Goal: Information Seeking & Learning: Compare options

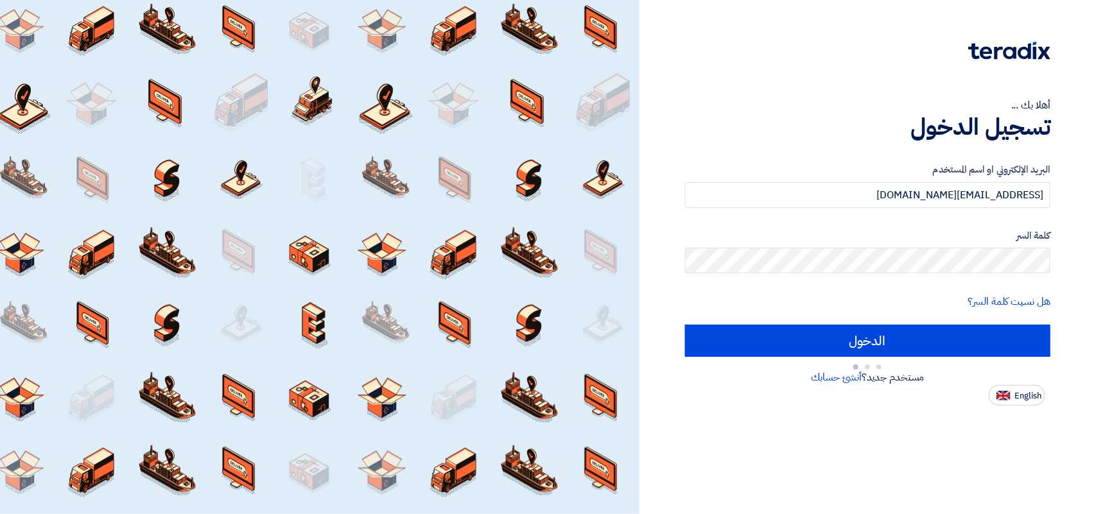
type input "Sign in"
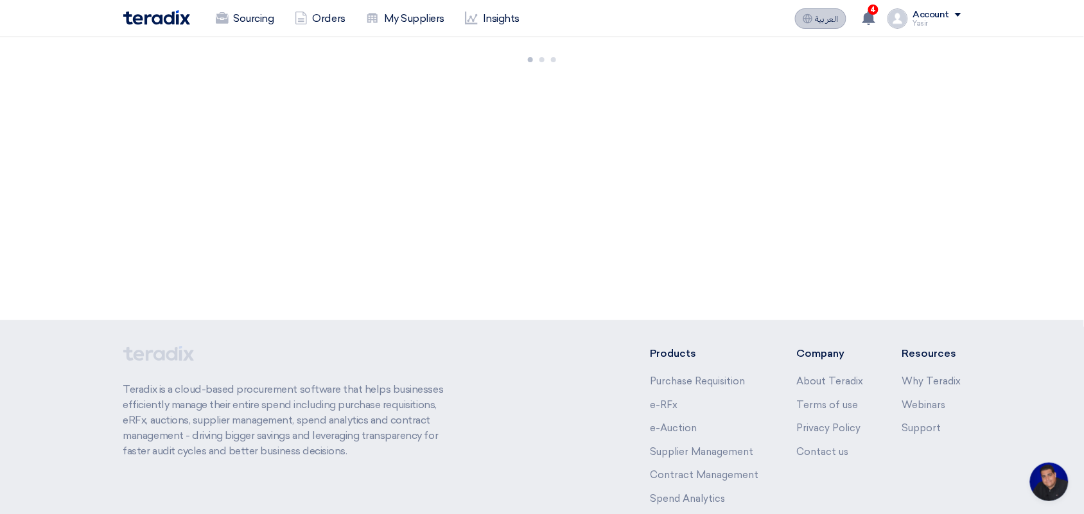
click at [833, 12] on button "العربية ع" at bounding box center [820, 18] width 51 height 21
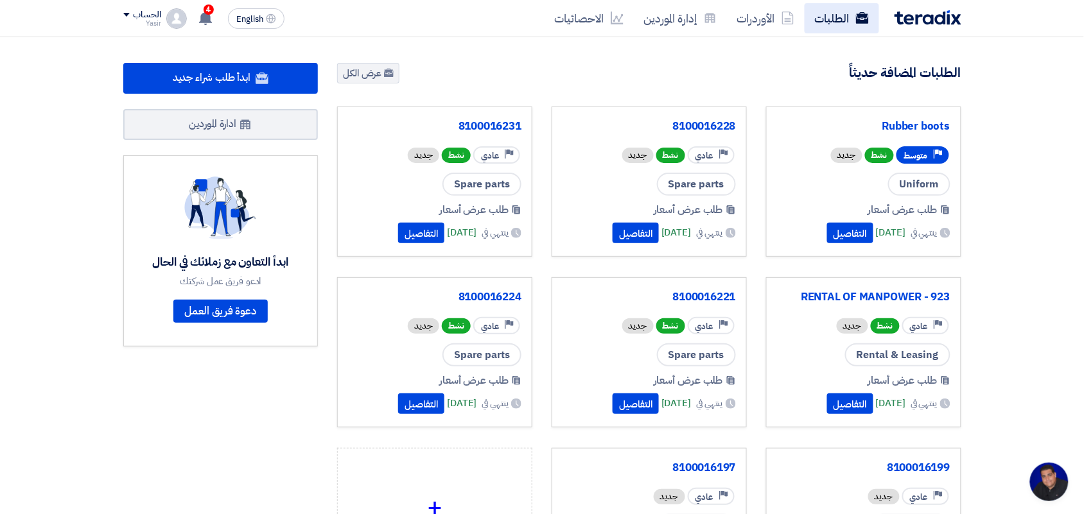
click at [839, 15] on link "الطلبات" at bounding box center [842, 18] width 74 height 30
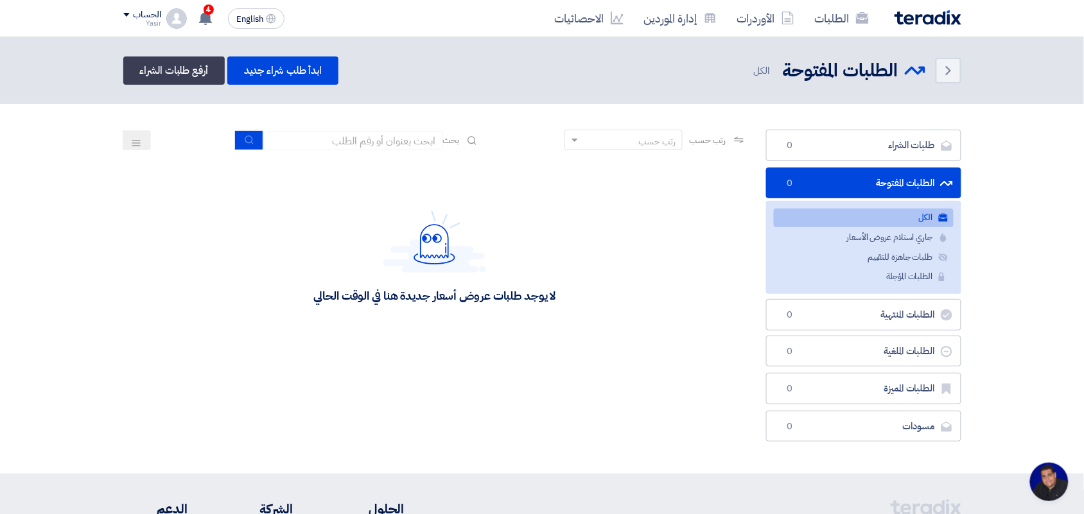
click at [396, 130] on div "رتب حسب رتب حسب بحث" at bounding box center [435, 145] width 624 height 31
click at [390, 139] on input at bounding box center [353, 140] width 180 height 19
type input "new"
click at [239, 139] on button "submit" at bounding box center [249, 140] width 28 height 20
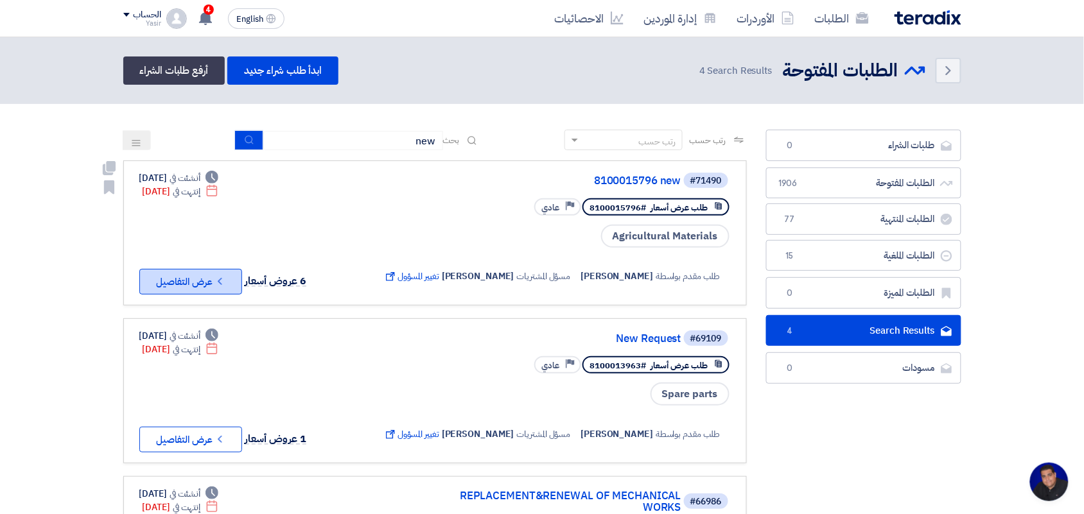
click at [182, 283] on button "Check details عرض التفاصيل" at bounding box center [190, 282] width 103 height 26
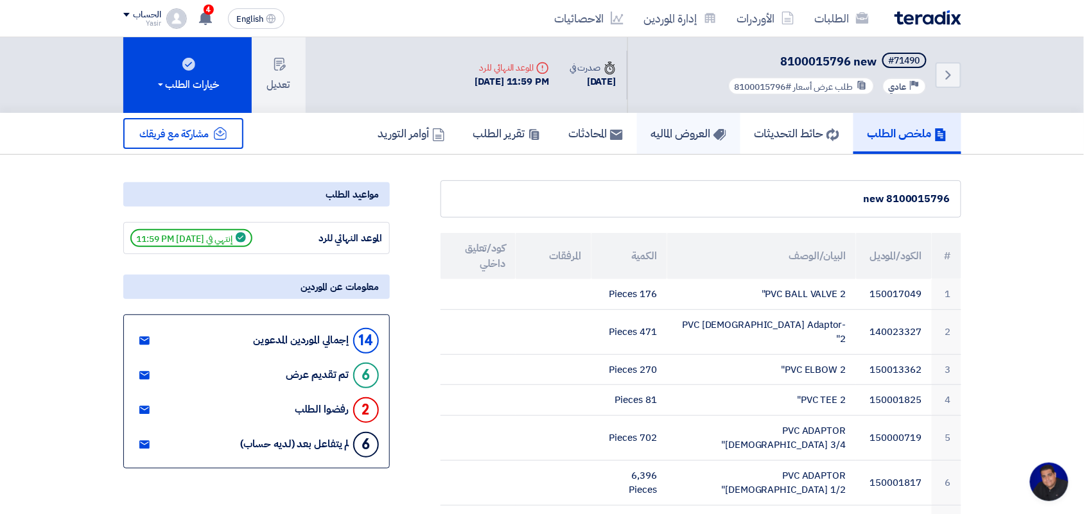
click at [679, 120] on link "العروض الماليه" at bounding box center [688, 133] width 103 height 41
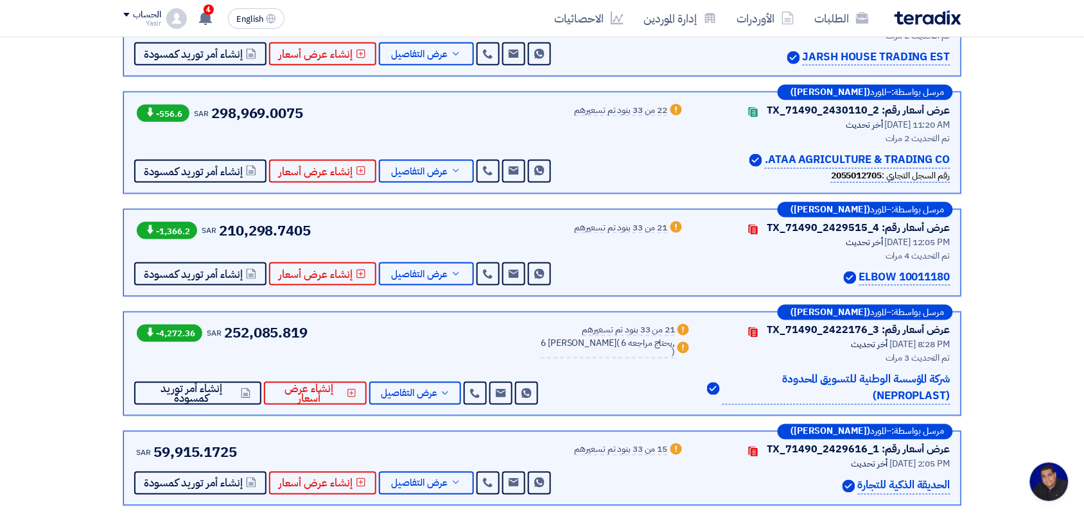
scroll to position [482, 0]
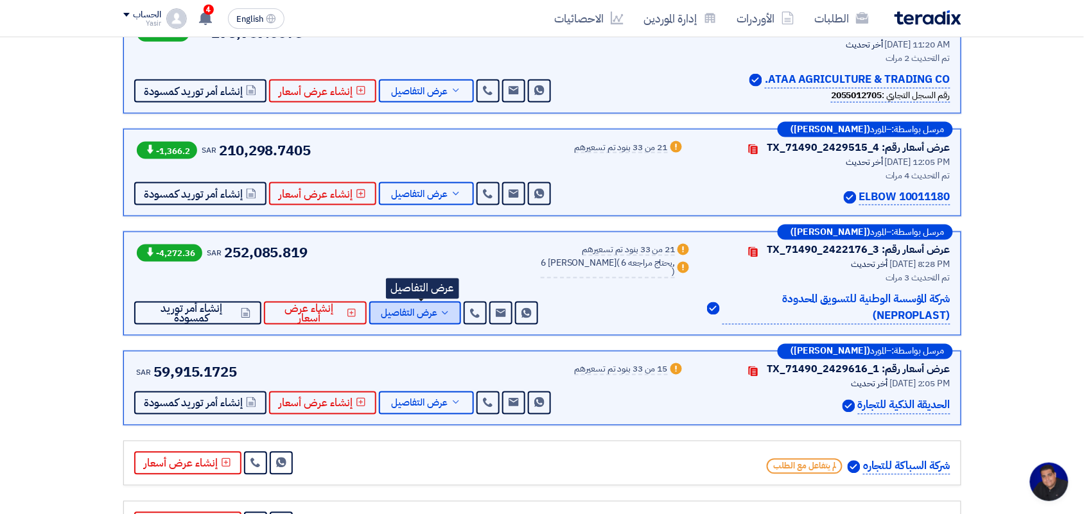
click at [437, 313] on span "عرض التفاصيل" at bounding box center [409, 314] width 57 height 10
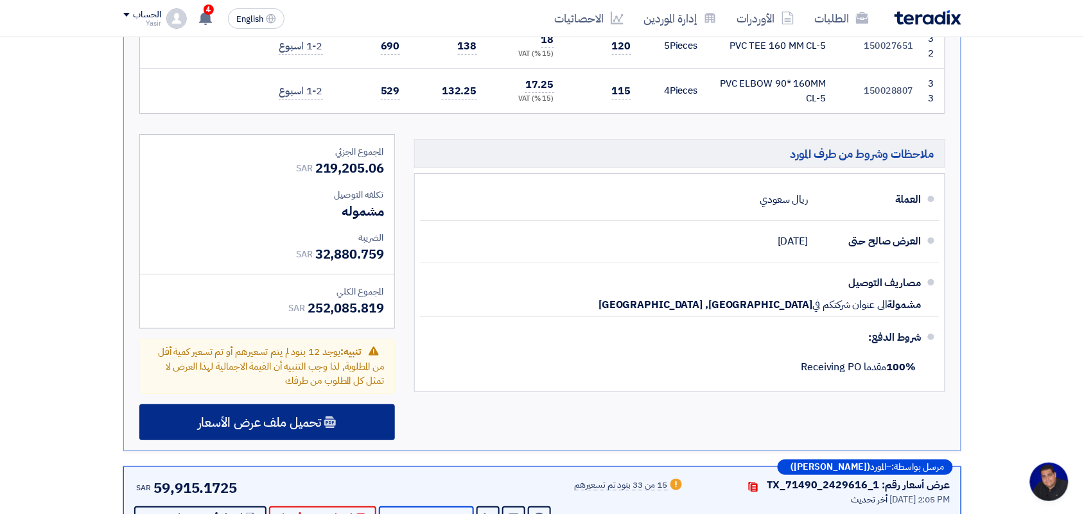
scroll to position [2809, 0]
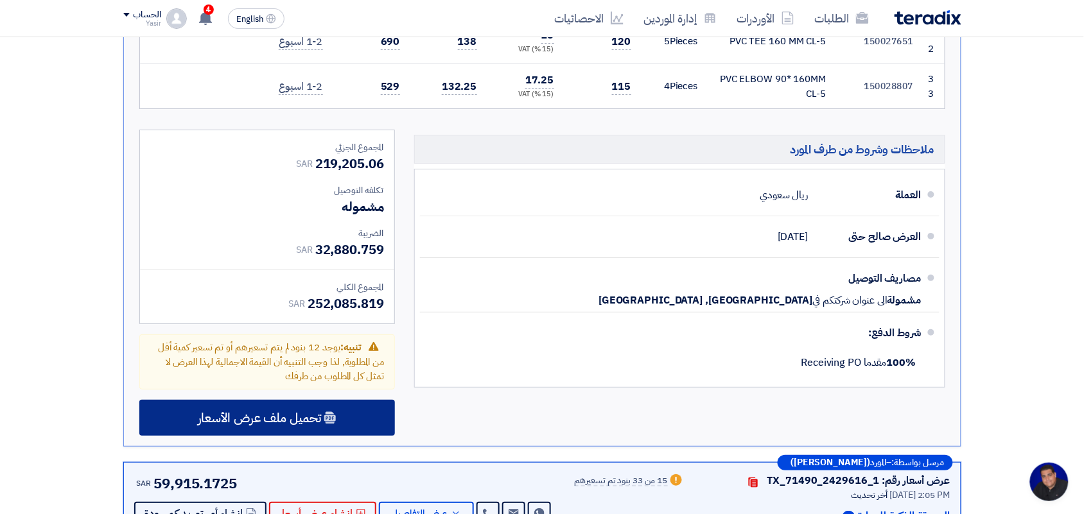
click at [303, 412] on span "تحميل ملف عرض الأسعار" at bounding box center [259, 418] width 123 height 12
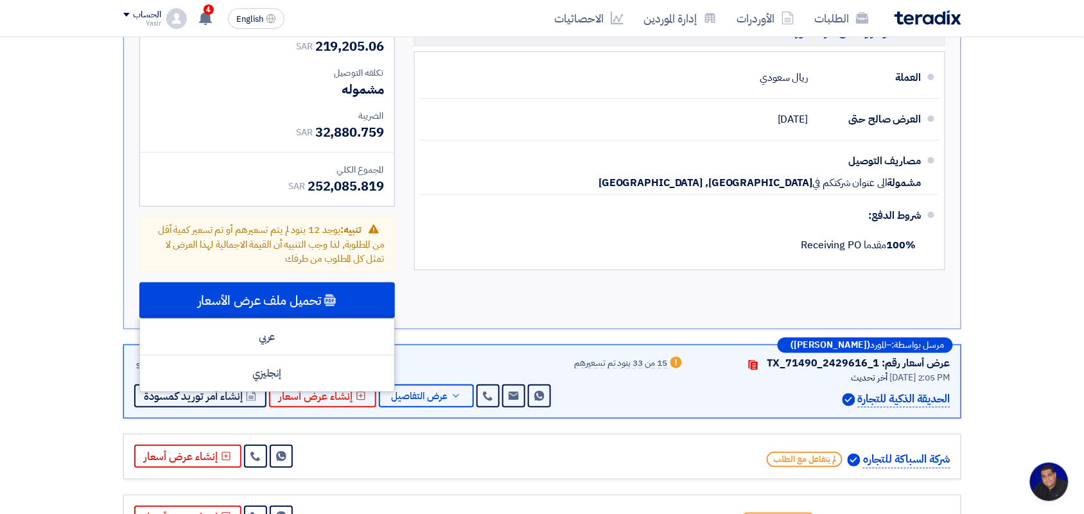
scroll to position [2938, 0]
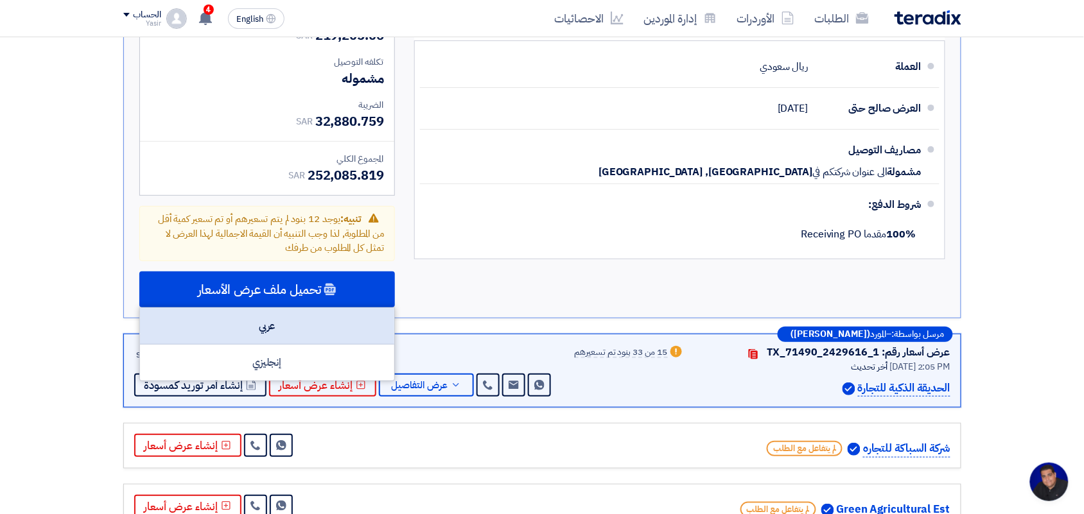
click at [255, 308] on div "عربي" at bounding box center [267, 326] width 254 height 37
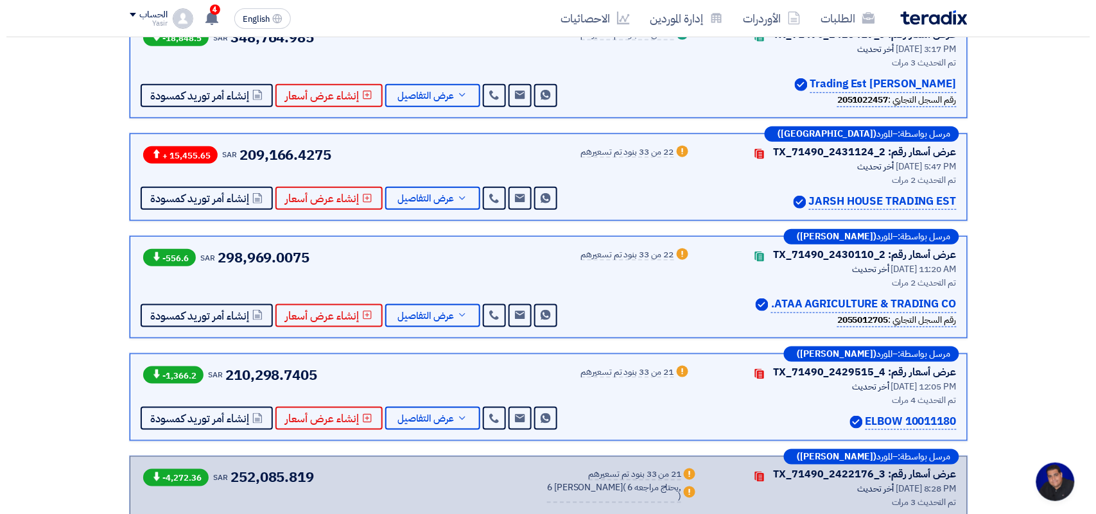
scroll to position [0, 0]
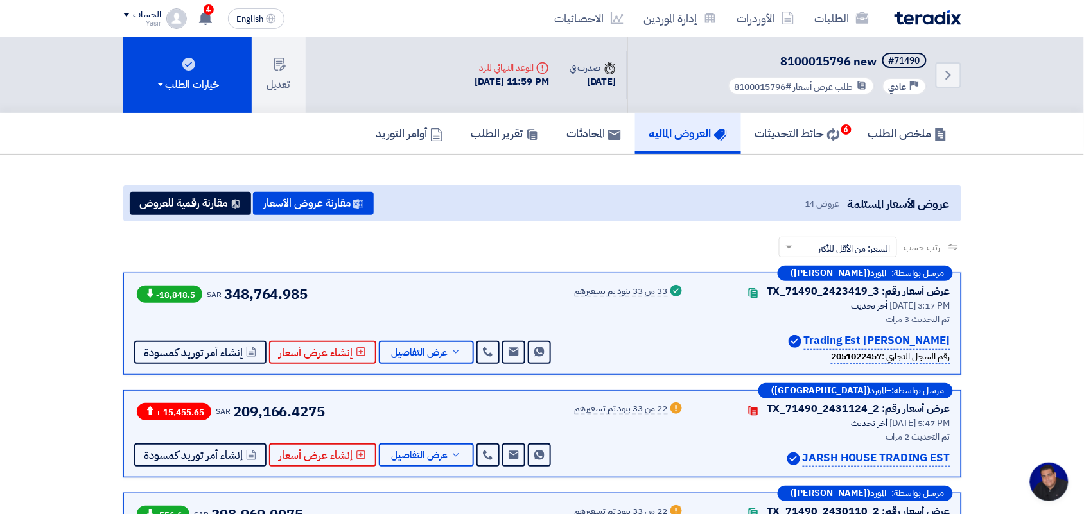
click at [244, 238] on div "رتب حسب رتب حسب × السعر: من الأقل للأكثر ×" at bounding box center [542, 255] width 838 height 36
click at [198, 202] on button "مقارنة رقمية للعروض" at bounding box center [190, 203] width 121 height 23
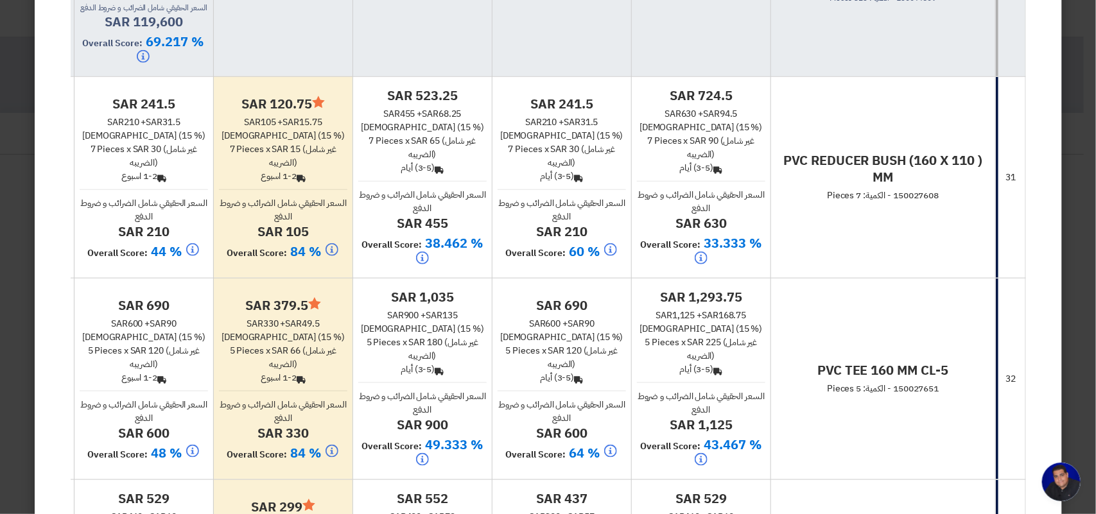
scroll to position [7144, 0]
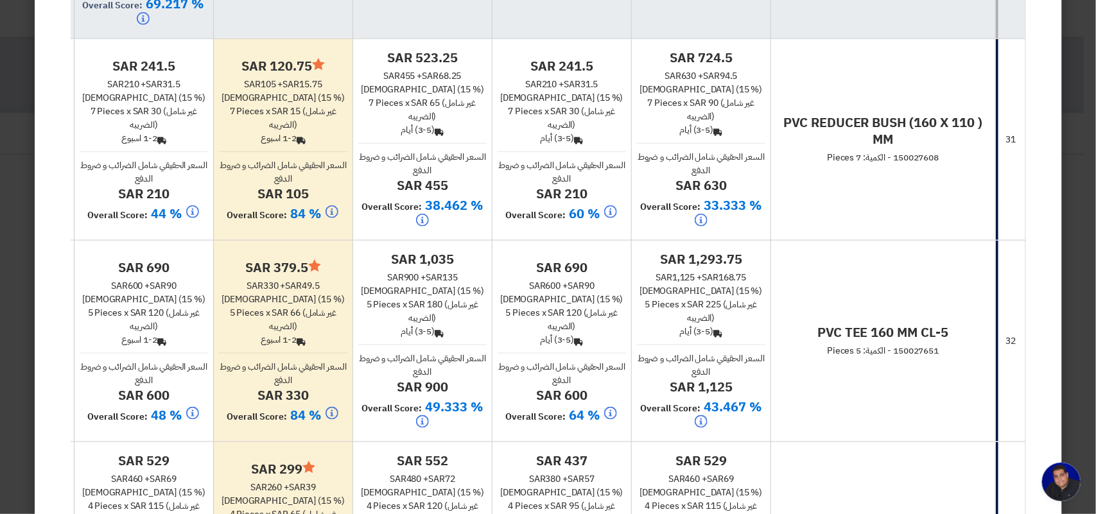
click at [929, 164] on span "150027608 - الكمية: 7 Pieces" at bounding box center [883, 157] width 112 height 13
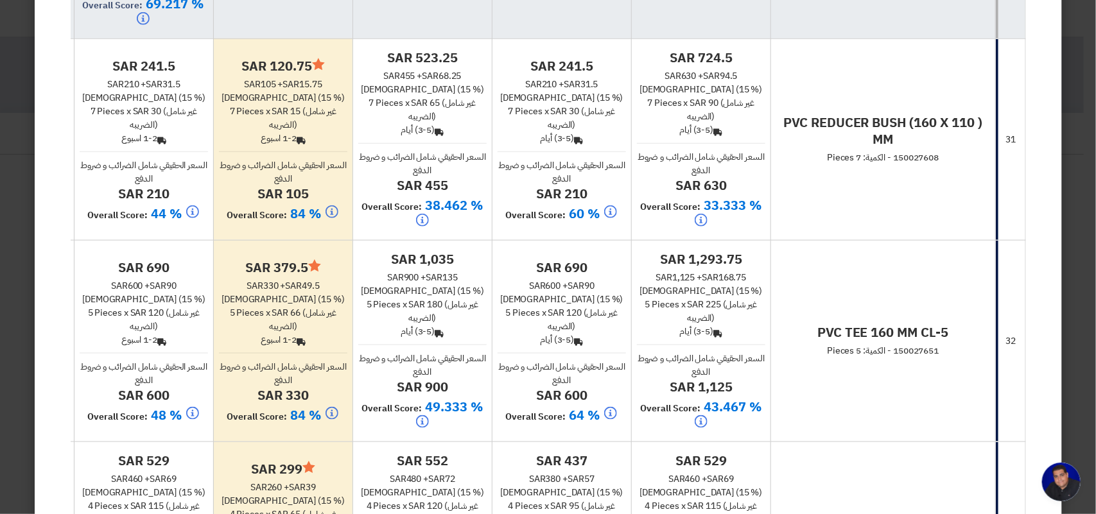
click at [929, 164] on span "150027608 - الكمية: 7 Pieces" at bounding box center [883, 157] width 112 height 13
click at [915, 240] on td "PVC REDUCER [PERSON_NAME] (160 X 110 ) MM 150027608 - الكمية: 7 Pieces" at bounding box center [883, 140] width 225 height 202
drag, startPoint x: 911, startPoint y: 259, endPoint x: 820, endPoint y: 202, distance: 106.7
click at [909, 240] on td "PVC REDUCER [PERSON_NAME] (160 X 110 ) MM 150027608 - الكمية: 7 Pieces" at bounding box center [883, 140] width 225 height 202
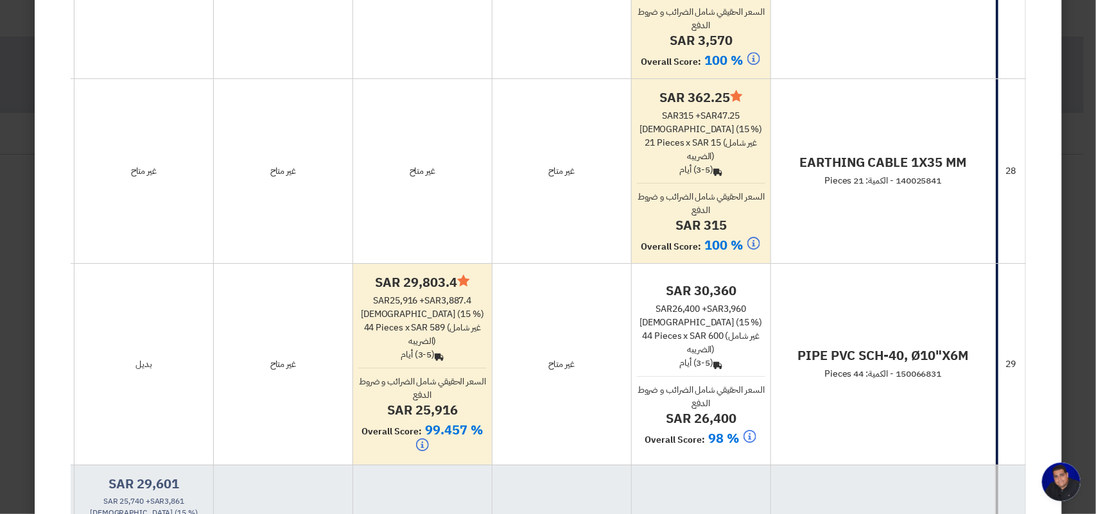
scroll to position [5538, 0]
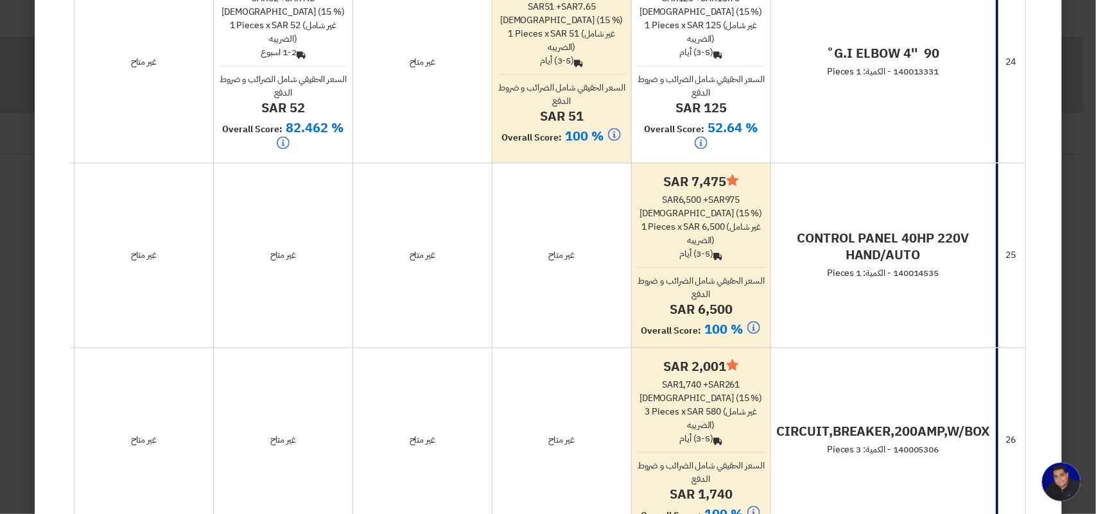
drag, startPoint x: 457, startPoint y: 325, endPoint x: 504, endPoint y: 326, distance: 46.9
click at [457, 322] on td "غير متاح" at bounding box center [422, 254] width 139 height 185
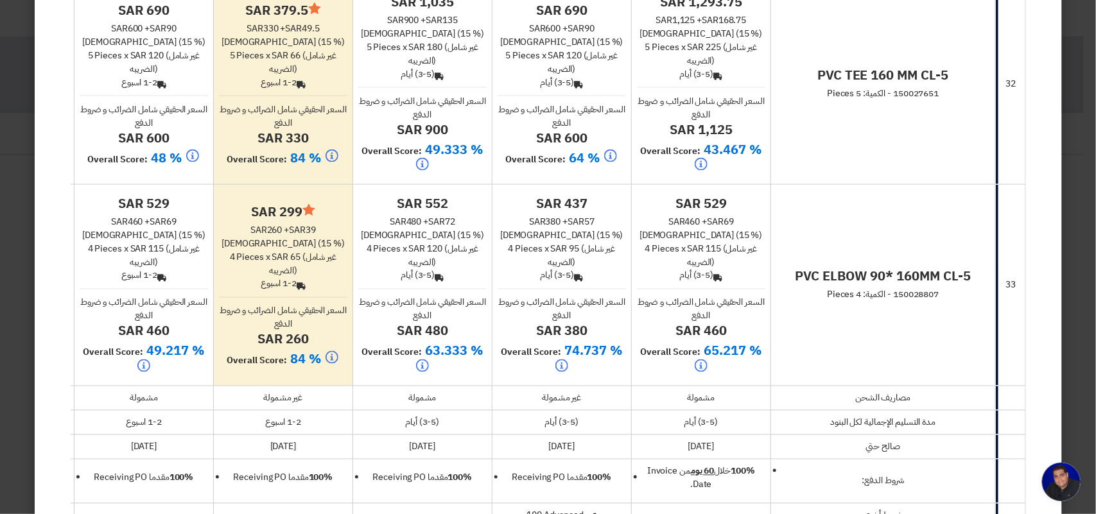
scroll to position [7444, 0]
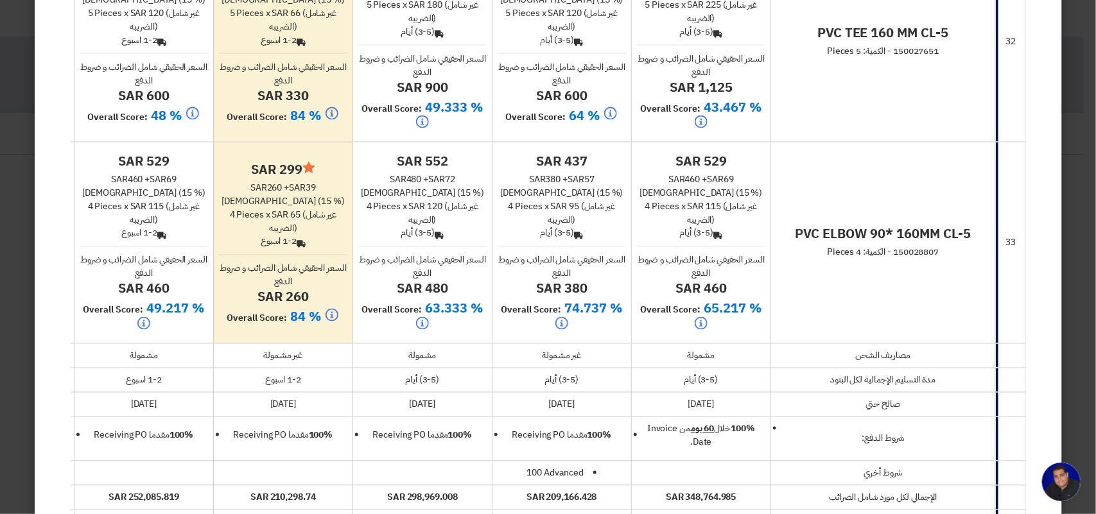
click at [177, 33] on div "5 Pieces x sar 120 (غير شامل الضريبه)" at bounding box center [144, 19] width 128 height 27
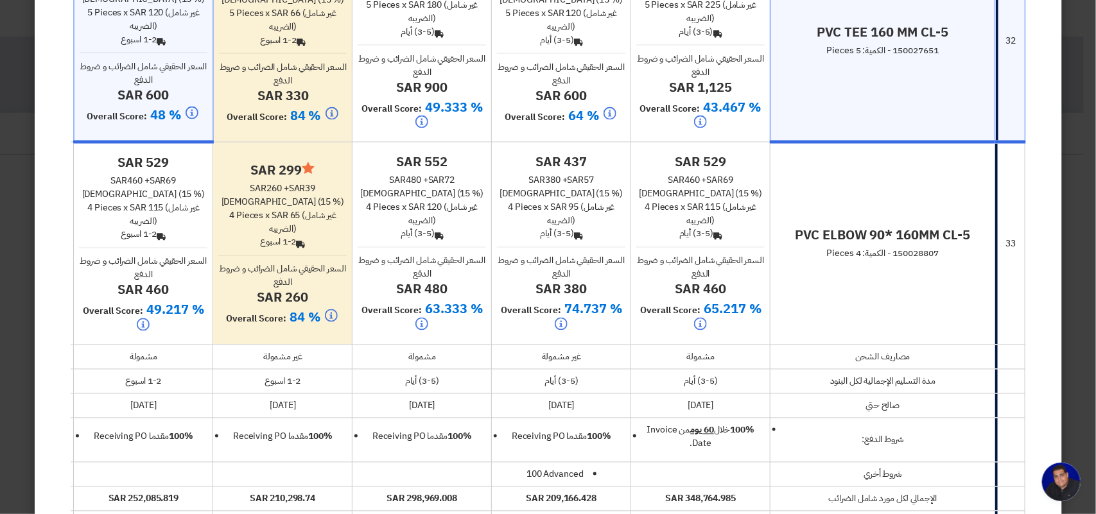
click at [814, 345] on td "PVC ELBOW 90* 160MM CL-5 150028807 - الكمية: 4 Pieces" at bounding box center [883, 243] width 225 height 203
click at [293, 222] on span "sar 65" at bounding box center [286, 215] width 28 height 13
click at [578, 214] on span "sar 95" at bounding box center [564, 206] width 28 height 13
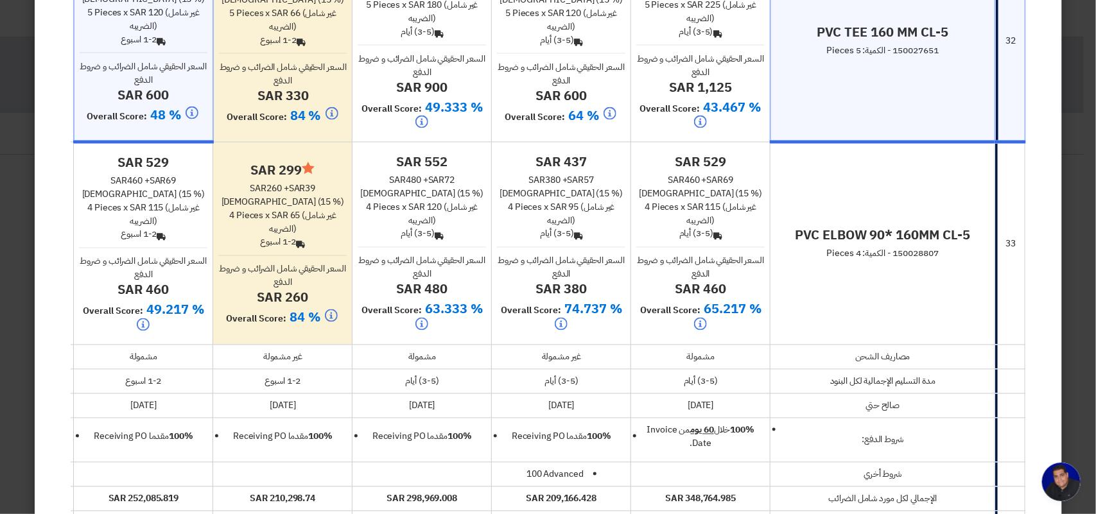
click at [578, 214] on span "sar 95" at bounding box center [564, 206] width 28 height 13
click at [543, 227] on div "4 Pieces x sar 95 (غير شامل الضريبه)" at bounding box center [561, 213] width 128 height 27
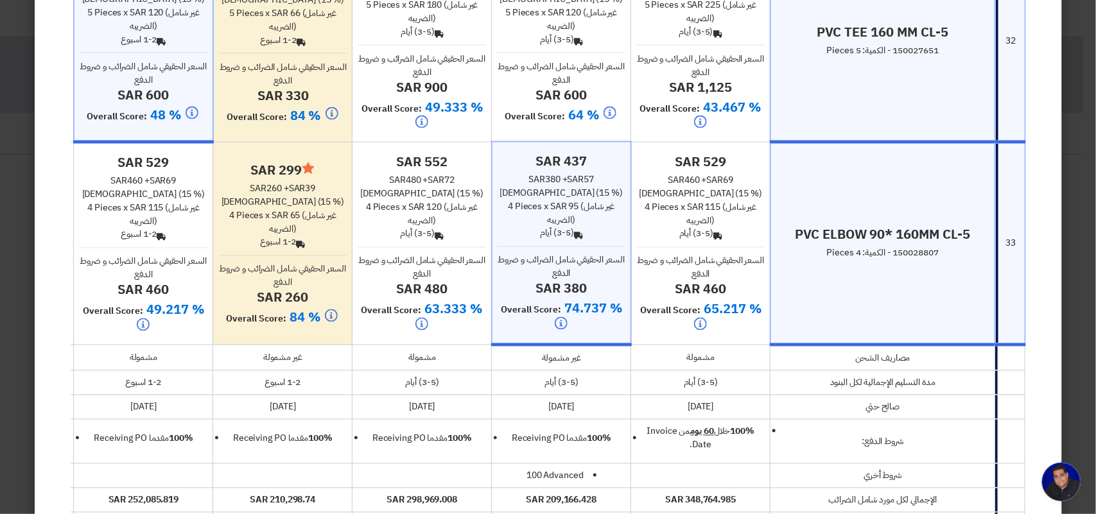
click at [543, 227] on div "4 Pieces x sar 95 (غير شامل الضريبه)" at bounding box center [562, 213] width 128 height 27
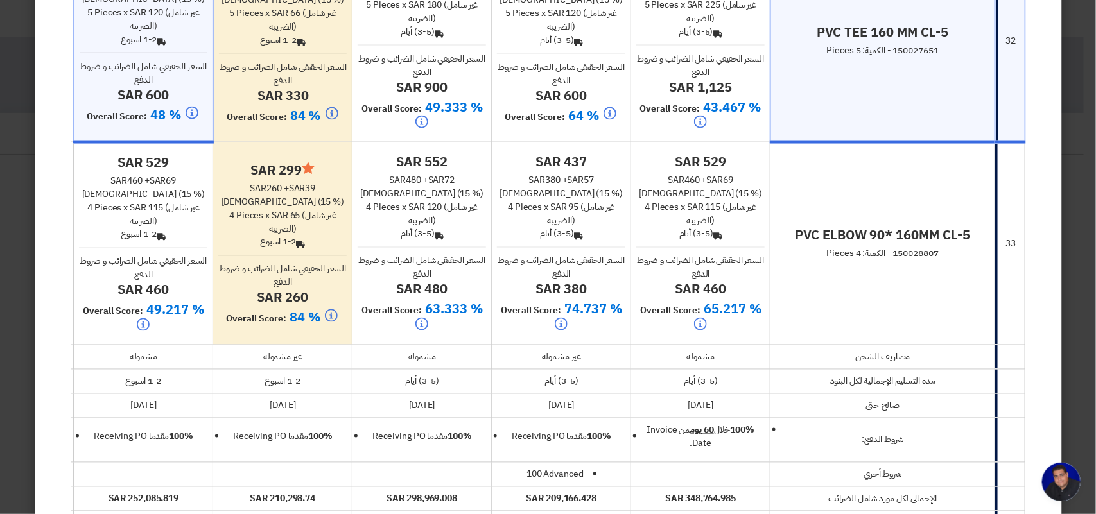
click at [508, 227] on div "4 Pieces x sar 95 (غير شامل الضريبه)" at bounding box center [561, 213] width 128 height 27
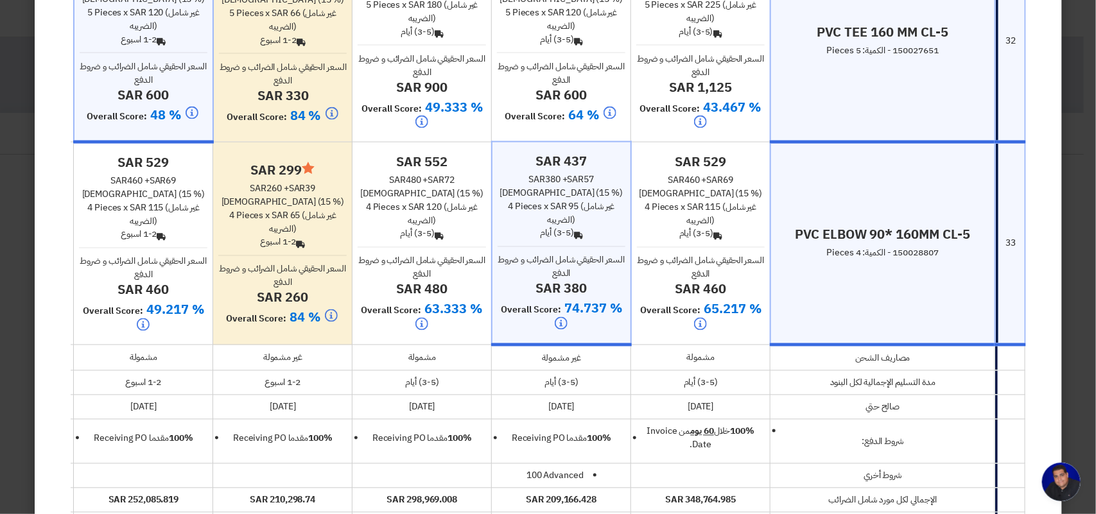
click at [572, 213] on span "sar 95" at bounding box center [564, 206] width 28 height 13
click at [549, 227] on div "4 Pieces x sar 95 (غير شامل الضريبه)" at bounding box center [562, 213] width 128 height 27
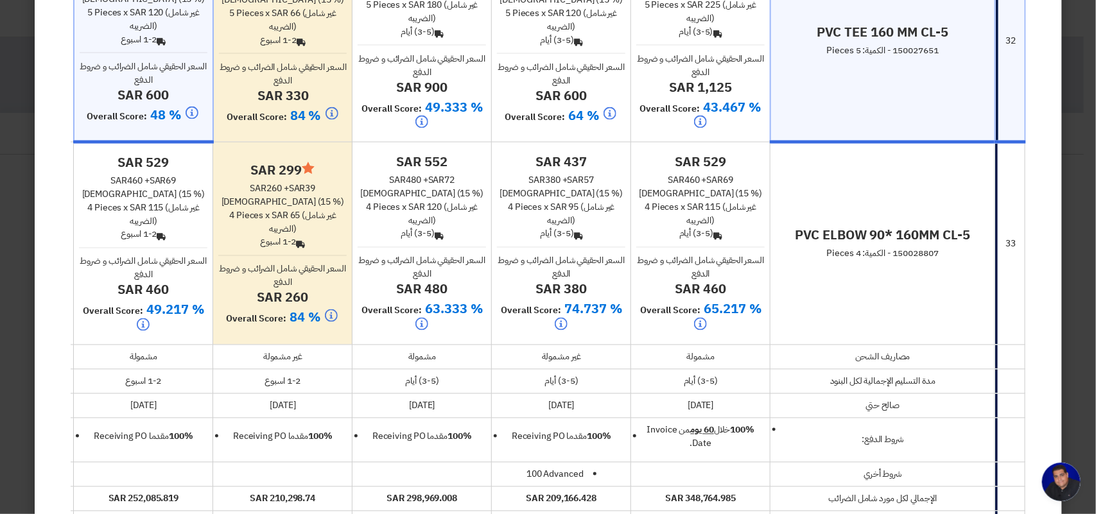
click at [576, 214] on span "sar 95" at bounding box center [564, 206] width 28 height 13
click at [577, 214] on span "sar 95" at bounding box center [564, 206] width 28 height 13
click at [512, 248] on hr at bounding box center [561, 247] width 128 height 1
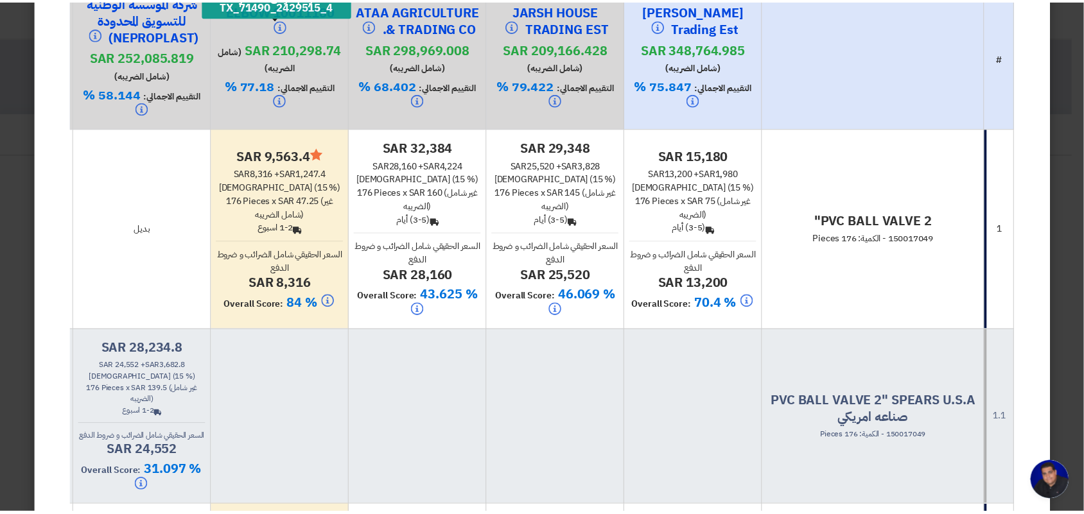
scroll to position [0, 0]
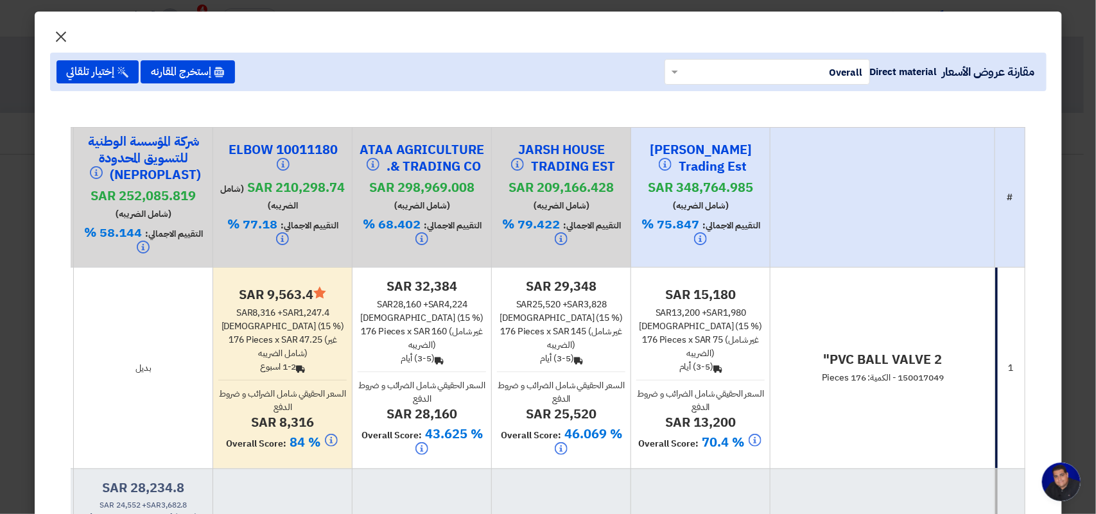
click at [68, 37] on span "×" at bounding box center [61, 36] width 15 height 39
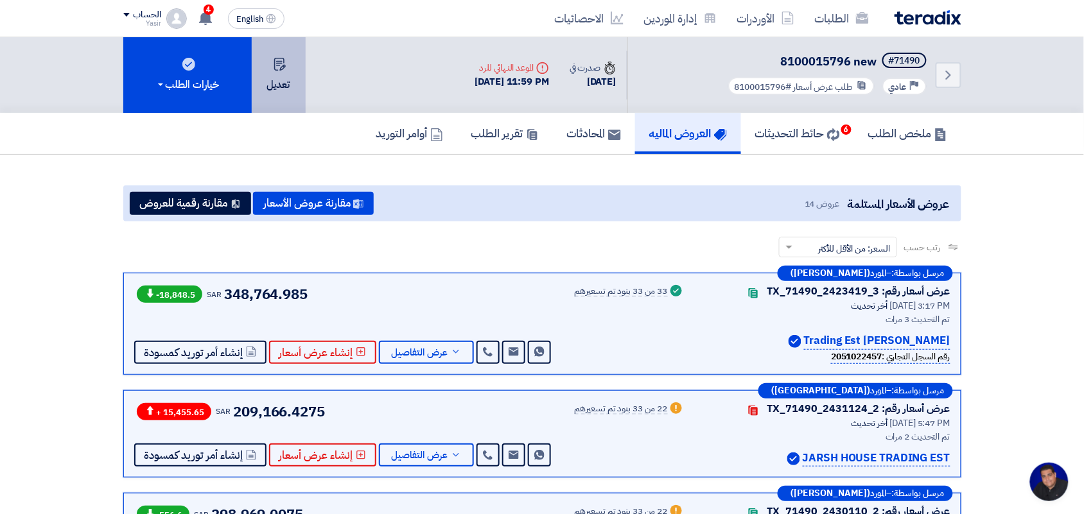
click at [290, 76] on button "تعديل" at bounding box center [279, 75] width 54 height 76
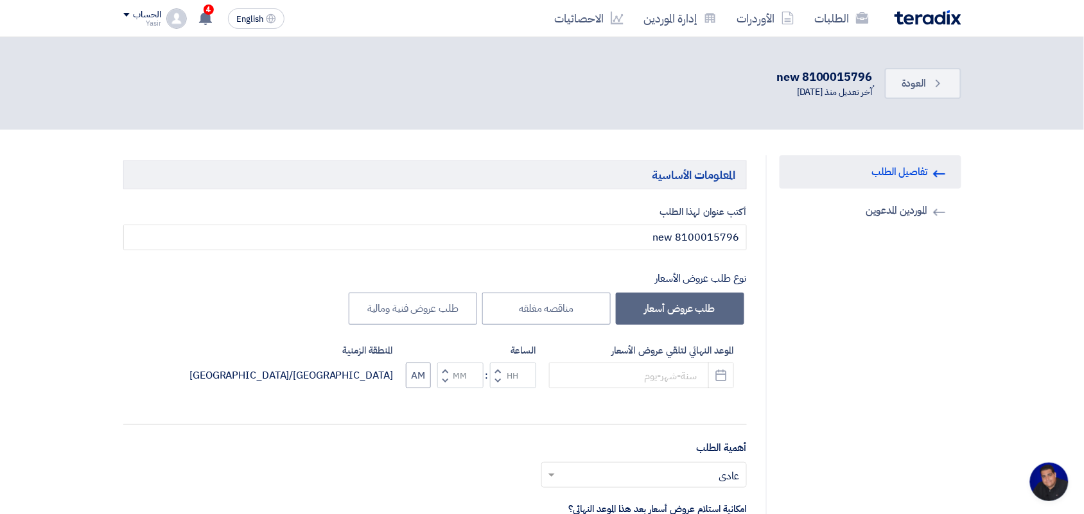
type input "[DATE]"
type input "11"
type input "59"
click at [717, 383] on button "Pick a date" at bounding box center [721, 376] width 26 height 26
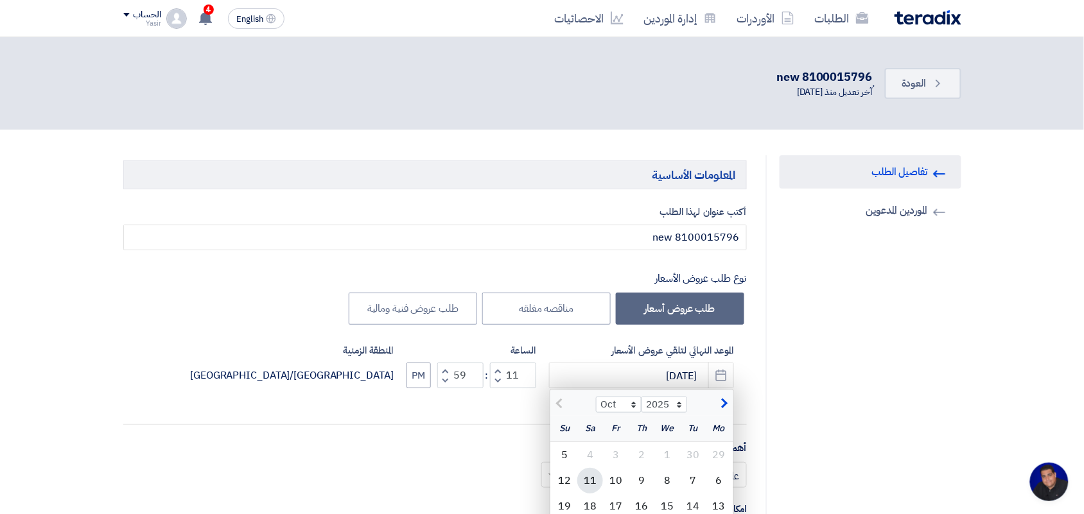
click at [595, 482] on div "11" at bounding box center [590, 481] width 26 height 26
type input "[DATE]"
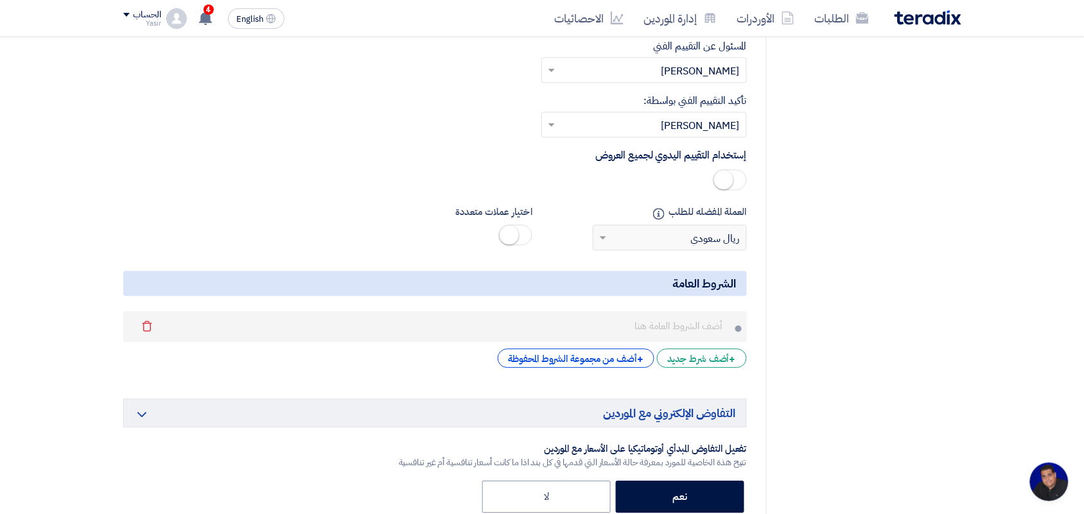
scroll to position [4206, 0]
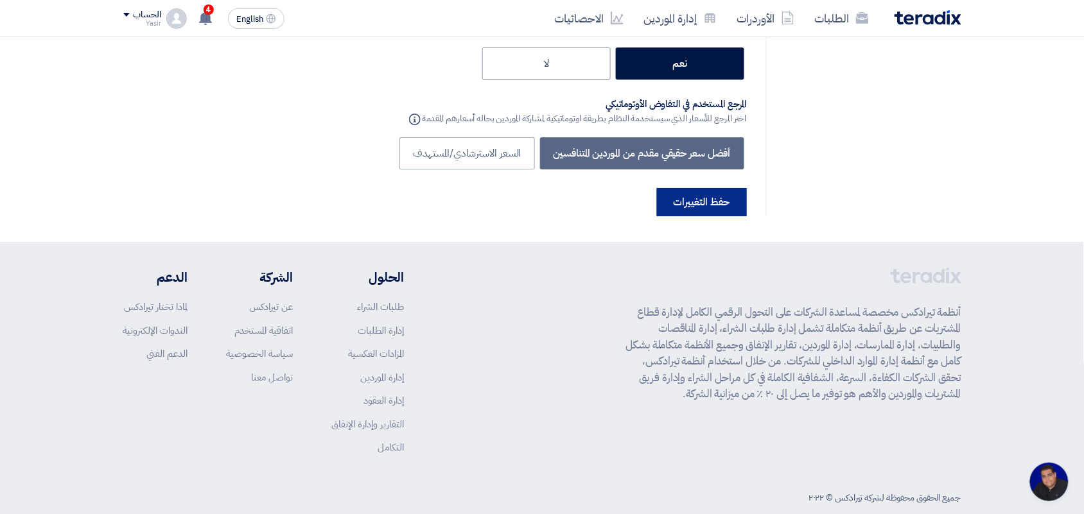
click at [686, 188] on button "حفظ التغييرات" at bounding box center [702, 202] width 90 height 28
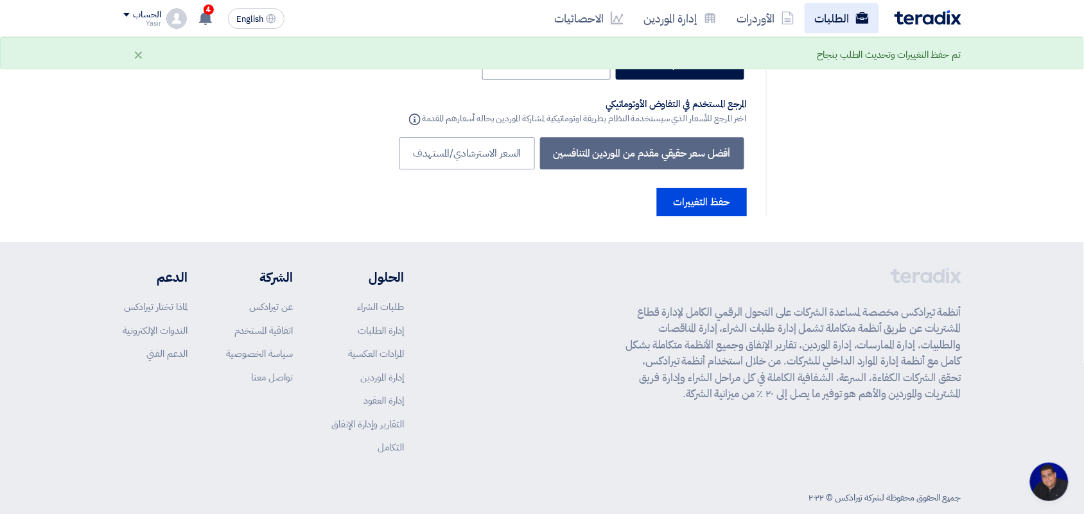
click at [839, 22] on link "الطلبات" at bounding box center [842, 18] width 74 height 30
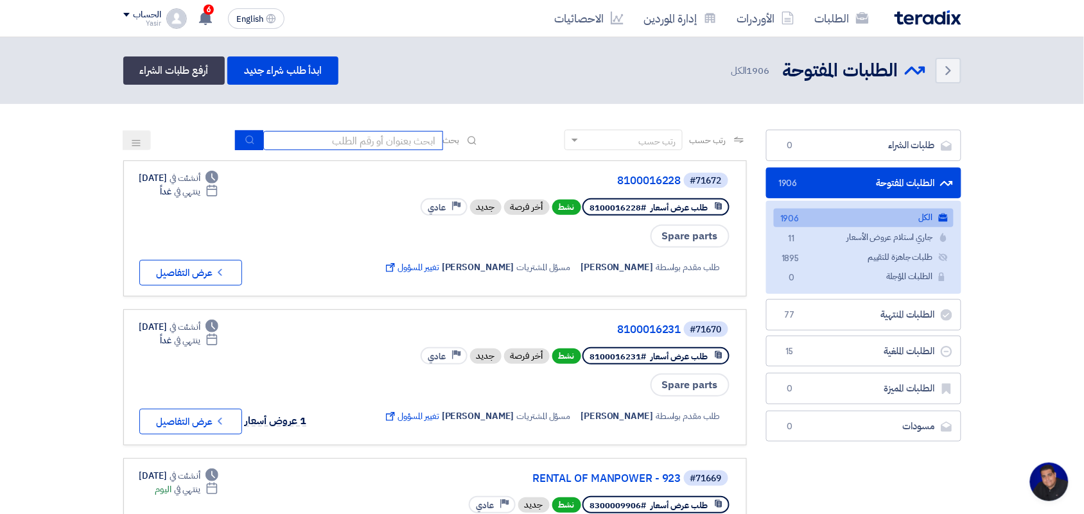
click at [417, 136] on input at bounding box center [353, 140] width 180 height 19
type input "new"
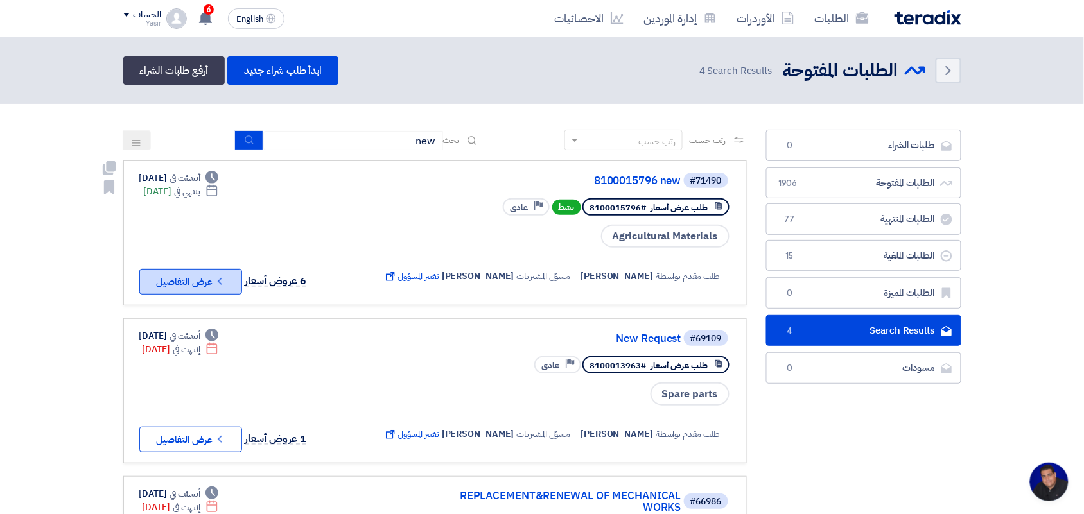
click at [229, 272] on button "Check details عرض التفاصيل" at bounding box center [190, 282] width 103 height 26
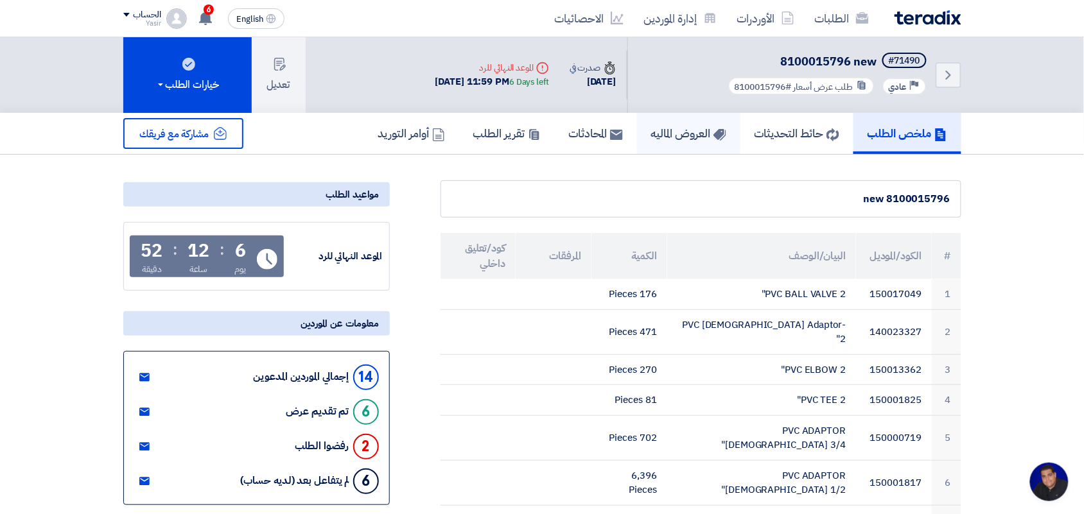
click at [676, 135] on h5 "العروض الماليه" at bounding box center [688, 133] width 75 height 15
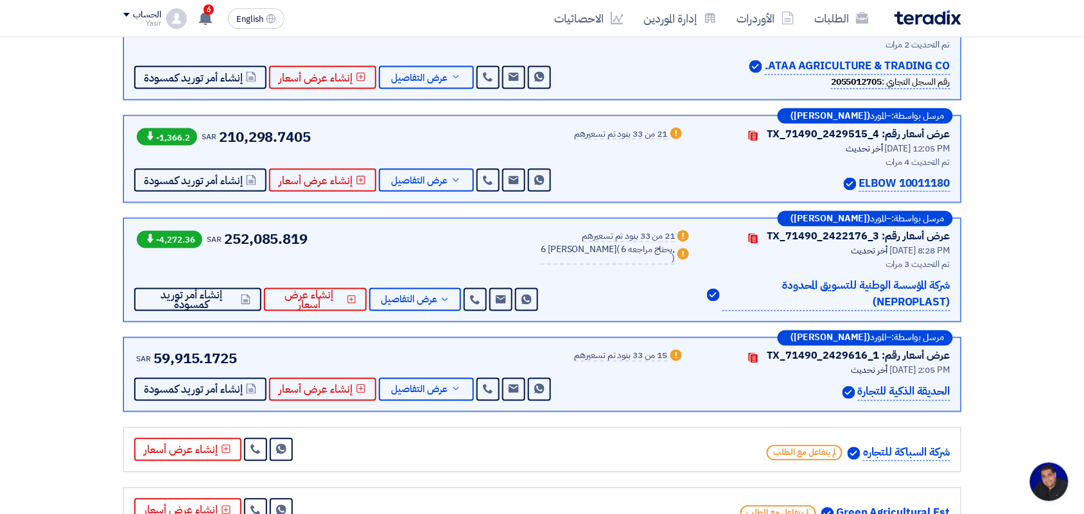
scroll to position [498, 0]
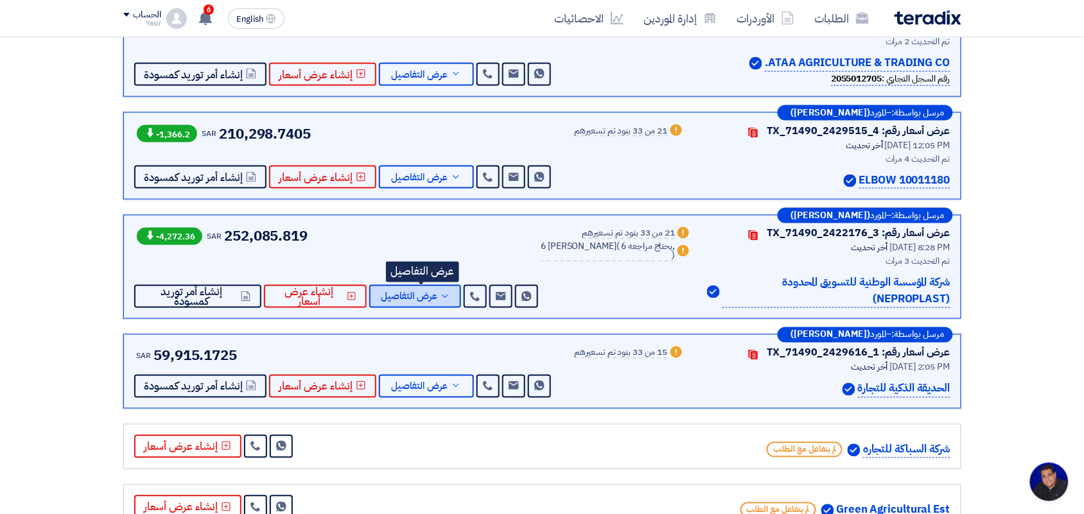
click at [424, 302] on span "عرض التفاصيل" at bounding box center [409, 297] width 57 height 10
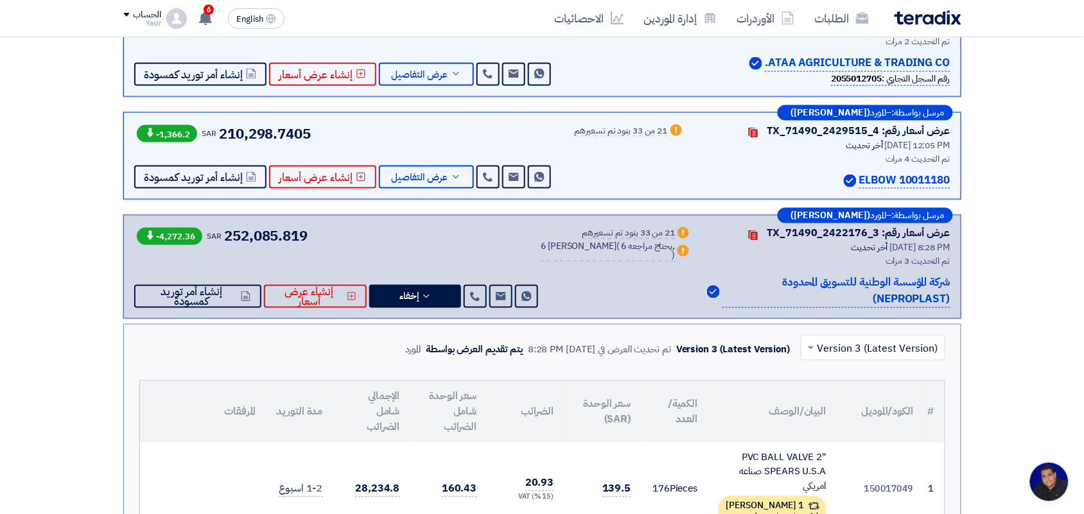
click at [840, 347] on input "text" at bounding box center [880, 349] width 119 height 21
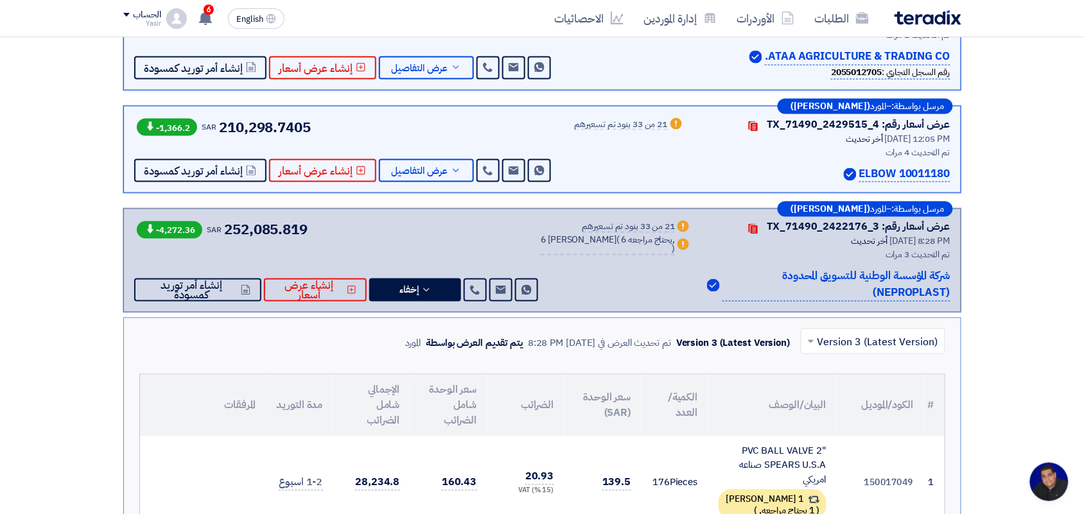
scroll to position [512, 0]
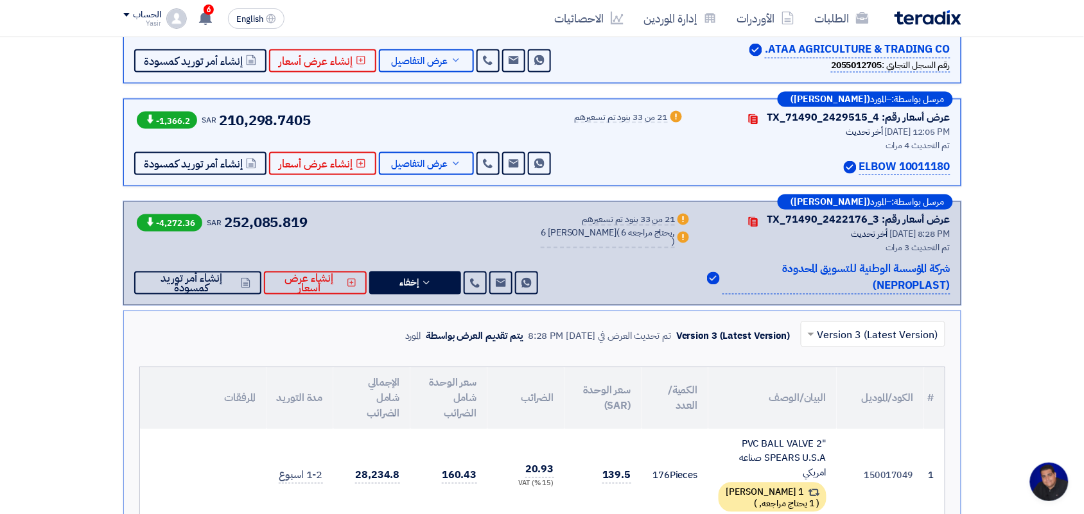
click at [832, 271] on p "شركة المؤسسة الوطنية للتسويق المحدودة (NEPROPLAST)" at bounding box center [835, 277] width 227 height 33
click at [903, 290] on p "شركة المؤسسة الوطنية للتسويق المحدودة (NEPROPLAST)" at bounding box center [835, 277] width 227 height 33
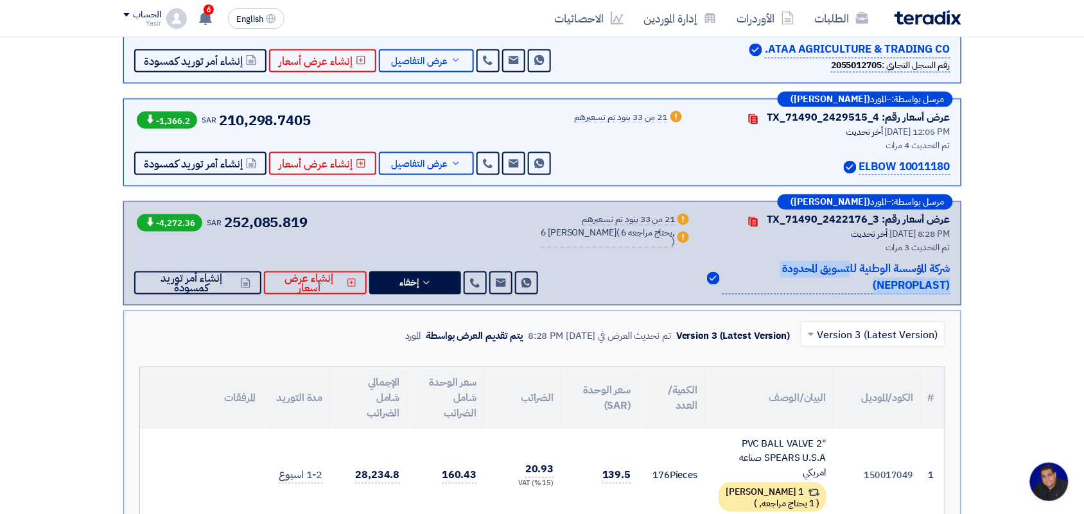
click at [903, 290] on p "شركة المؤسسة الوطنية للتسويق المحدودة (NEPROPLAST)" at bounding box center [835, 277] width 227 height 33
click at [903, 280] on p "شركة المؤسسة الوطنية للتسويق المحدودة (NEPROPLAST)" at bounding box center [835, 277] width 227 height 33
copy p "NEPROPLAST"
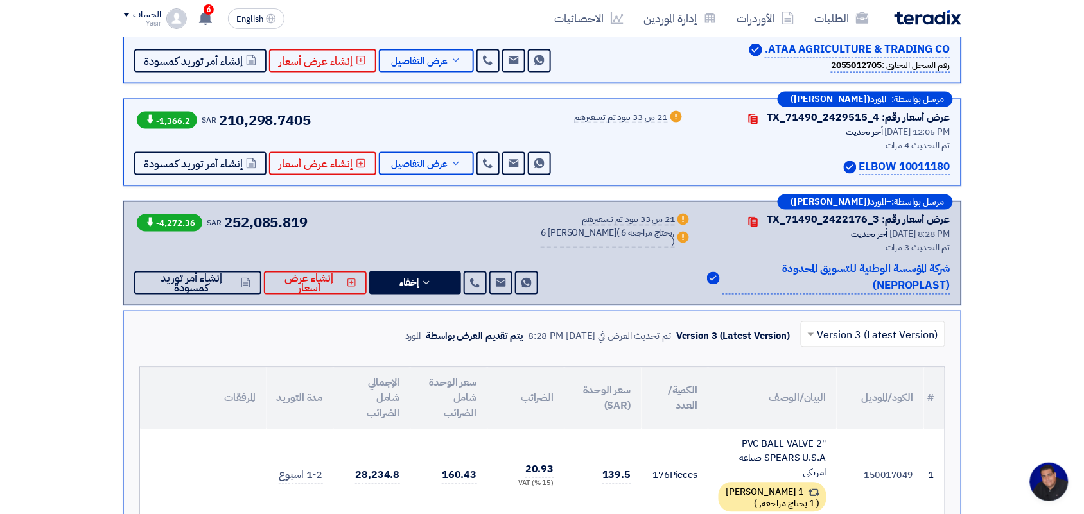
scroll to position [62, 0]
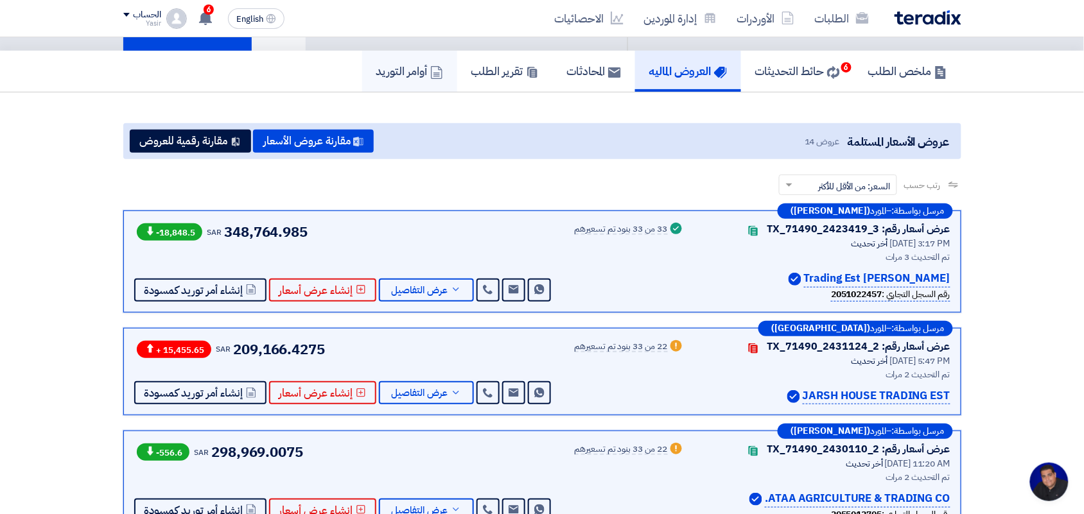
click at [405, 71] on h5 "أوامر التوريد" at bounding box center [409, 71] width 67 height 15
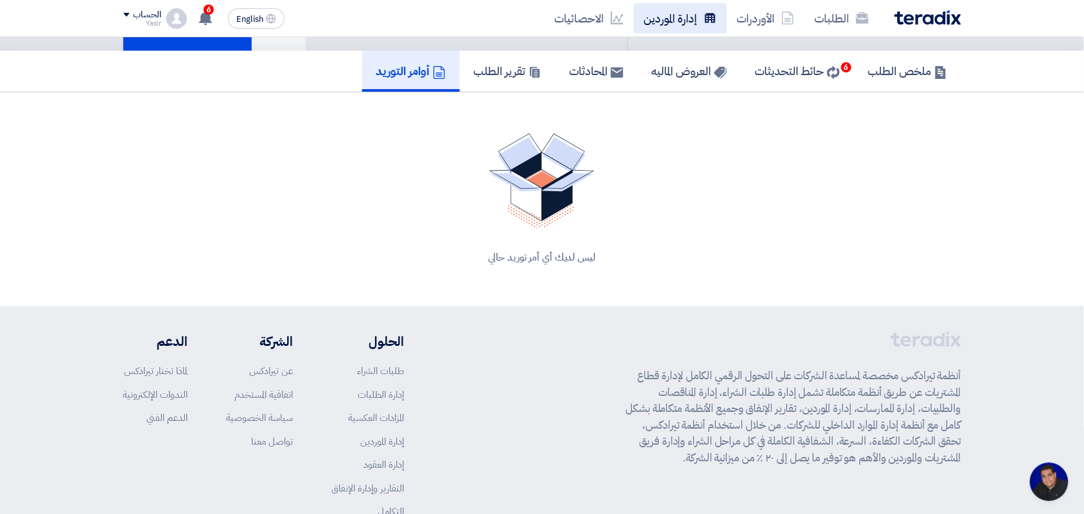
click at [669, 26] on link "إدارة الموردين" at bounding box center [680, 18] width 93 height 30
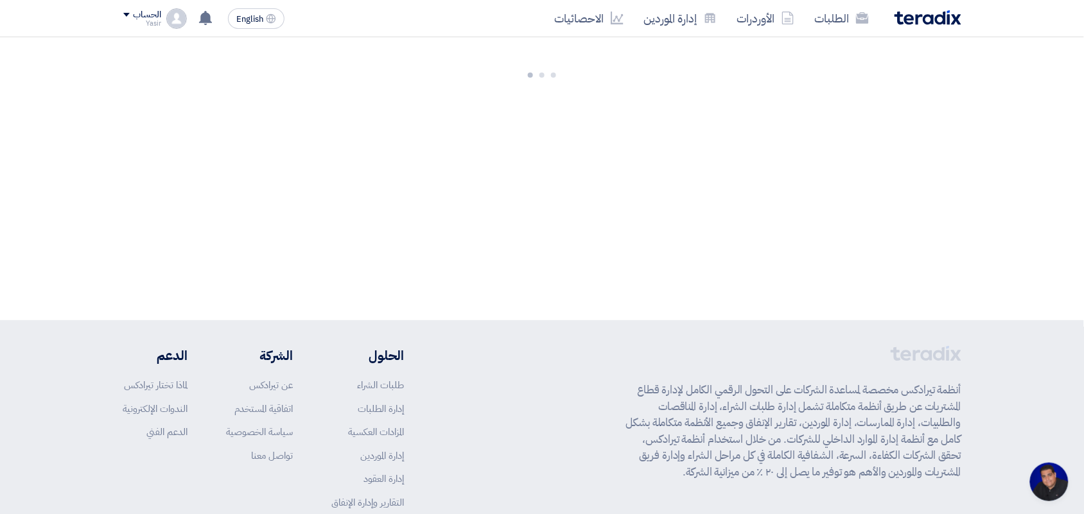
click at [669, 26] on link "إدارة الموردين" at bounding box center [680, 18] width 93 height 30
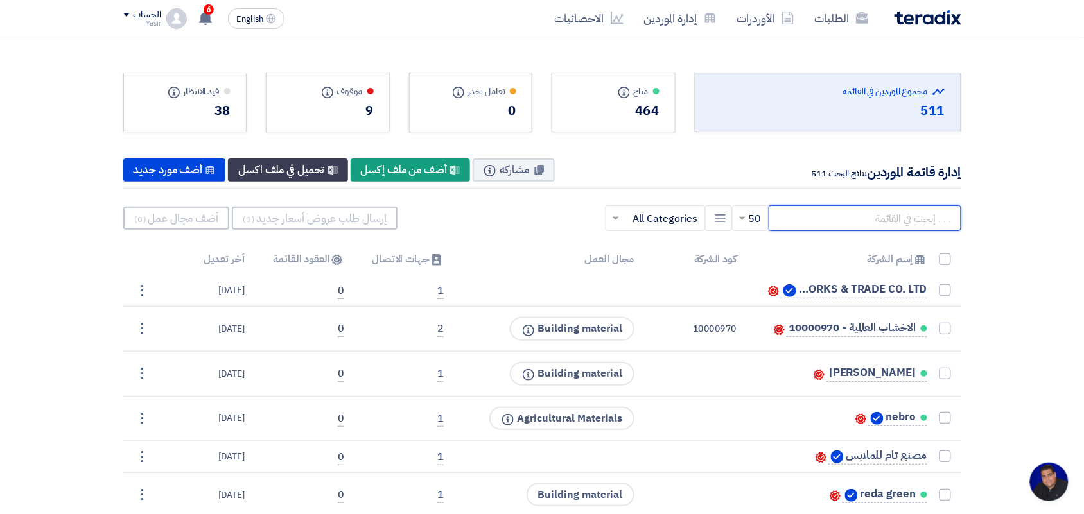
click at [856, 212] on input "text" at bounding box center [865, 218] width 193 height 26
paste input "NEPROPLAST"
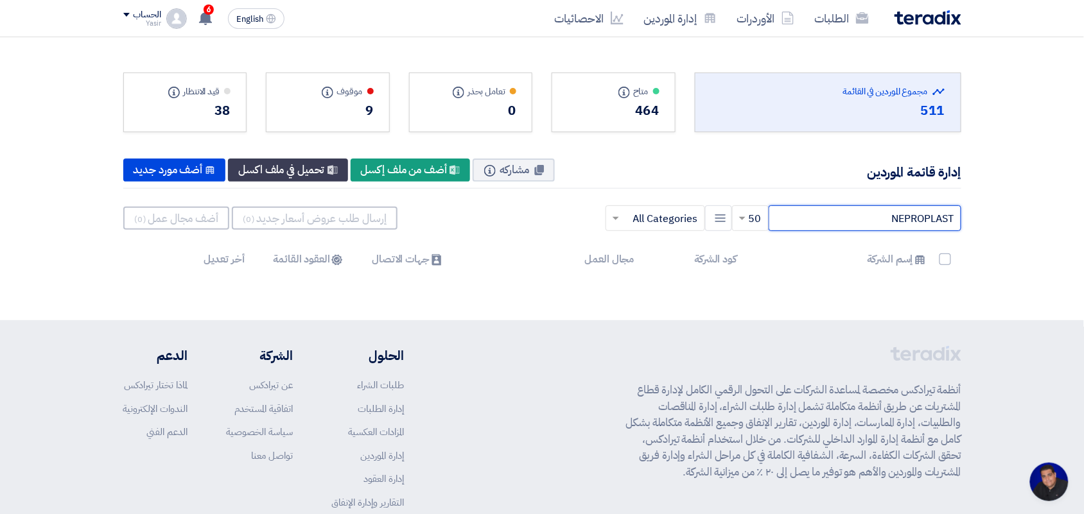
click at [869, 225] on input "NEPROPLAST" at bounding box center [865, 218] width 193 height 26
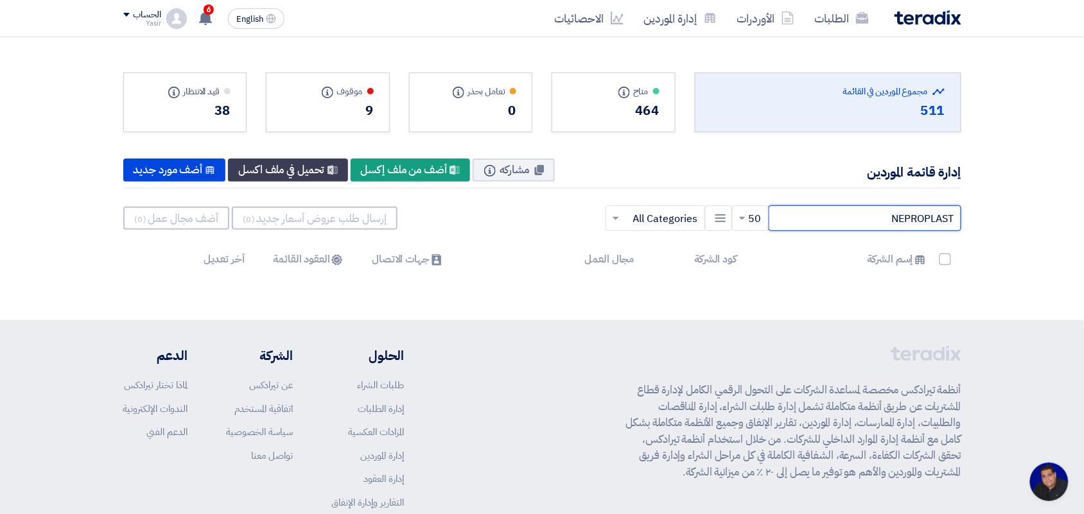
click at [869, 225] on input "NEPROPLAST" at bounding box center [865, 218] width 193 height 26
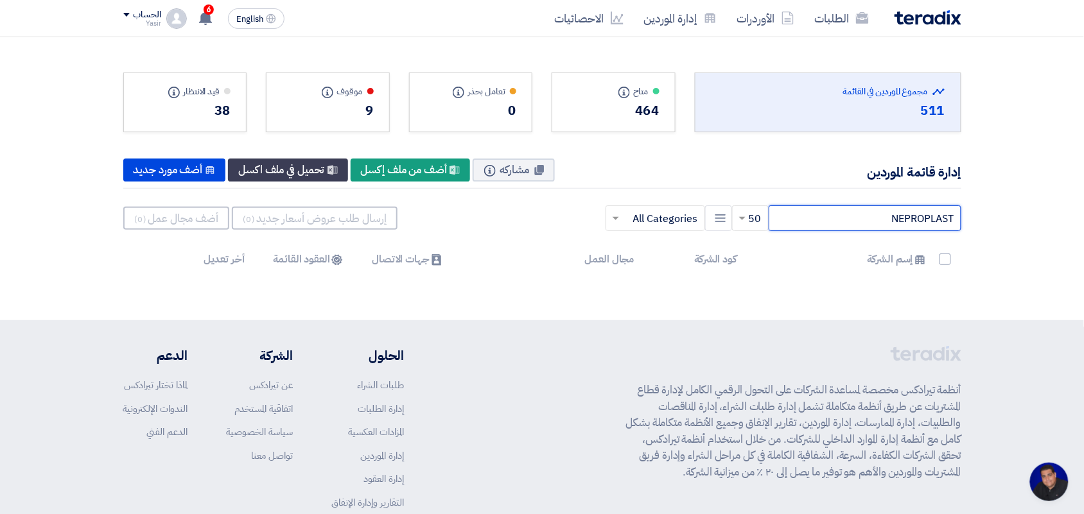
click at [957, 222] on input "NEPROPLAST" at bounding box center [865, 218] width 193 height 26
drag, startPoint x: 957, startPoint y: 219, endPoint x: 925, endPoint y: 218, distance: 32.1
click at [925, 218] on input "NEPROPLAST" at bounding box center [865, 218] width 193 height 26
type input "NEPRO"
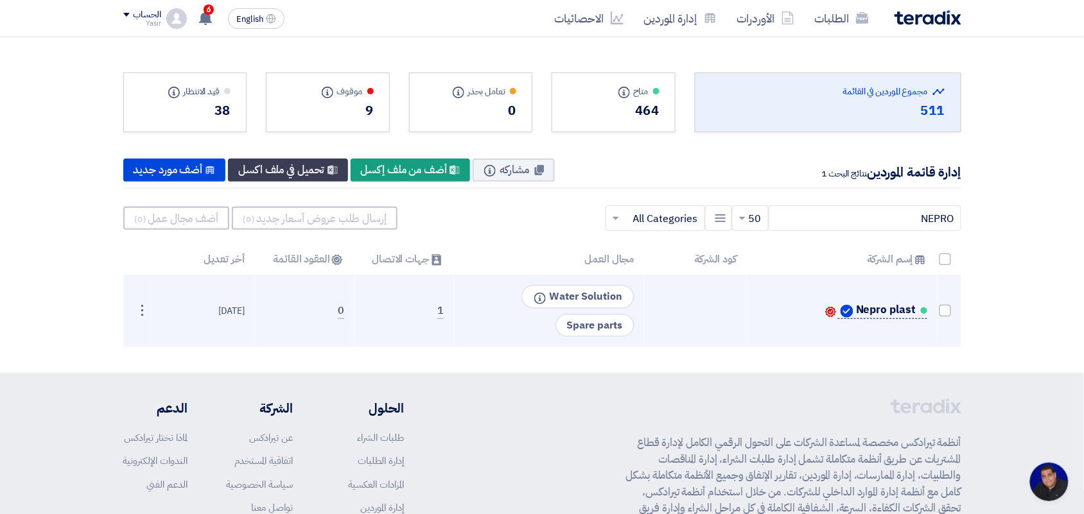
click at [855, 313] on link "Nepro plast" at bounding box center [882, 311] width 89 height 16
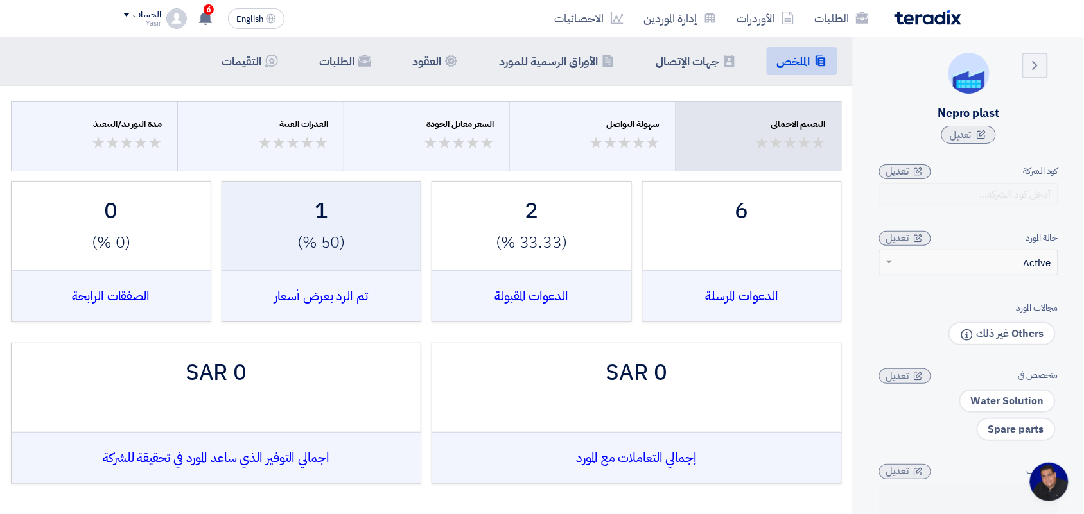
click at [358, 284] on div "تم الرد بعرض أسعار" at bounding box center [321, 295] width 199 height 51
click at [322, 302] on div "تم الرد بعرض أسعار" at bounding box center [321, 295] width 199 height 51
click at [322, 220] on div "1" at bounding box center [321, 212] width 173 height 34
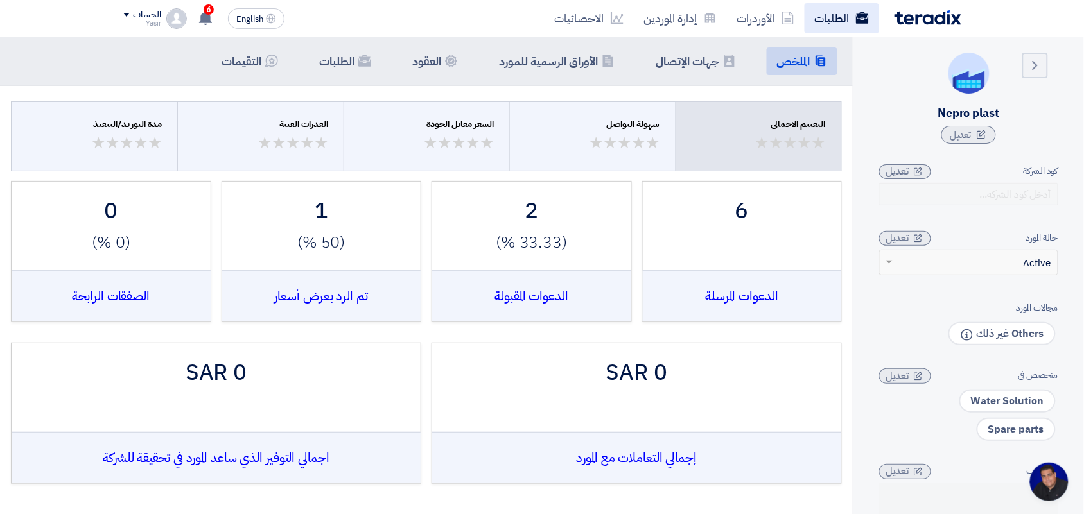
click at [817, 13] on link "الطلبات" at bounding box center [842, 18] width 74 height 30
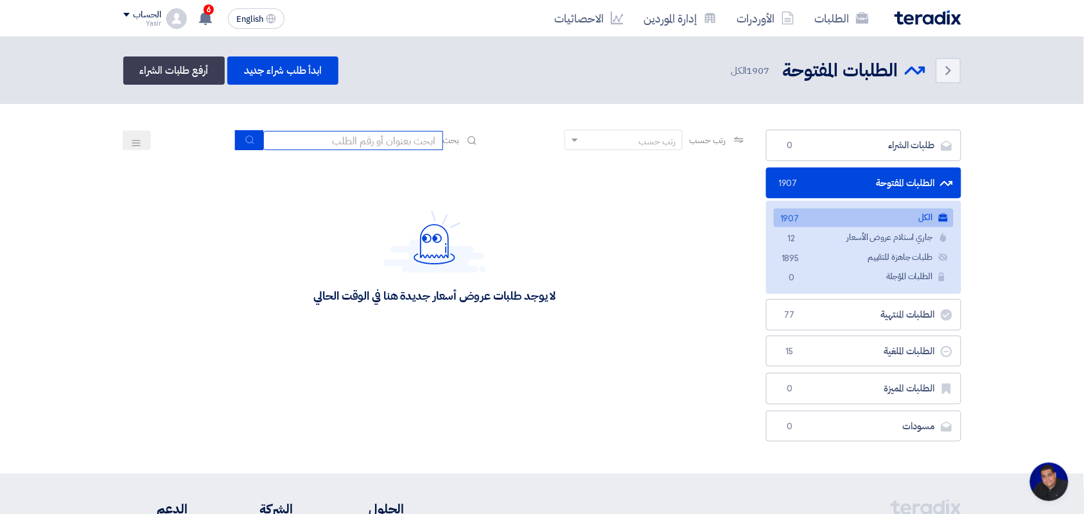
click at [412, 140] on input at bounding box center [353, 140] width 180 height 19
type input "new"
click at [249, 141] on use "submit" at bounding box center [249, 139] width 8 height 8
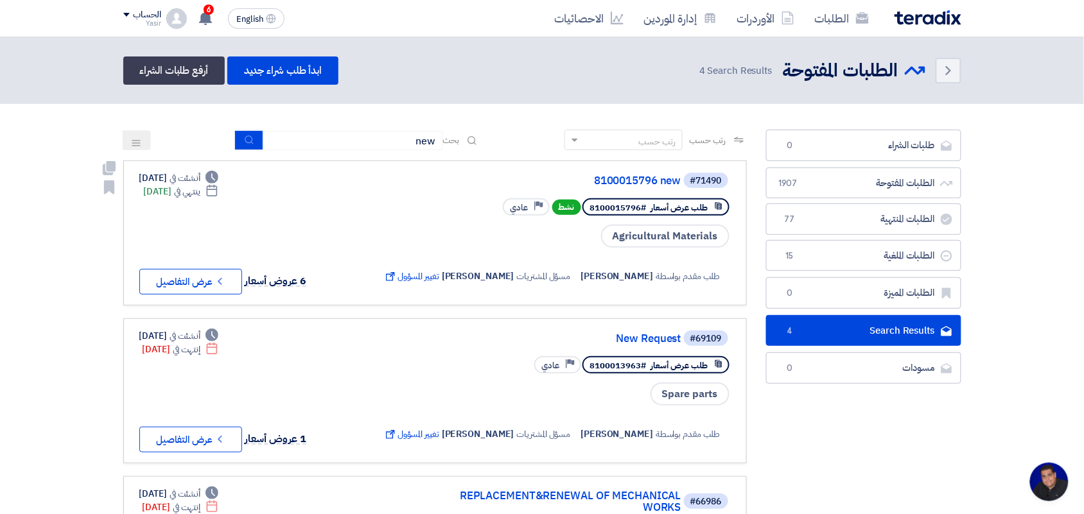
click at [220, 287] on button "Check details عرض التفاصيل" at bounding box center [190, 282] width 103 height 26
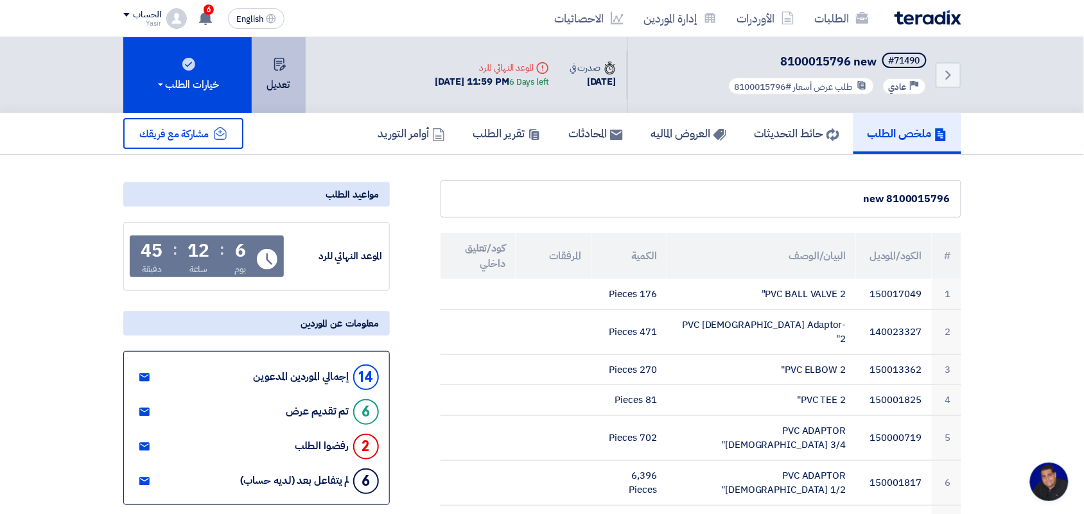
click at [275, 80] on button "تعديل" at bounding box center [279, 75] width 54 height 76
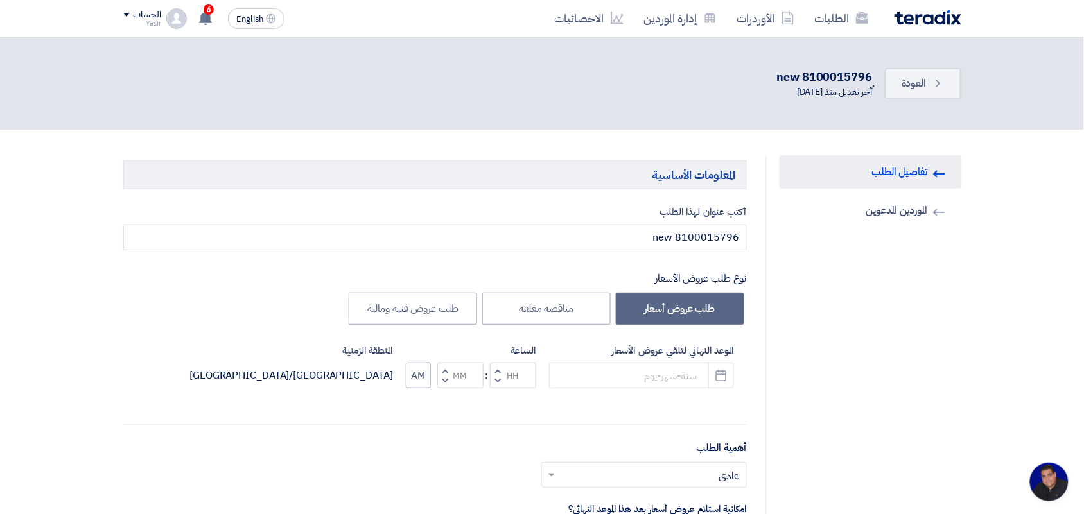
type input "[DATE]"
type input "11"
type input "59"
click at [717, 370] on icon "Pick a date" at bounding box center [721, 375] width 13 height 13
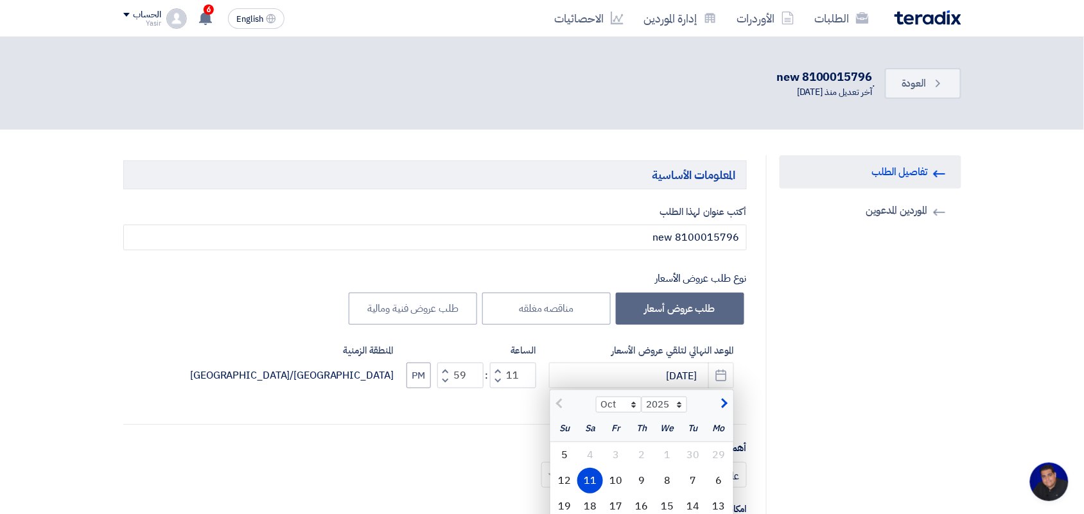
click at [594, 478] on div "11" at bounding box center [590, 481] width 26 height 26
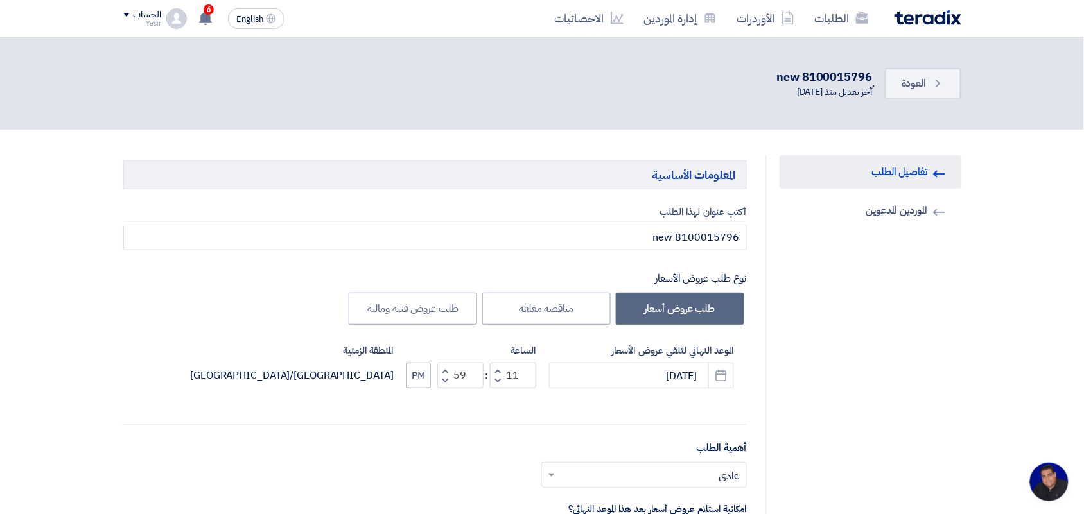
click at [498, 383] on span "button" at bounding box center [497, 381] width 4 height 10
type input "10"
click at [718, 380] on icon "Pick a date" at bounding box center [721, 375] width 13 height 13
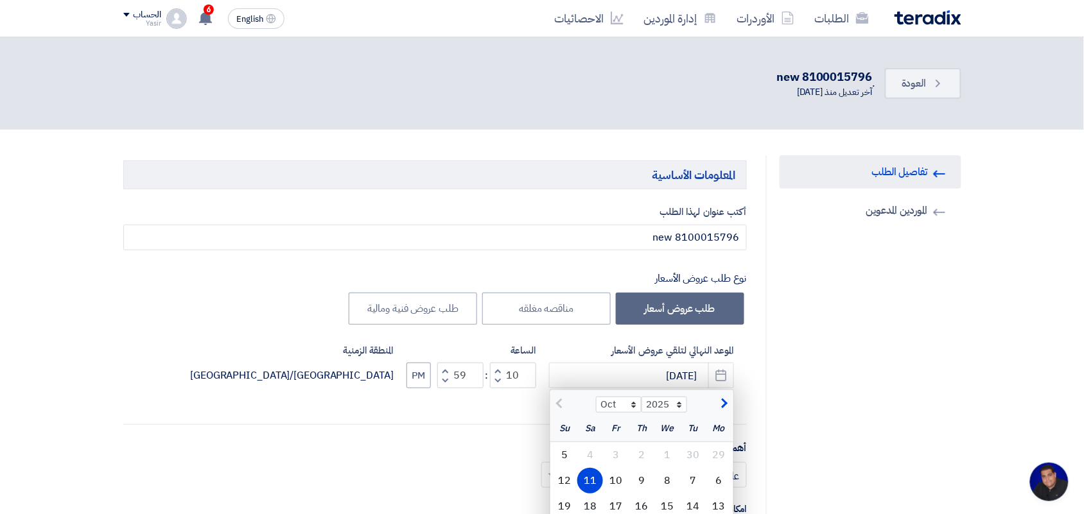
click at [509, 453] on div "أهمية الطلب أختر أهمية الطلب... × عادي ×" at bounding box center [435, 470] width 624 height 58
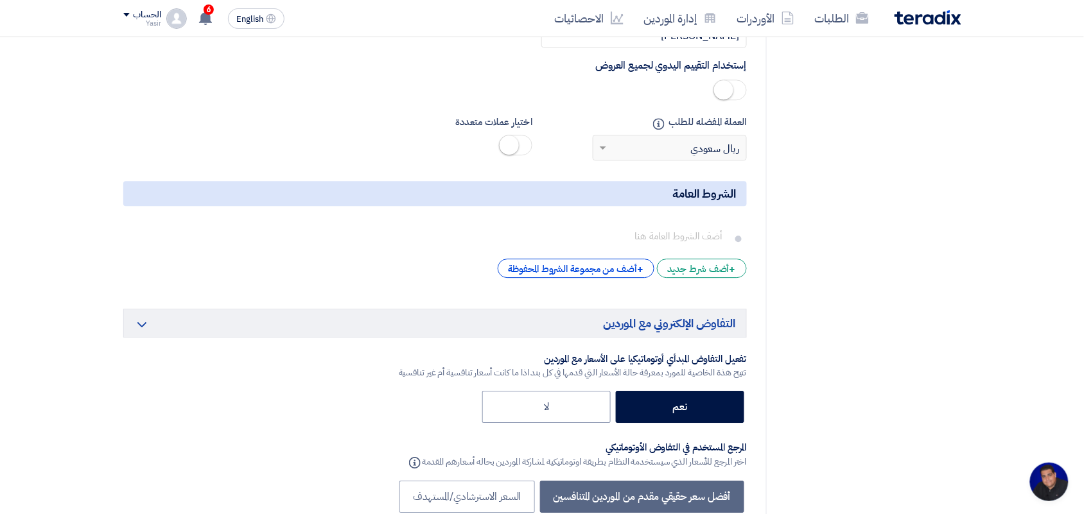
scroll to position [4206, 0]
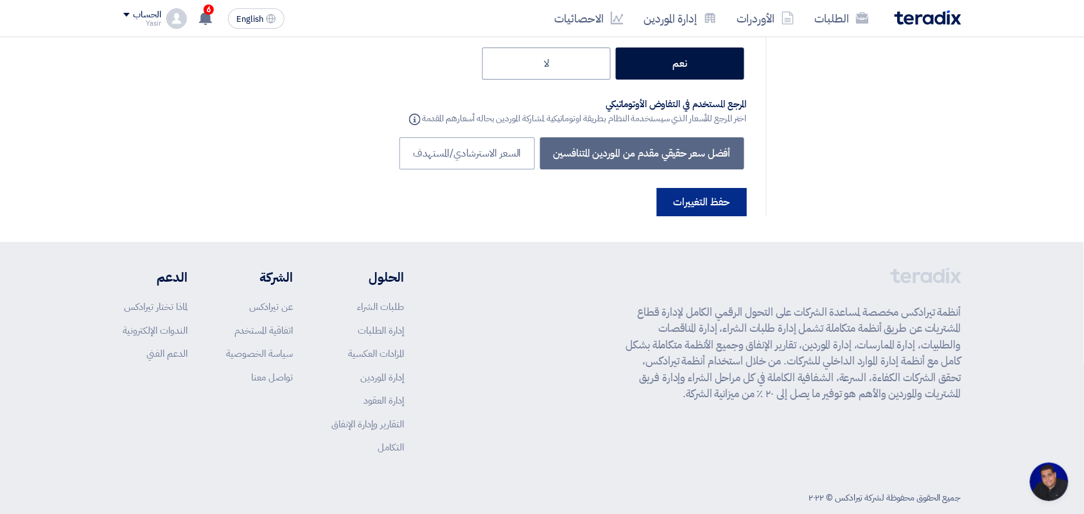
click at [676, 188] on button "حفظ التغييرات" at bounding box center [702, 202] width 90 height 28
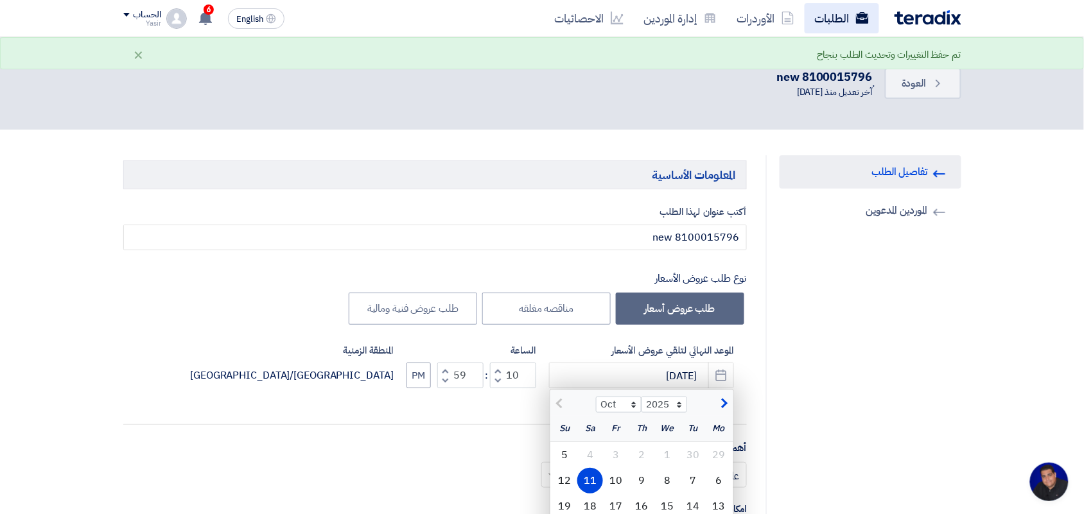
click at [859, 17] on use at bounding box center [861, 18] width 13 height 12
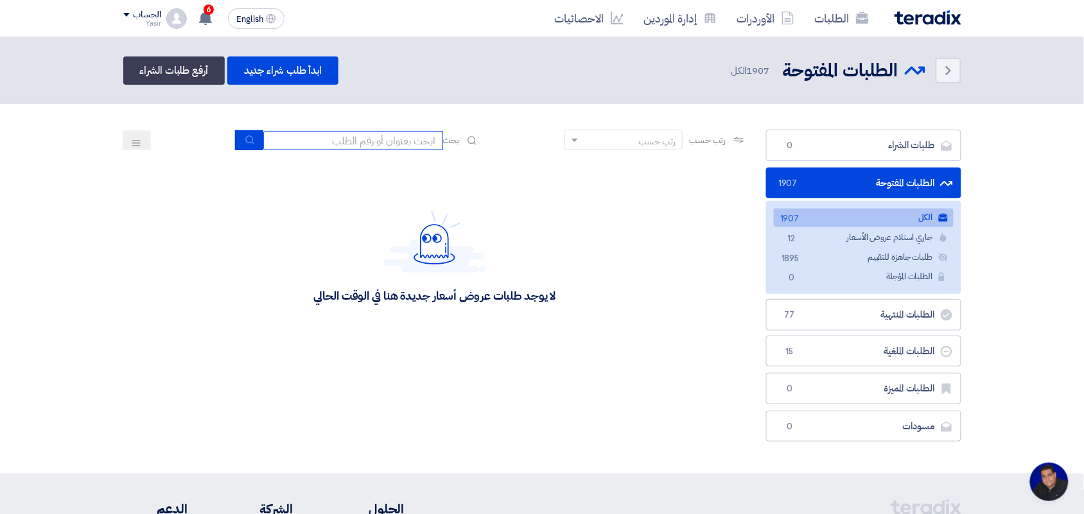
click at [386, 139] on input at bounding box center [353, 140] width 180 height 19
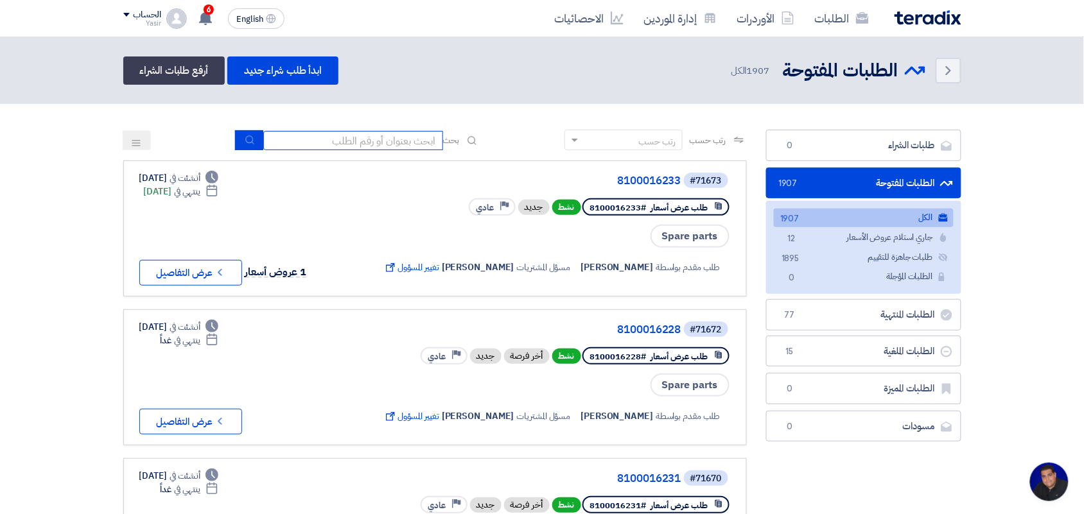
type input "new"
click at [247, 140] on icon "submit" at bounding box center [250, 140] width 10 height 10
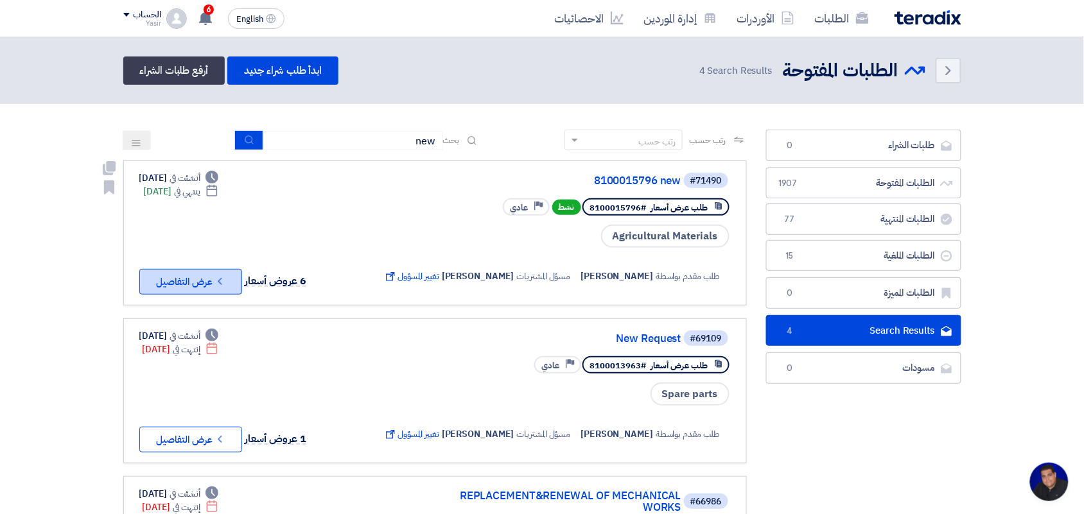
click at [223, 270] on button "Check details عرض التفاصيل" at bounding box center [190, 282] width 103 height 26
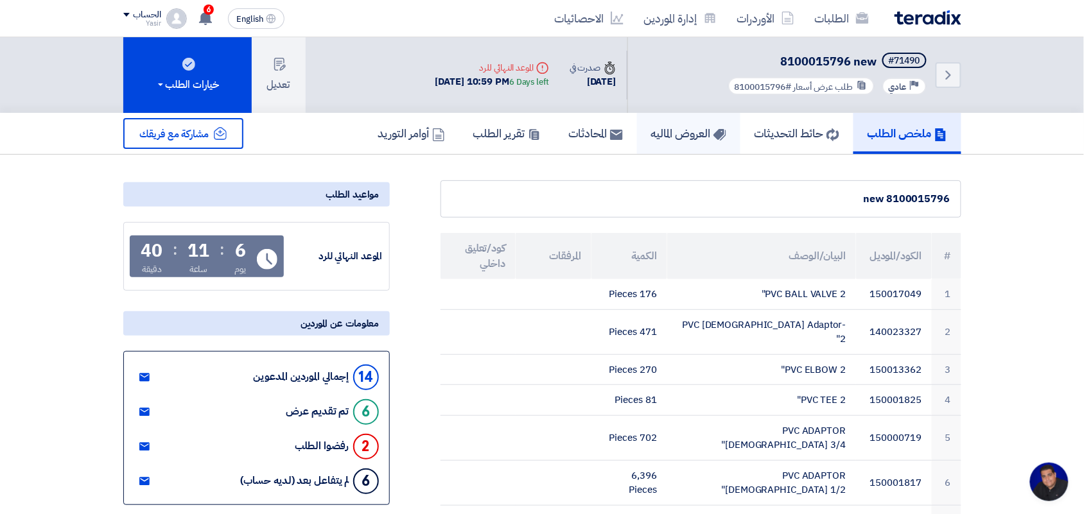
click at [666, 145] on link "العروض الماليه" at bounding box center [688, 133] width 103 height 41
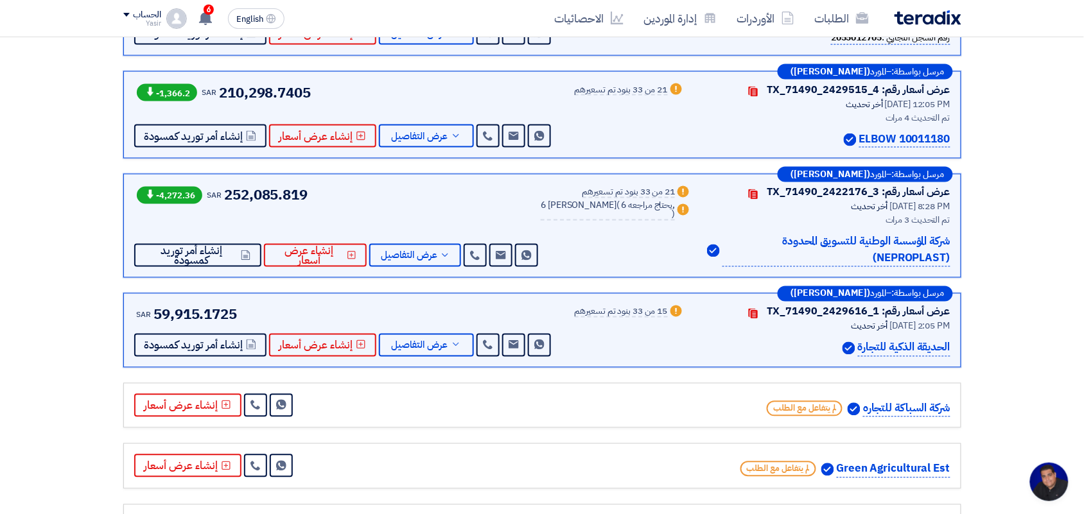
scroll to position [545, 0]
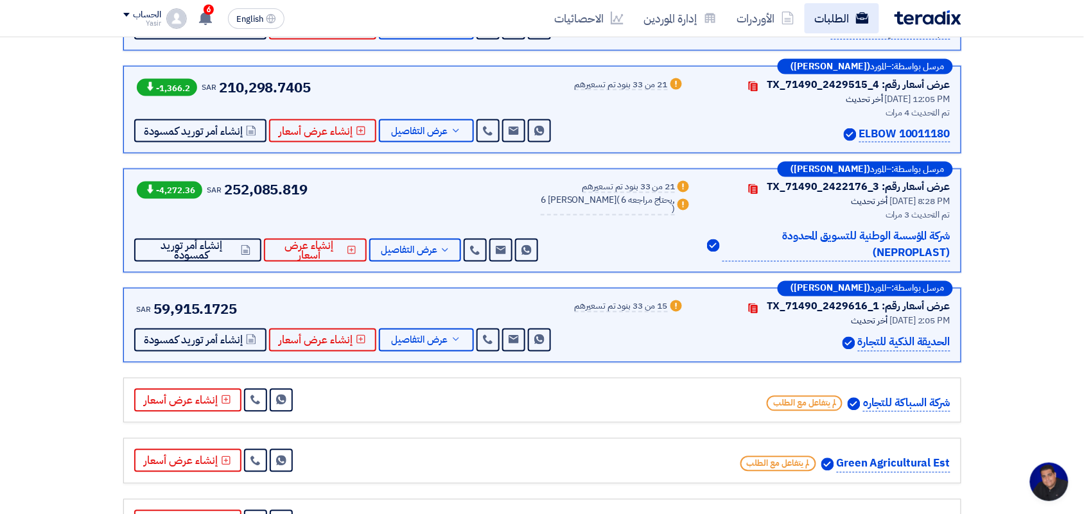
click at [832, 20] on link "الطلبات" at bounding box center [842, 18] width 74 height 30
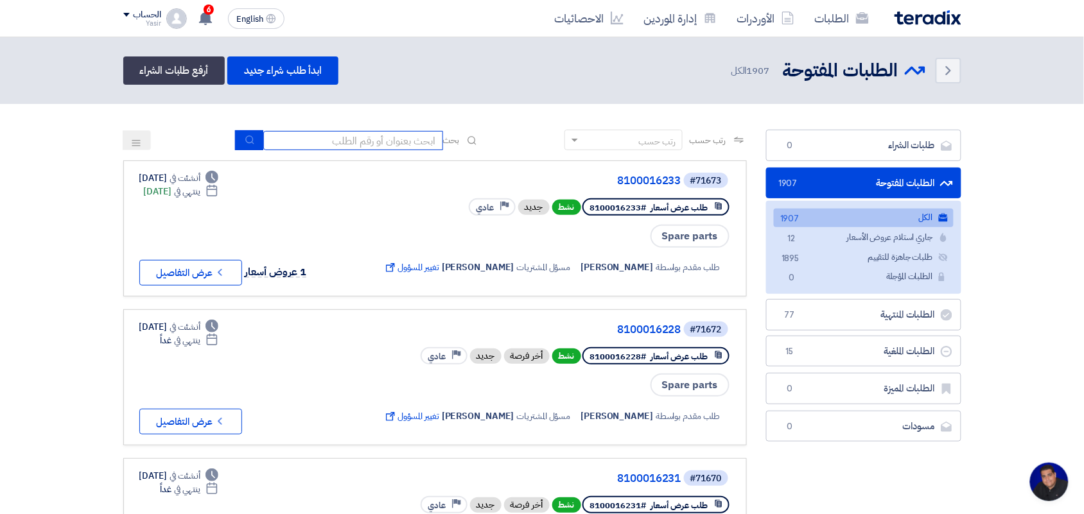
click at [367, 131] on input at bounding box center [353, 140] width 180 height 19
type input "new"
click at [247, 137] on icon "submit" at bounding box center [250, 140] width 10 height 10
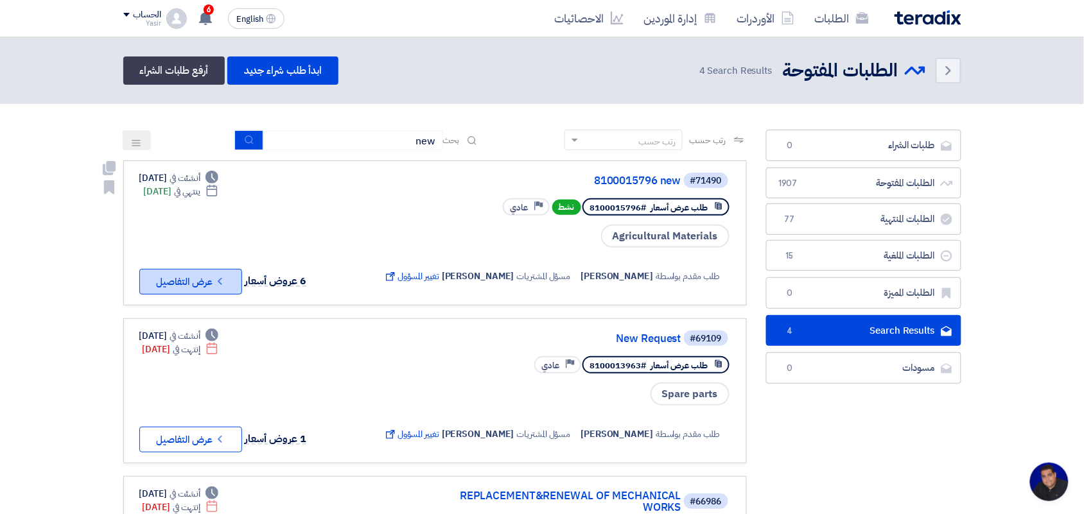
click at [223, 275] on icon "Check details" at bounding box center [220, 281] width 12 height 12
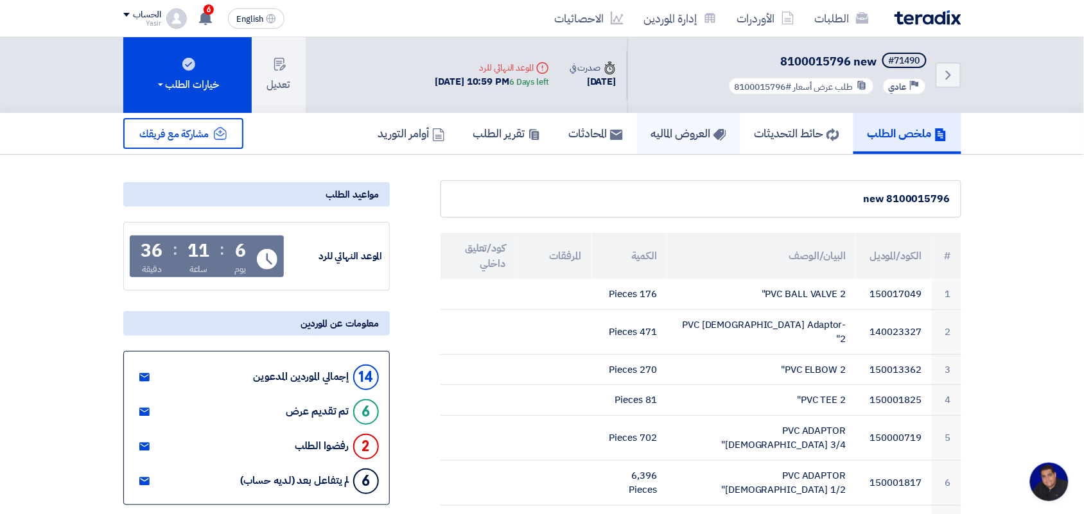
click at [678, 130] on h5 "العروض الماليه" at bounding box center [688, 133] width 75 height 15
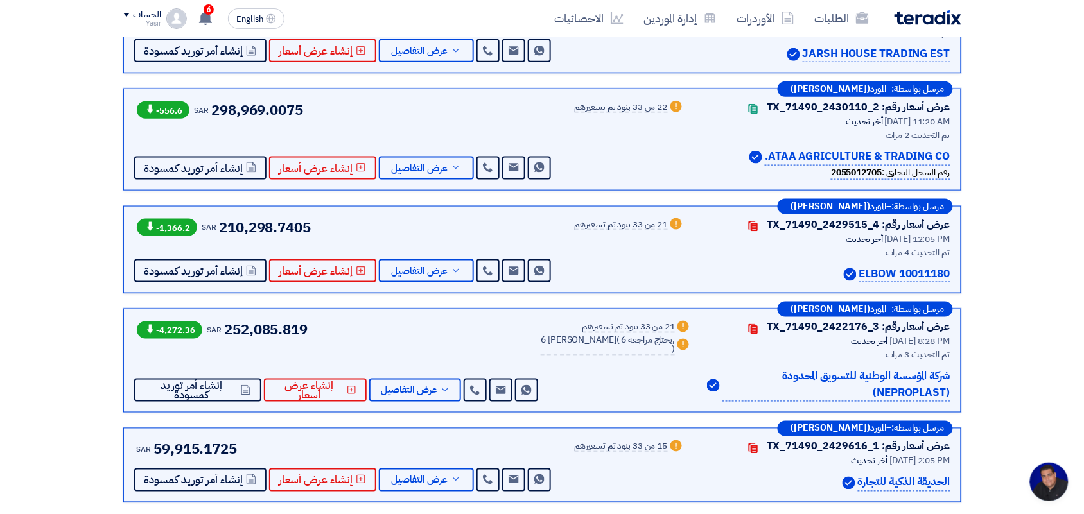
scroll to position [408, 0]
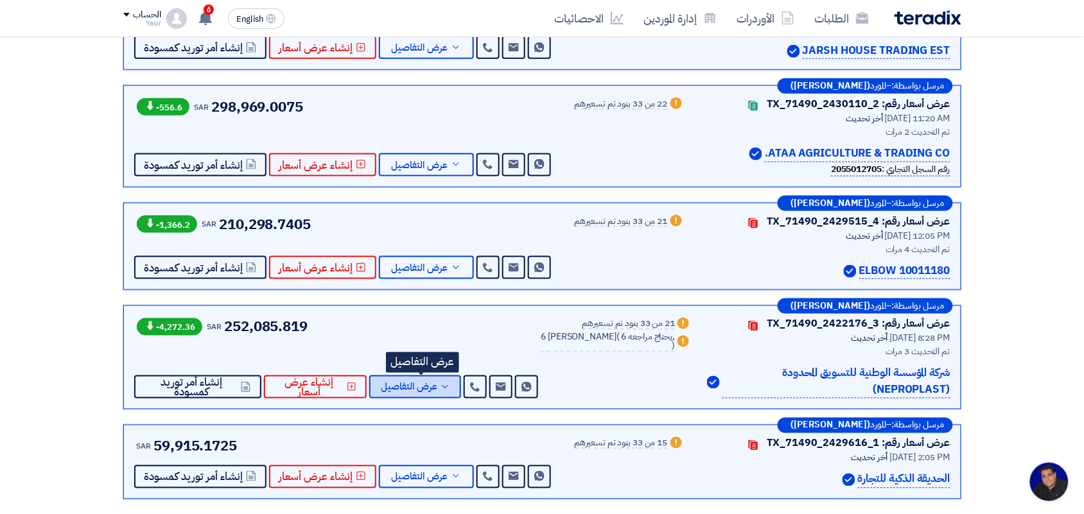
click at [400, 392] on span "عرض التفاصيل" at bounding box center [409, 388] width 57 height 10
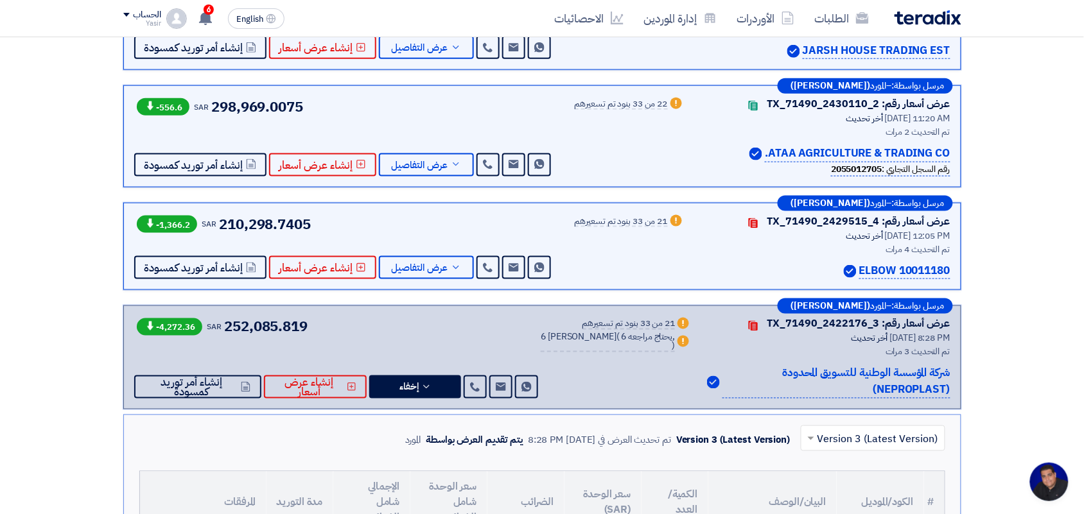
click at [842, 439] on input "text" at bounding box center [880, 440] width 119 height 21
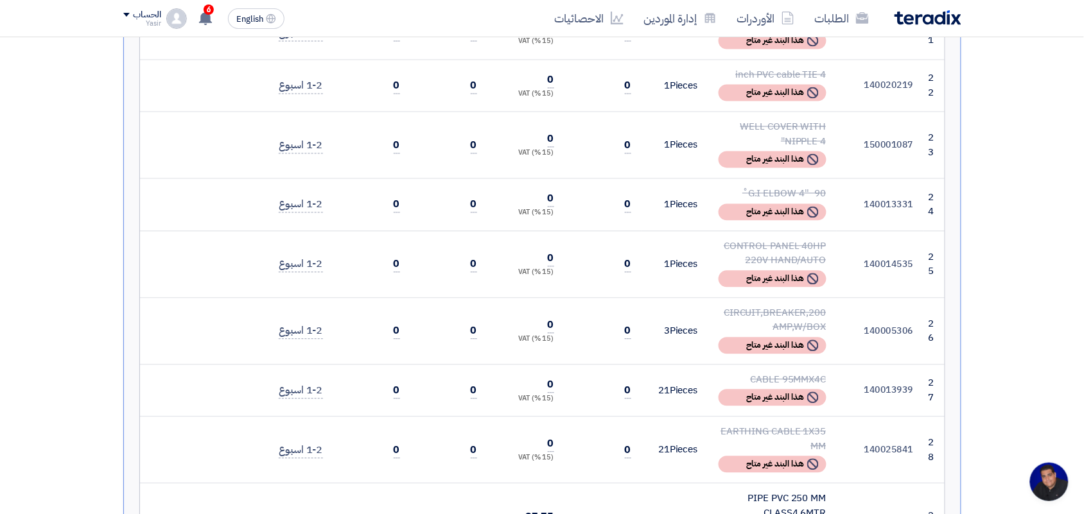
scroll to position [2133, 0]
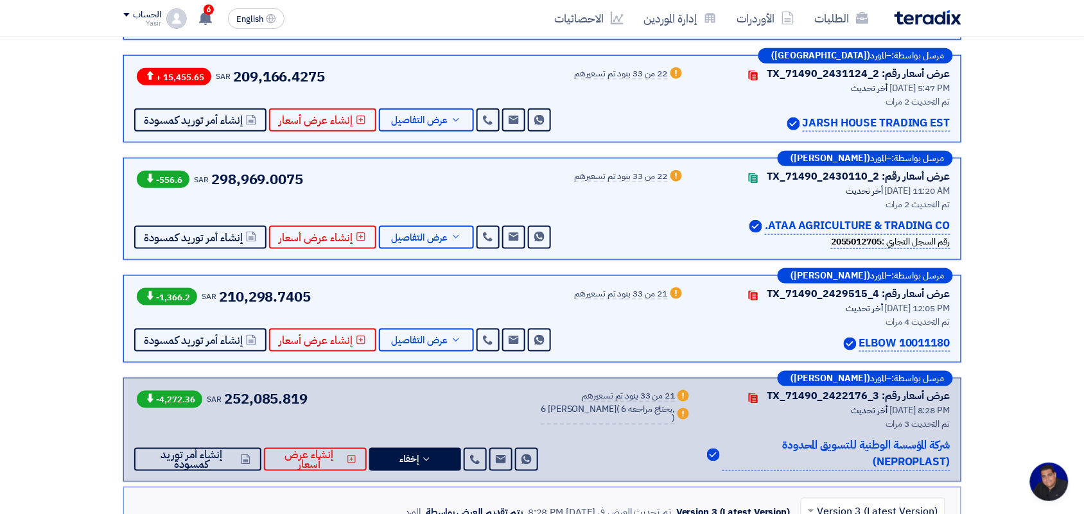
scroll to position [0, 0]
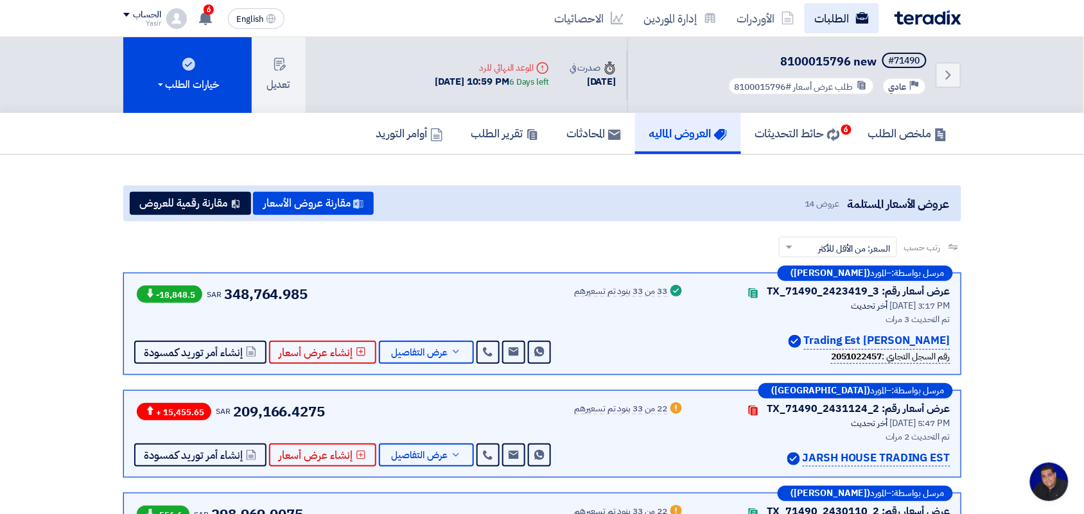
click at [812, 17] on link "الطلبات" at bounding box center [842, 18] width 74 height 30
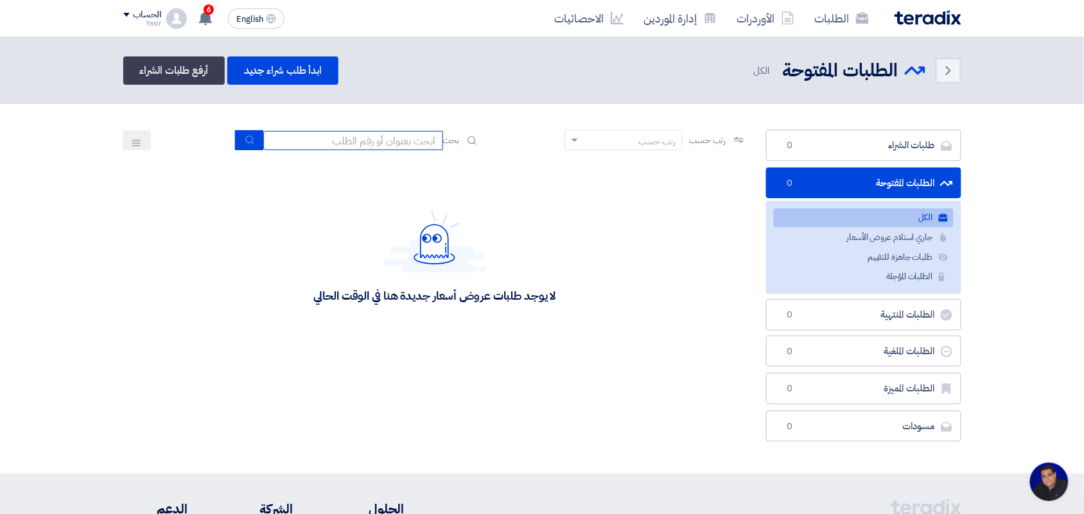
click at [397, 144] on input at bounding box center [353, 140] width 180 height 19
type input "new"
click at [240, 139] on button "submit" at bounding box center [249, 140] width 28 height 20
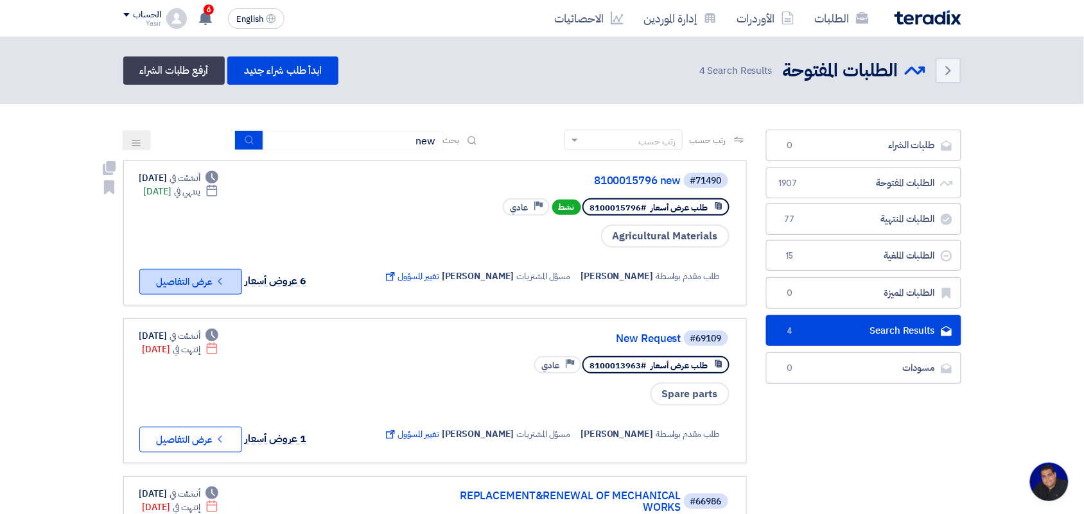
click at [203, 283] on button "Check details عرض التفاصيل" at bounding box center [190, 282] width 103 height 26
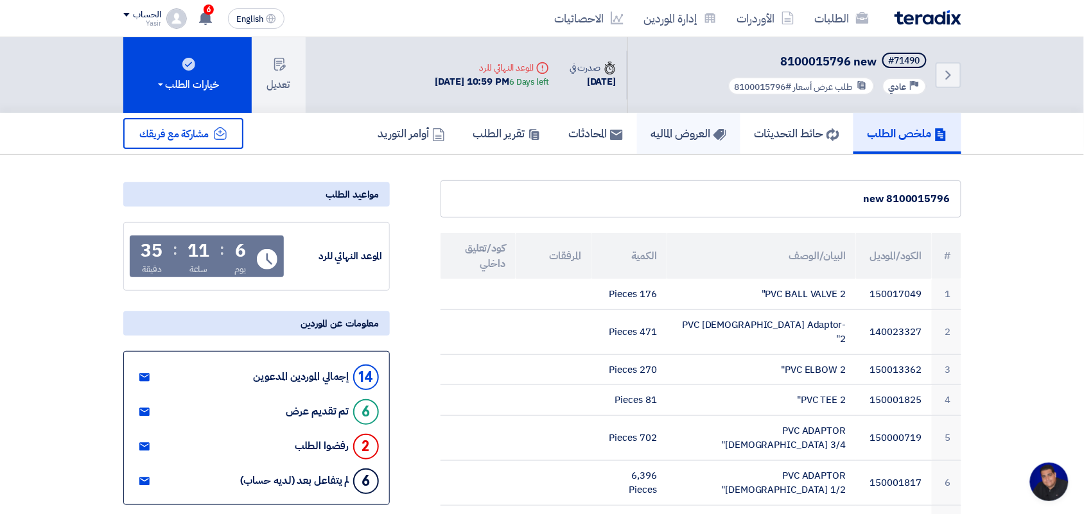
click at [663, 134] on h5 "العروض الماليه" at bounding box center [688, 133] width 75 height 15
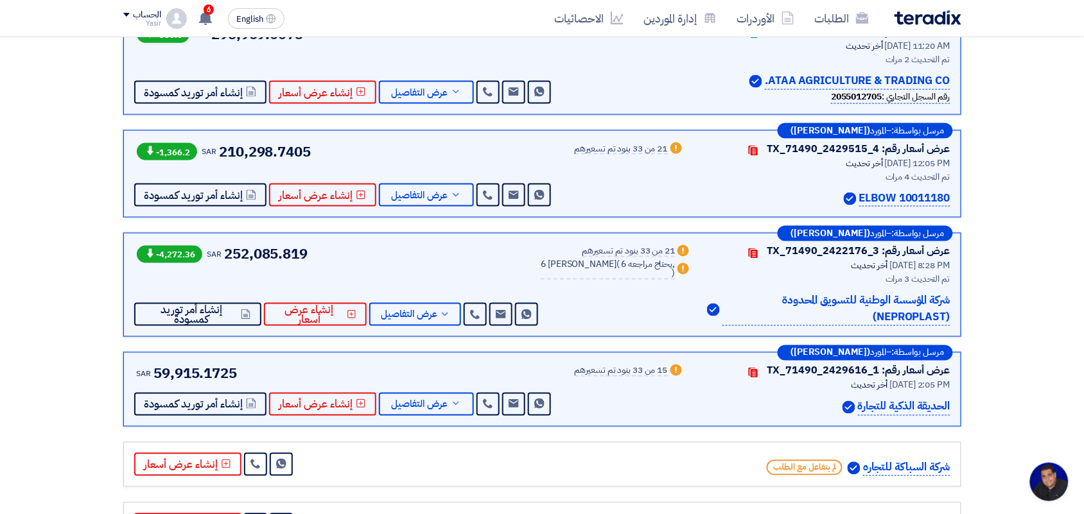
scroll to position [534, 0]
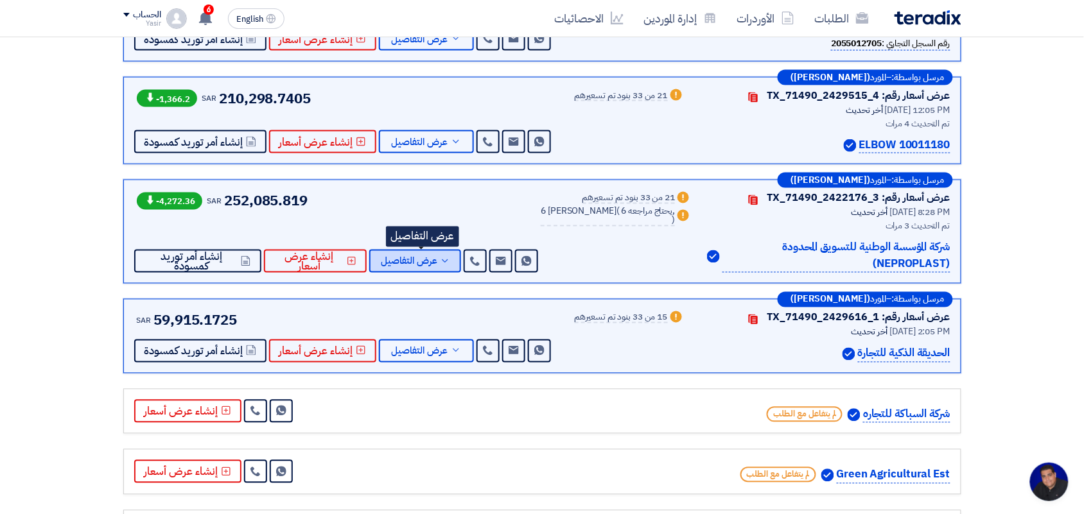
click at [437, 263] on span "عرض التفاصيل" at bounding box center [409, 262] width 57 height 10
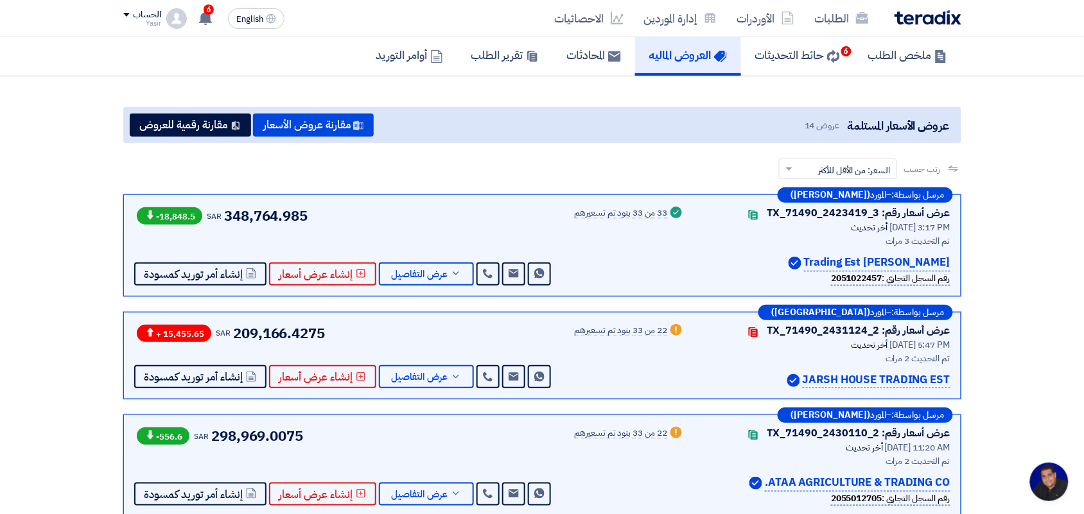
scroll to position [0, 0]
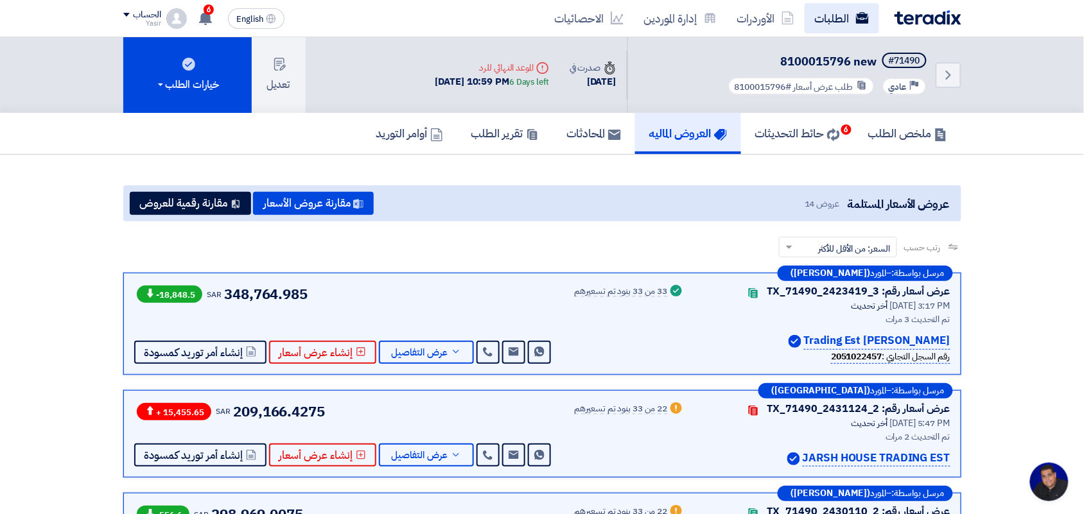
click at [825, 19] on link "الطلبات" at bounding box center [842, 18] width 74 height 30
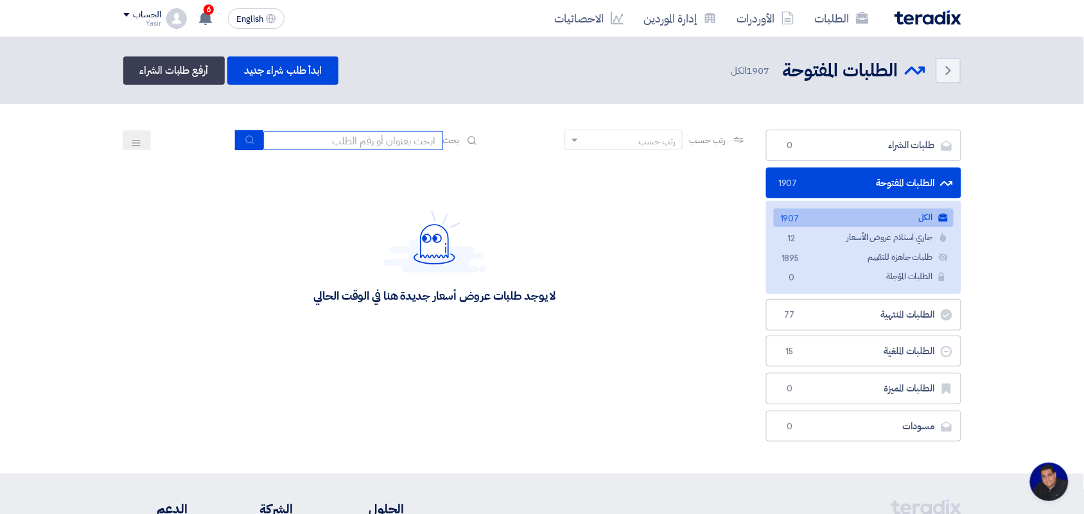
click at [351, 139] on input at bounding box center [353, 140] width 180 height 19
type input "new"
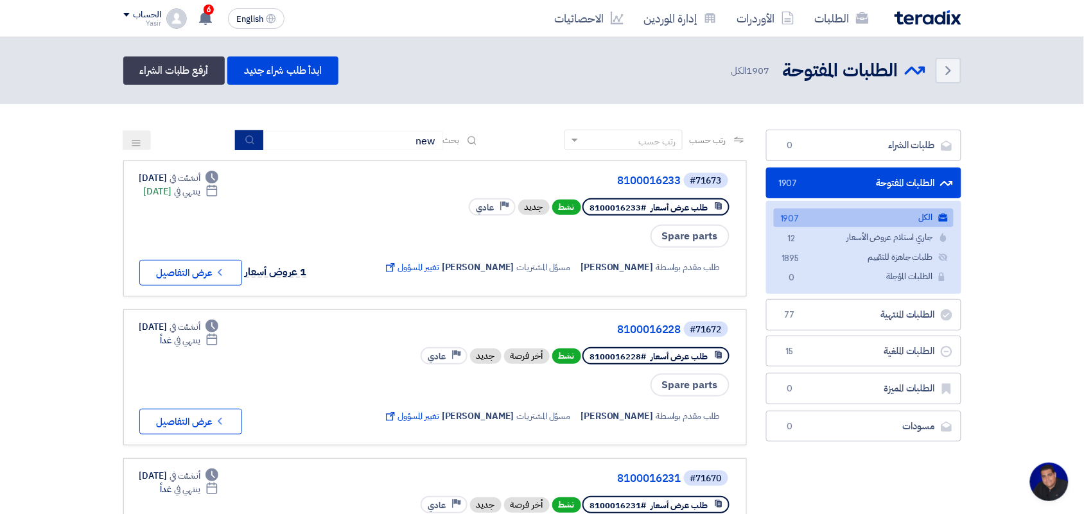
click at [245, 139] on icon "submit" at bounding box center [250, 140] width 10 height 10
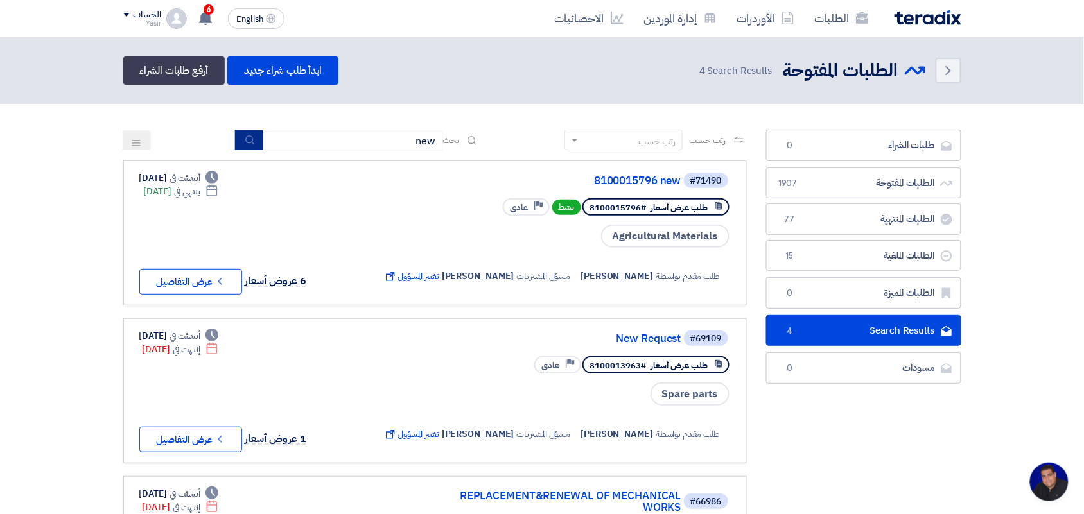
click at [245, 139] on icon "submit" at bounding box center [250, 140] width 10 height 10
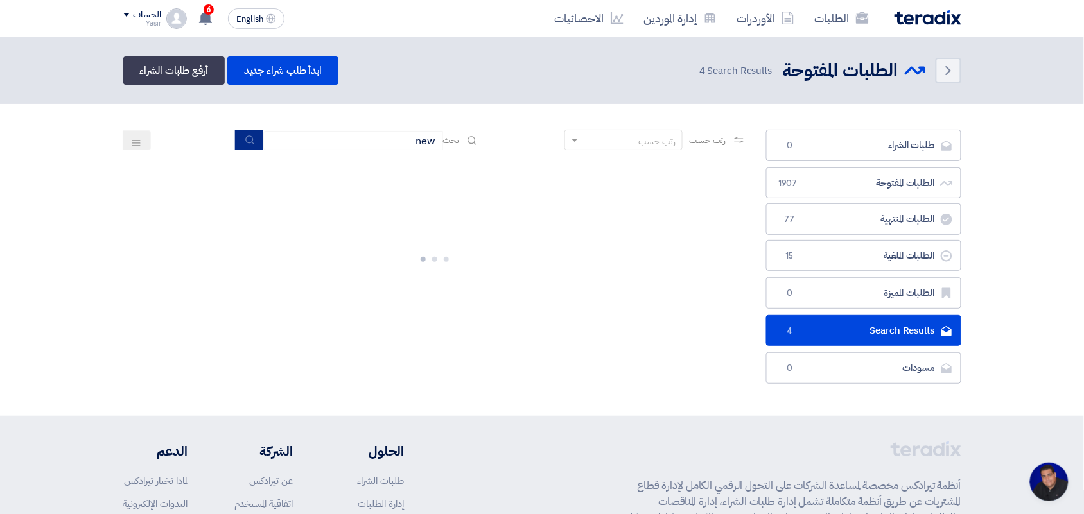
click at [245, 139] on icon "submit" at bounding box center [250, 140] width 10 height 10
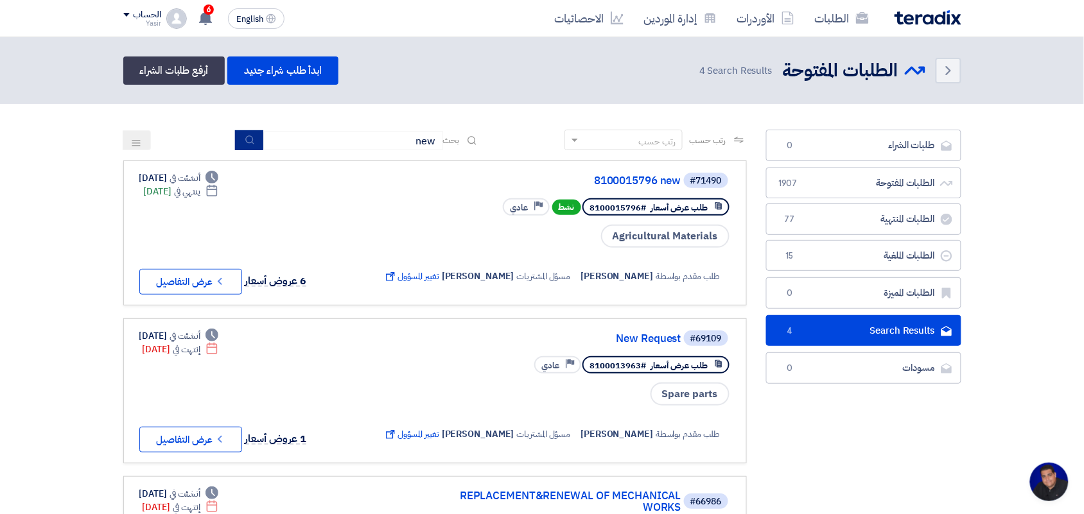
click at [245, 140] on use "submit" at bounding box center [249, 139] width 8 height 8
click at [201, 284] on button "Check details عرض التفاصيل" at bounding box center [190, 282] width 103 height 26
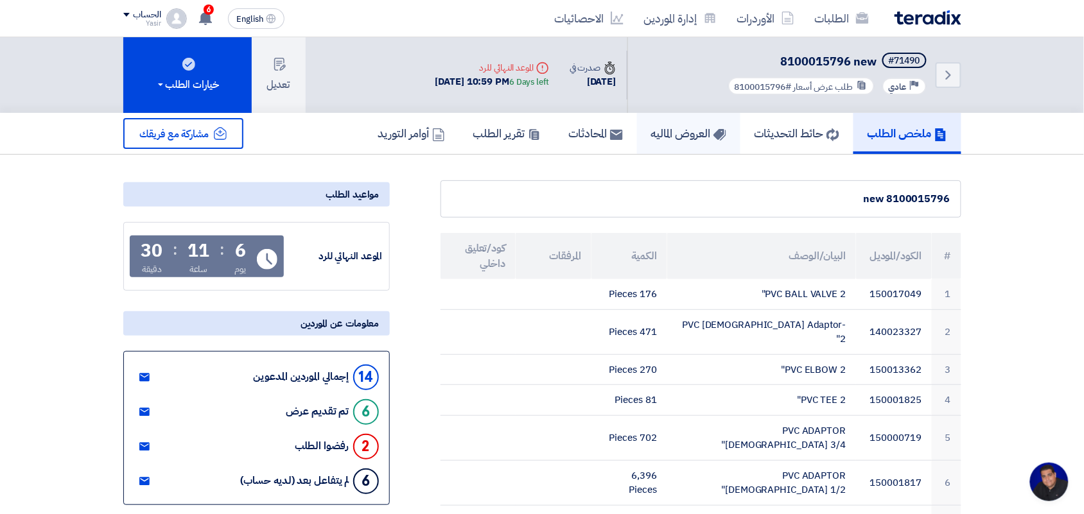
click at [711, 141] on link "العروض الماليه" at bounding box center [688, 133] width 103 height 41
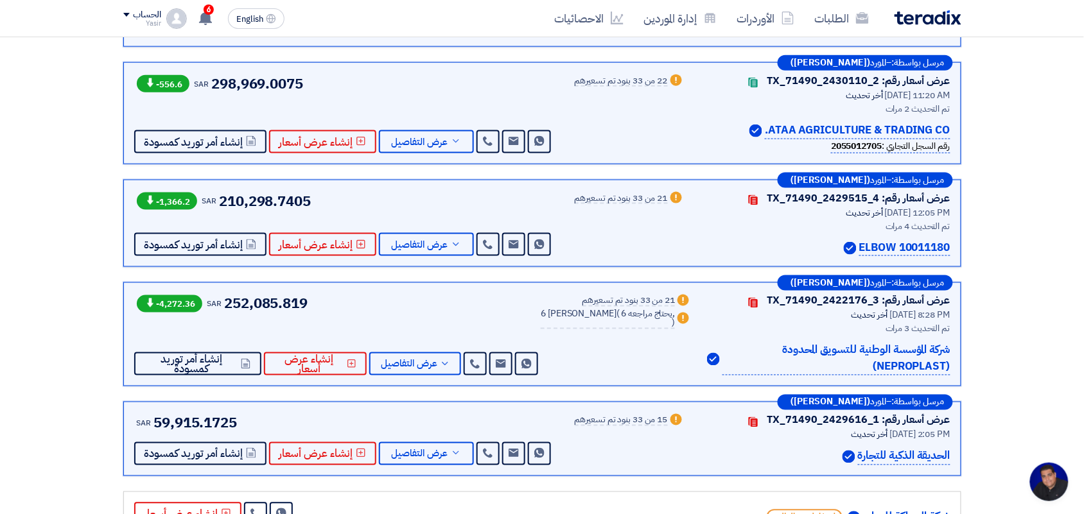
scroll to position [434, 0]
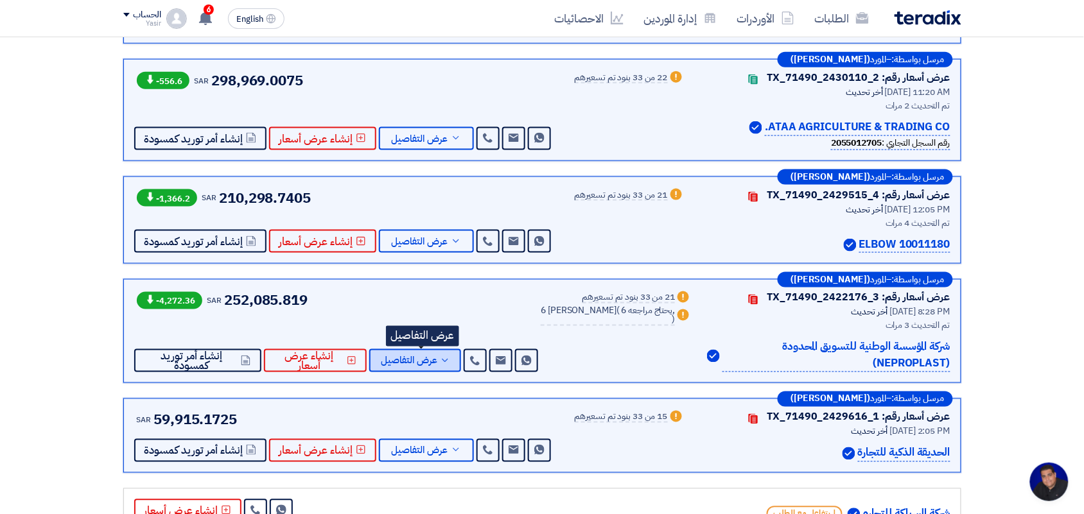
click at [396, 366] on span "عرض التفاصيل" at bounding box center [409, 361] width 57 height 10
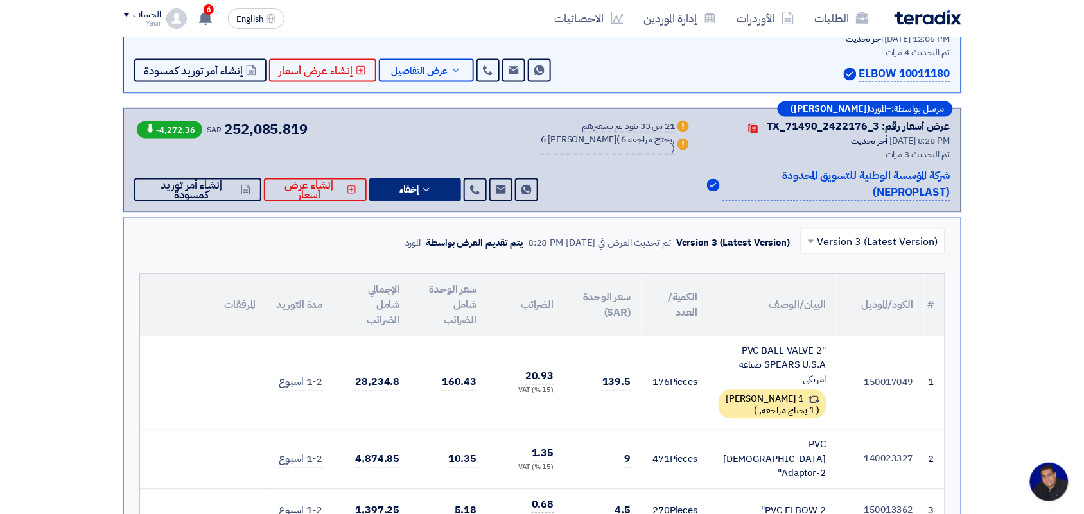
scroll to position [640, 0]
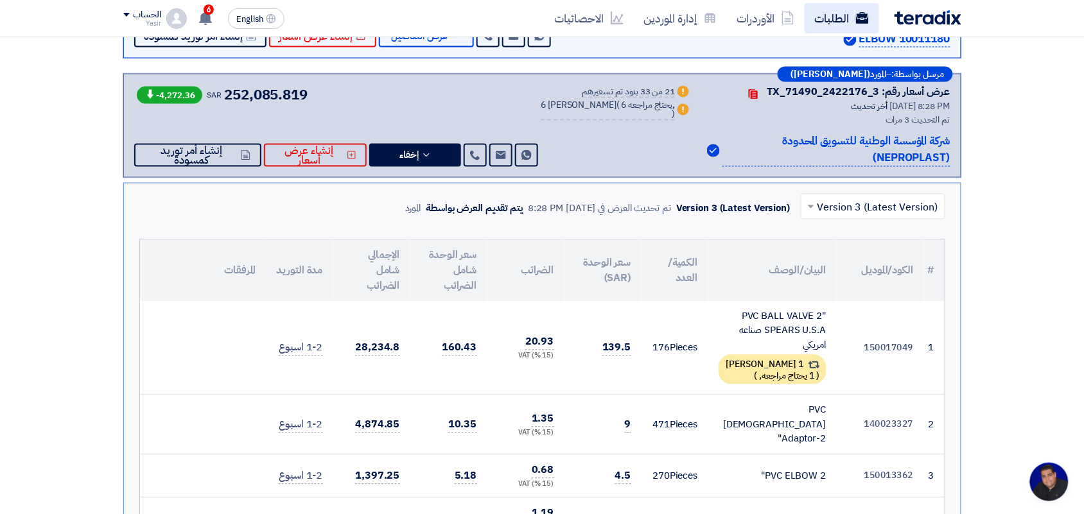
click at [836, 17] on link "الطلبات" at bounding box center [842, 18] width 74 height 30
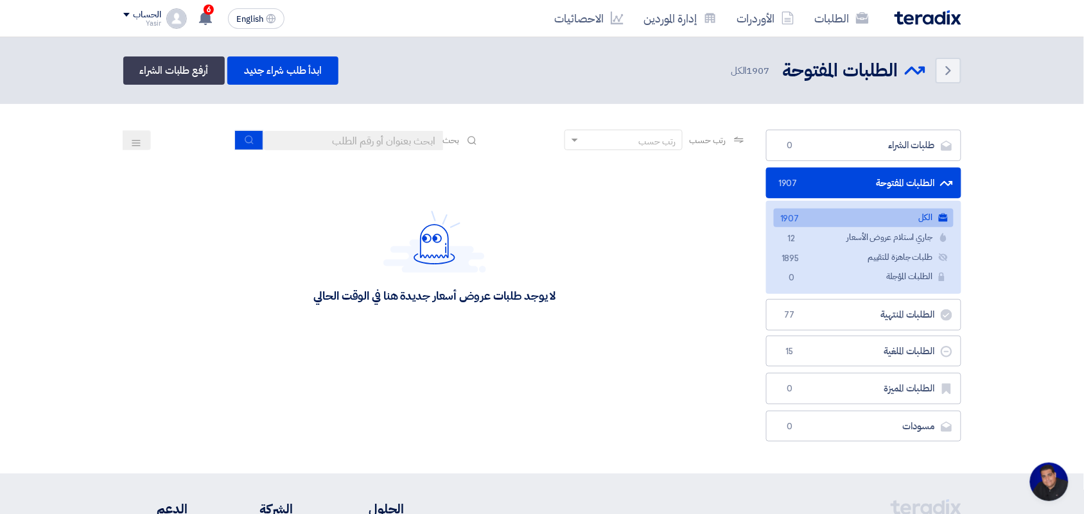
click at [396, 148] on div "رتب حسب رتب حسب بحث" at bounding box center [435, 145] width 624 height 31
click at [395, 146] on input at bounding box center [353, 140] width 180 height 19
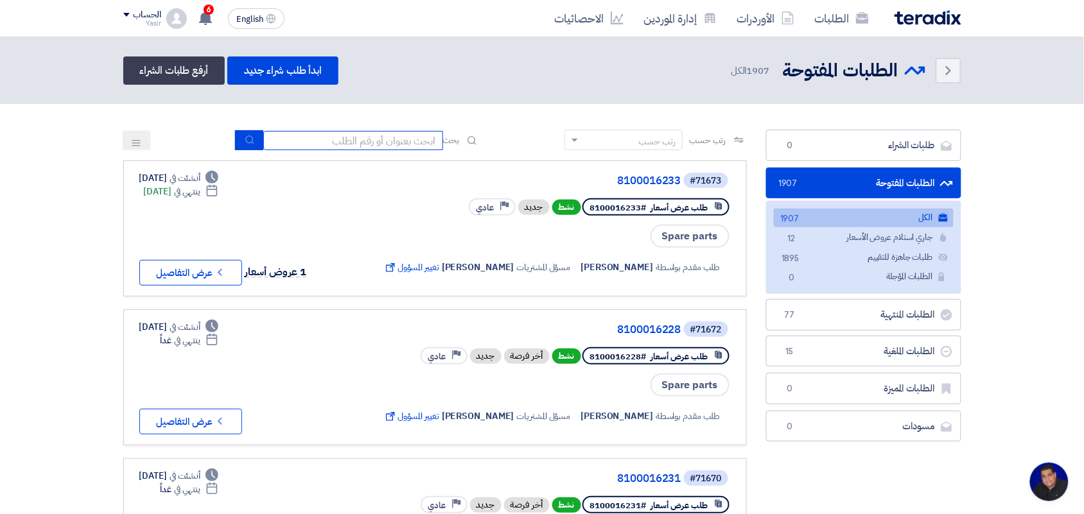
type input "new"
click at [248, 142] on use "submit" at bounding box center [249, 139] width 8 height 8
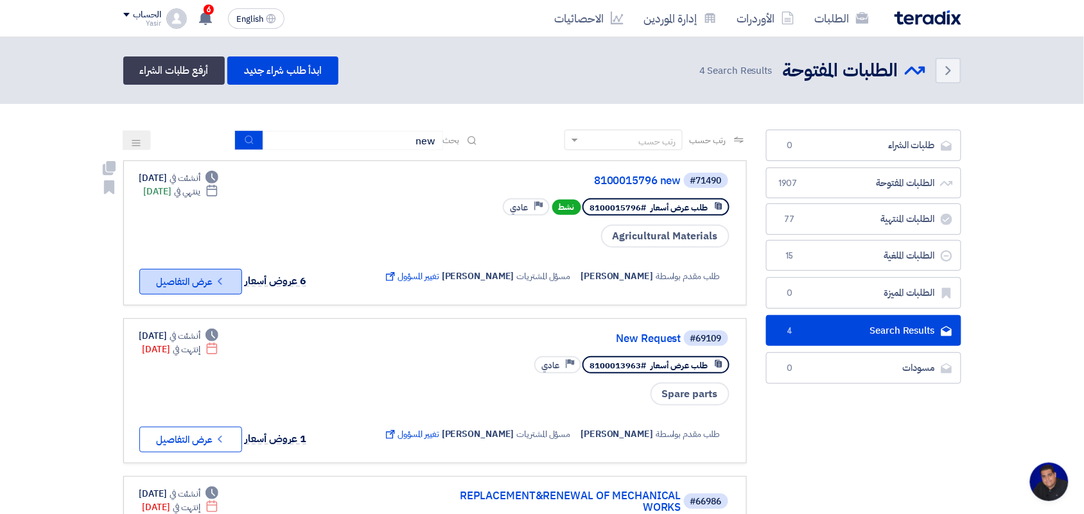
click at [223, 287] on button "Check details عرض التفاصيل" at bounding box center [190, 282] width 103 height 26
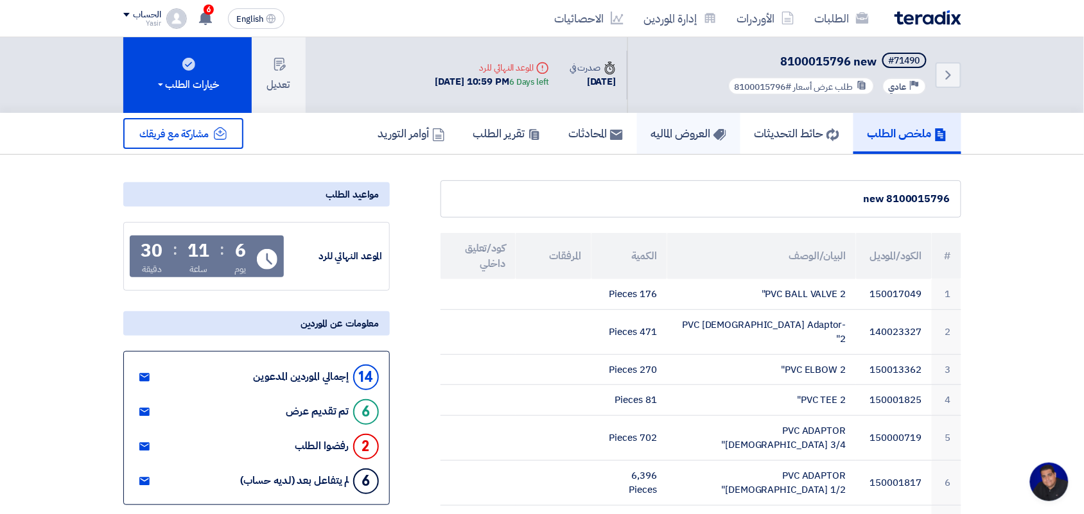
click at [689, 135] on h5 "العروض الماليه" at bounding box center [688, 133] width 75 height 15
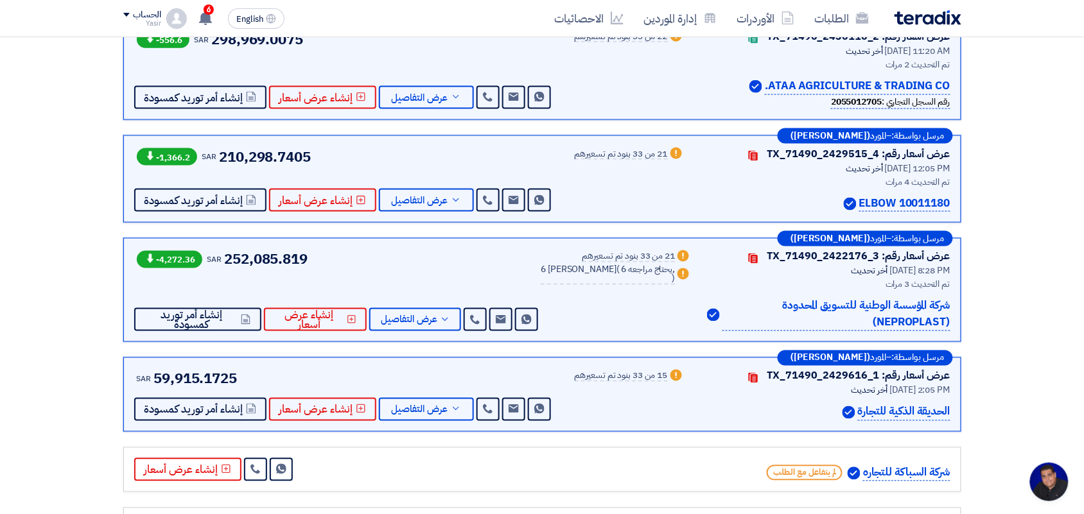
scroll to position [498, 0]
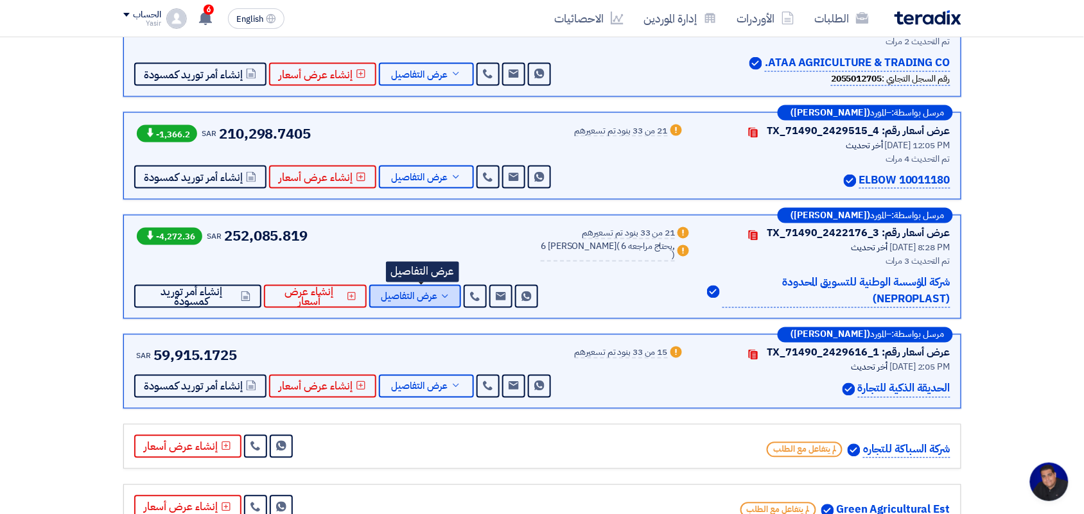
click at [422, 293] on span "عرض التفاصيل" at bounding box center [409, 297] width 57 height 10
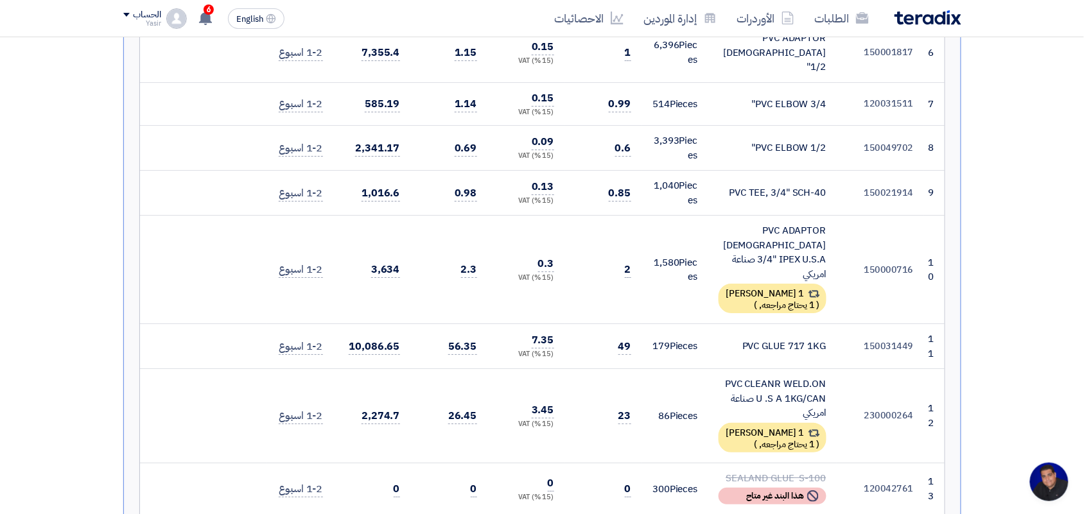
scroll to position [1224, 0]
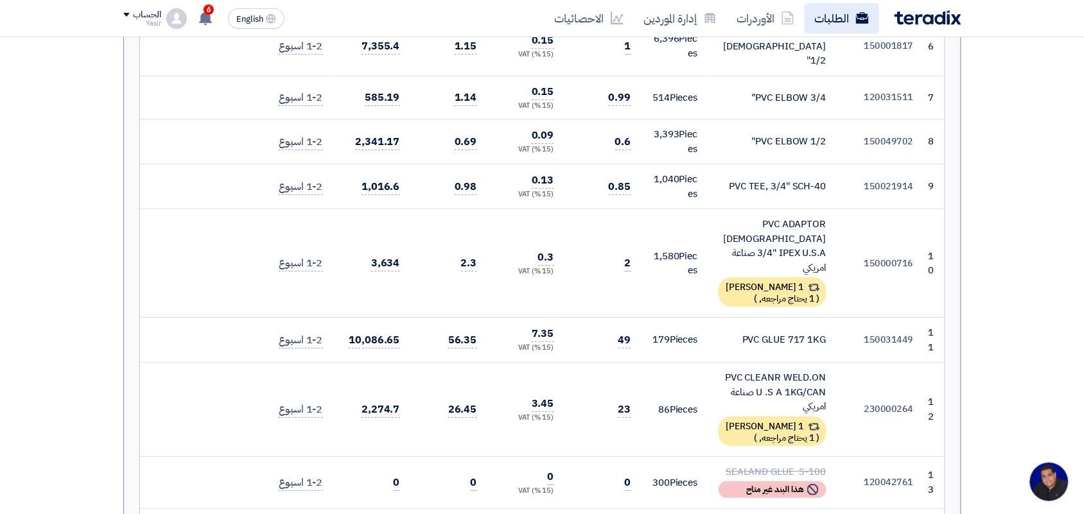
click at [832, 23] on link "الطلبات" at bounding box center [842, 18] width 74 height 30
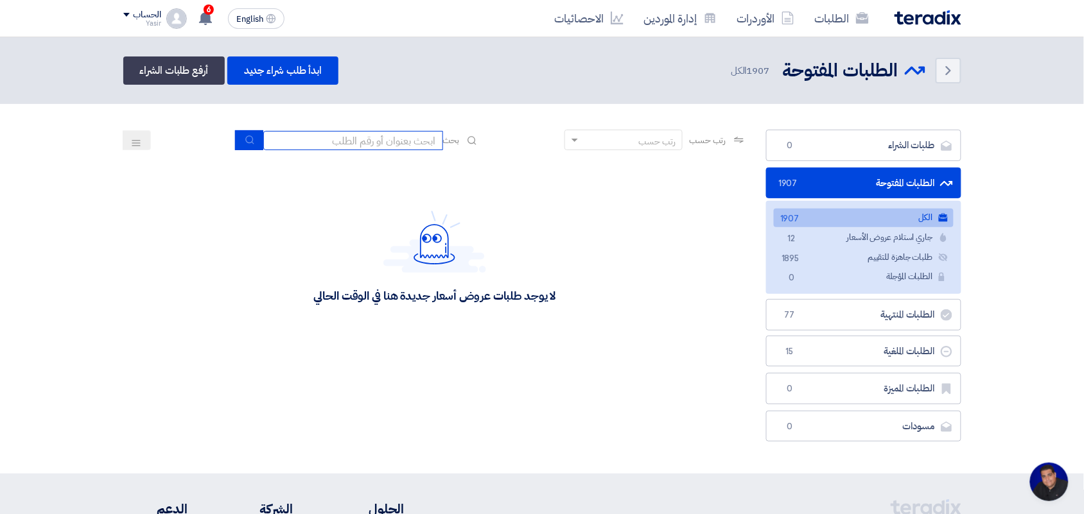
click at [371, 140] on input at bounding box center [353, 140] width 180 height 19
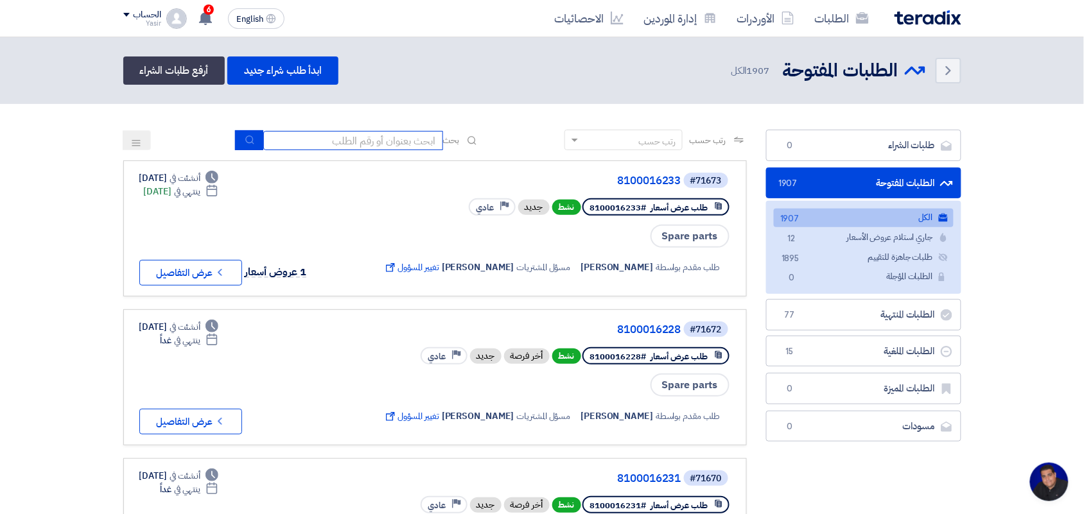
type input "new"
click at [239, 143] on button "submit" at bounding box center [249, 140] width 28 height 20
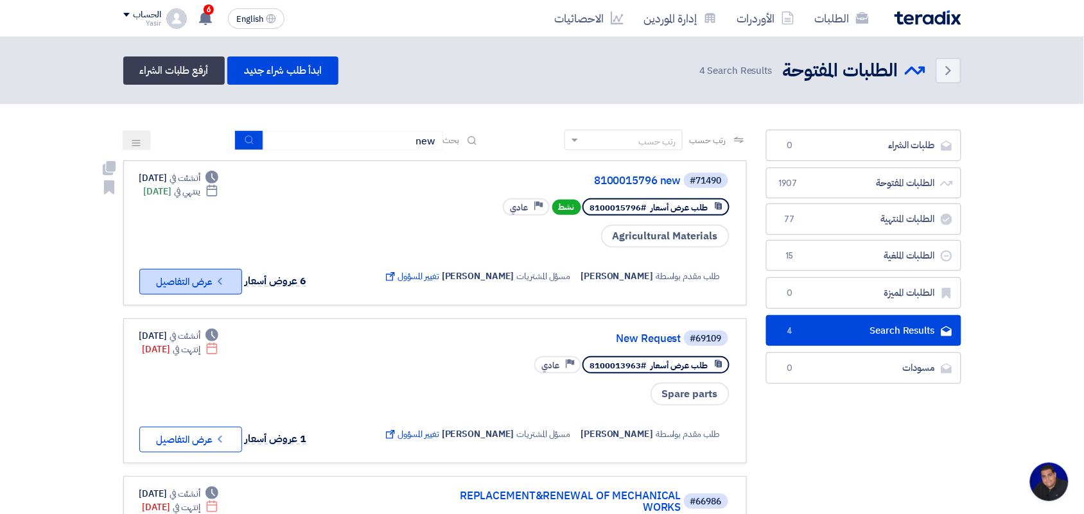
click at [217, 280] on icon "Check details" at bounding box center [220, 281] width 12 height 12
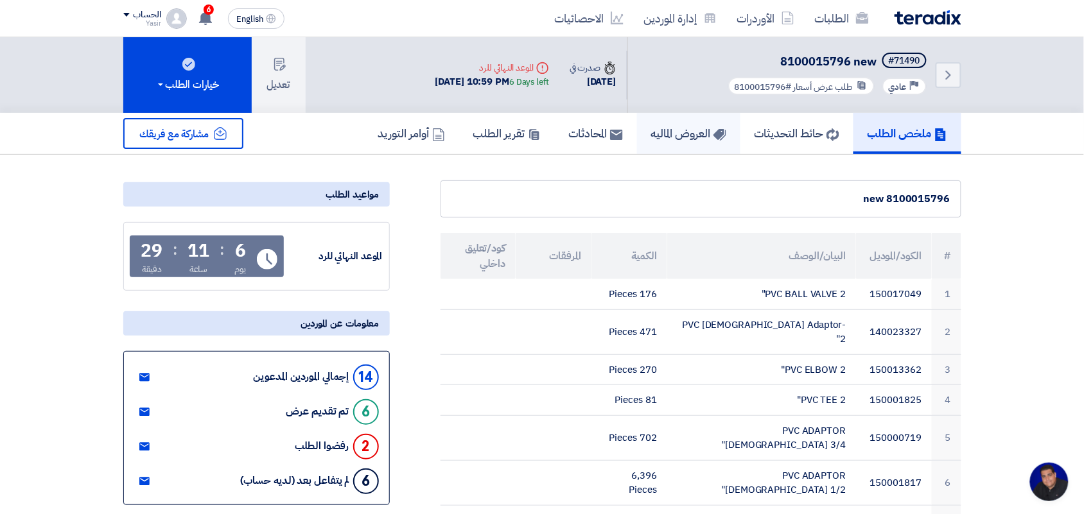
click at [652, 134] on h5 "العروض الماليه" at bounding box center [688, 133] width 75 height 15
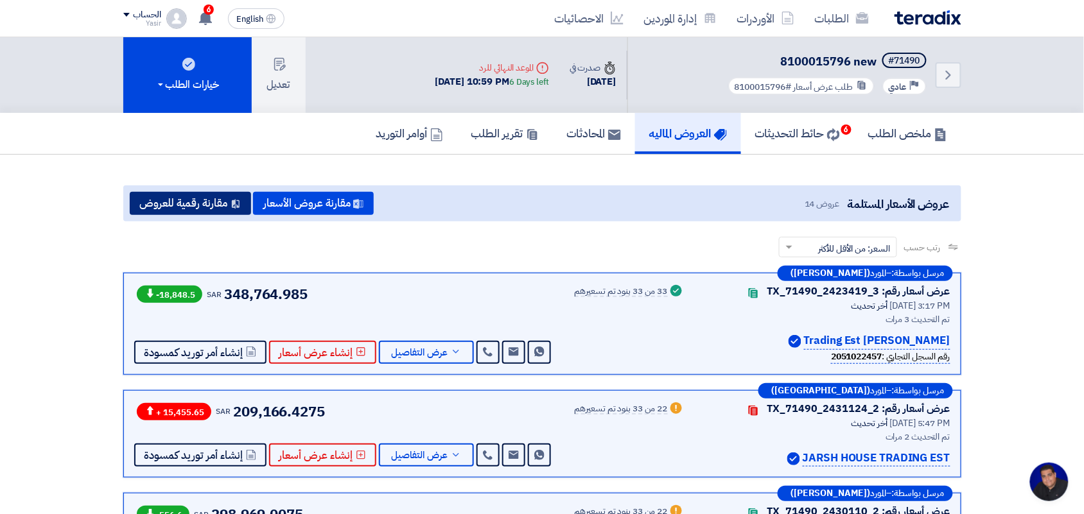
click at [216, 194] on button "مقارنة رقمية للعروض" at bounding box center [190, 203] width 121 height 23
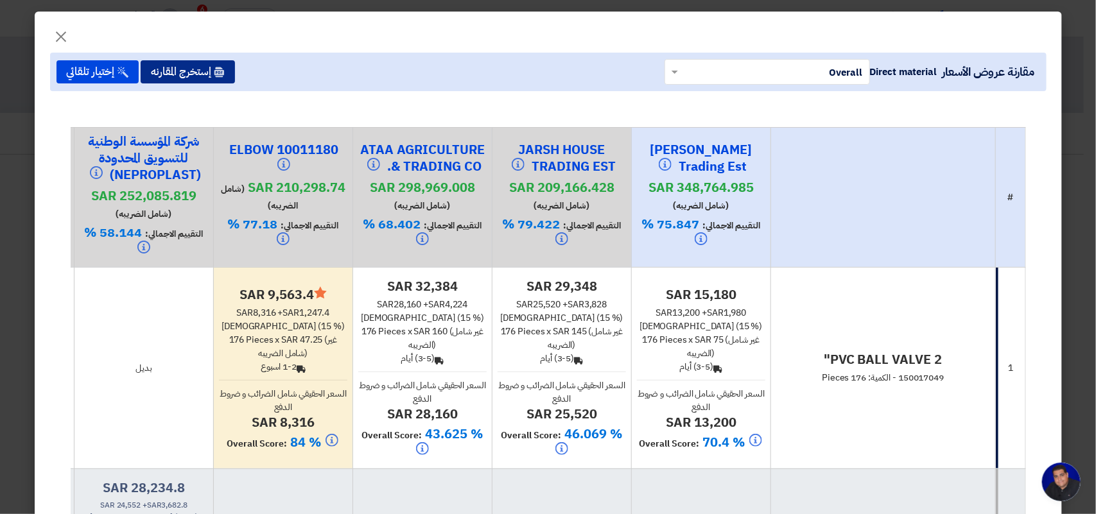
click at [199, 74] on button "إستخرج المقارنه" at bounding box center [188, 71] width 94 height 23
click at [66, 39] on span "×" at bounding box center [61, 36] width 15 height 39
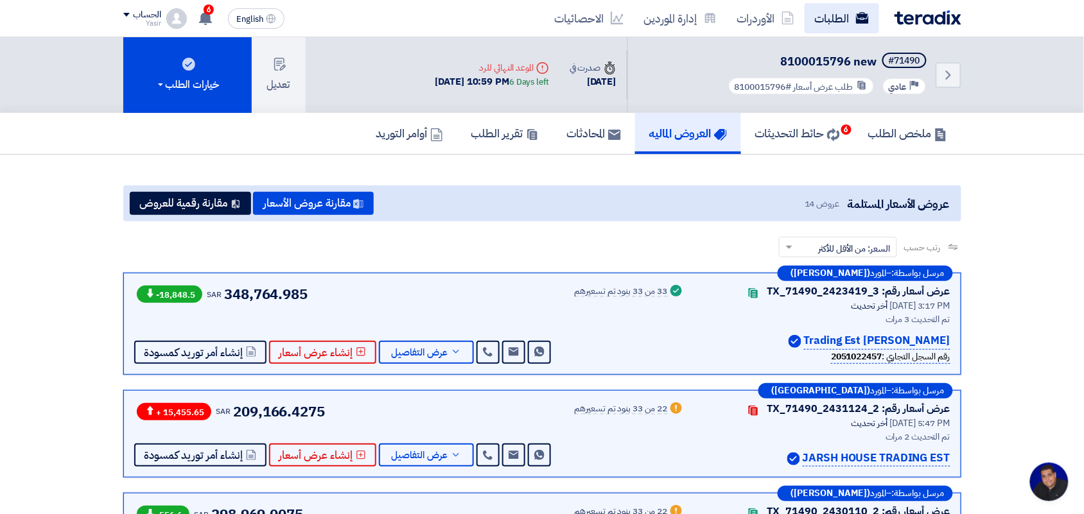
click at [844, 4] on link "الطلبات" at bounding box center [842, 18] width 74 height 30
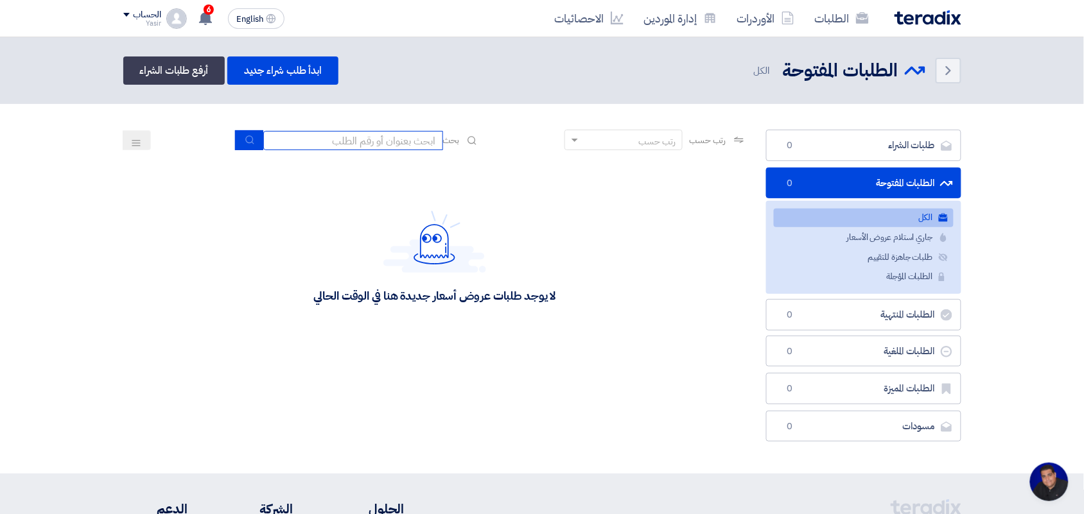
click at [396, 146] on input at bounding box center [353, 140] width 180 height 19
type input "new"
click at [235, 143] on button "submit" at bounding box center [249, 140] width 28 height 20
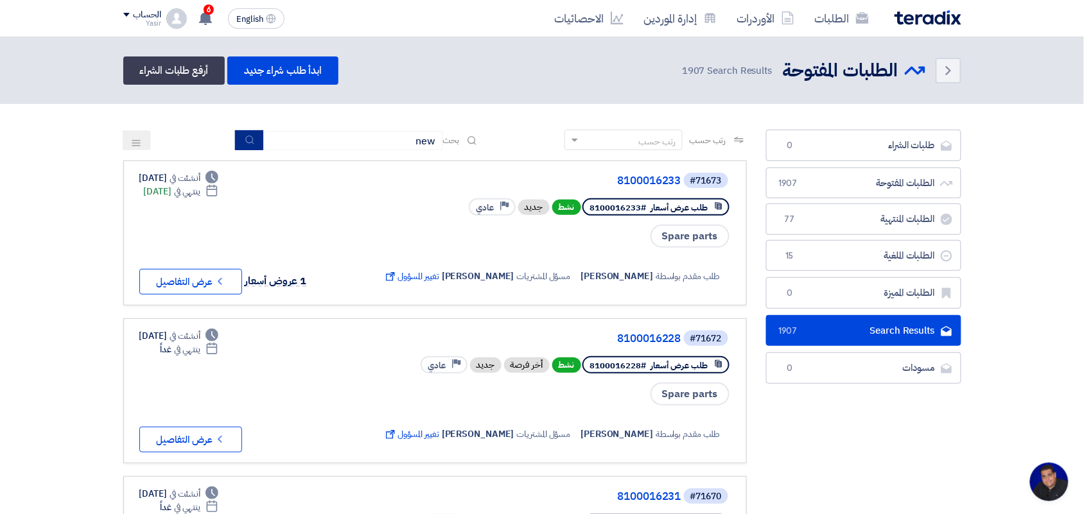
click at [245, 142] on use "submit" at bounding box center [249, 139] width 8 height 8
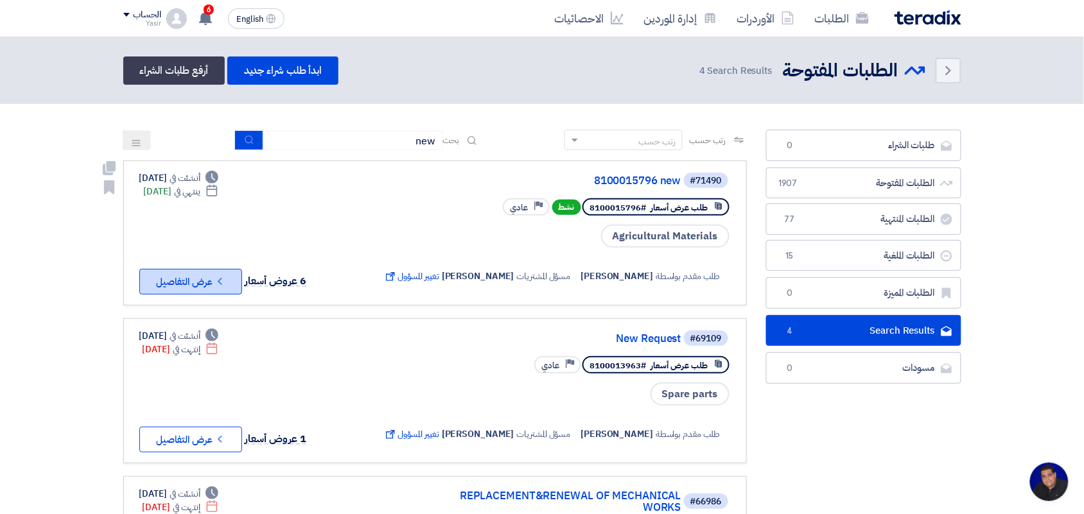
click at [200, 277] on button "Check details عرض التفاصيل" at bounding box center [190, 282] width 103 height 26
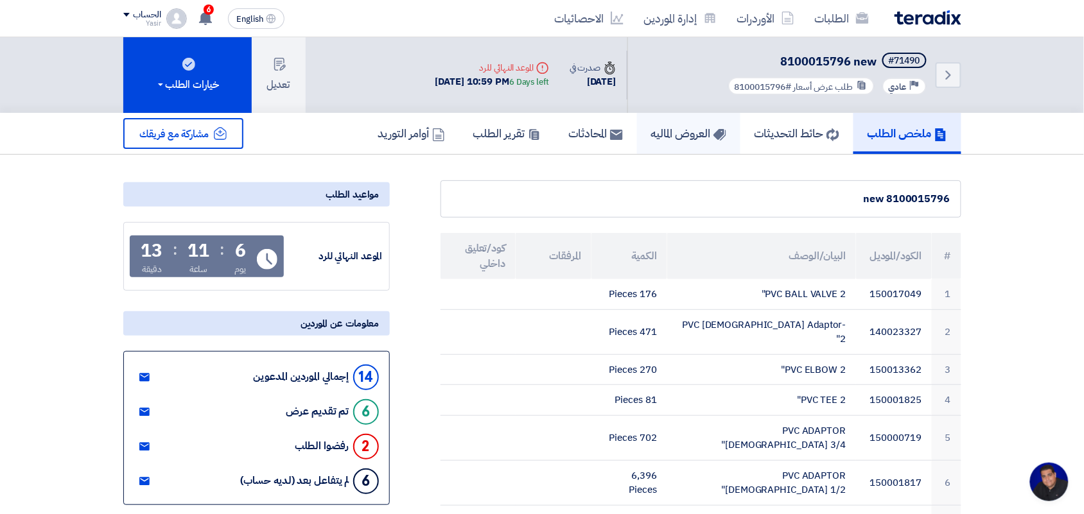
click at [685, 142] on link "العروض الماليه" at bounding box center [688, 133] width 103 height 41
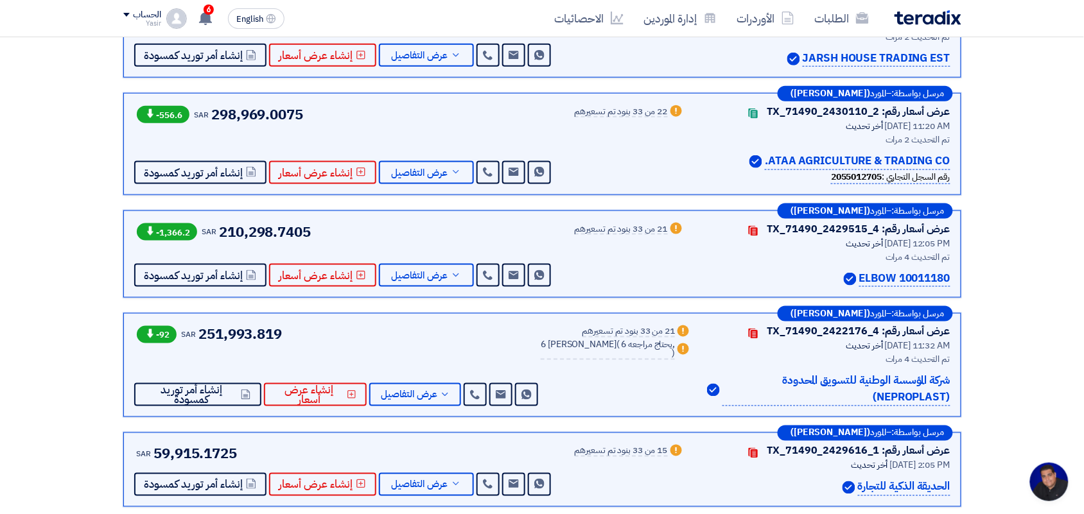
scroll to position [401, 0]
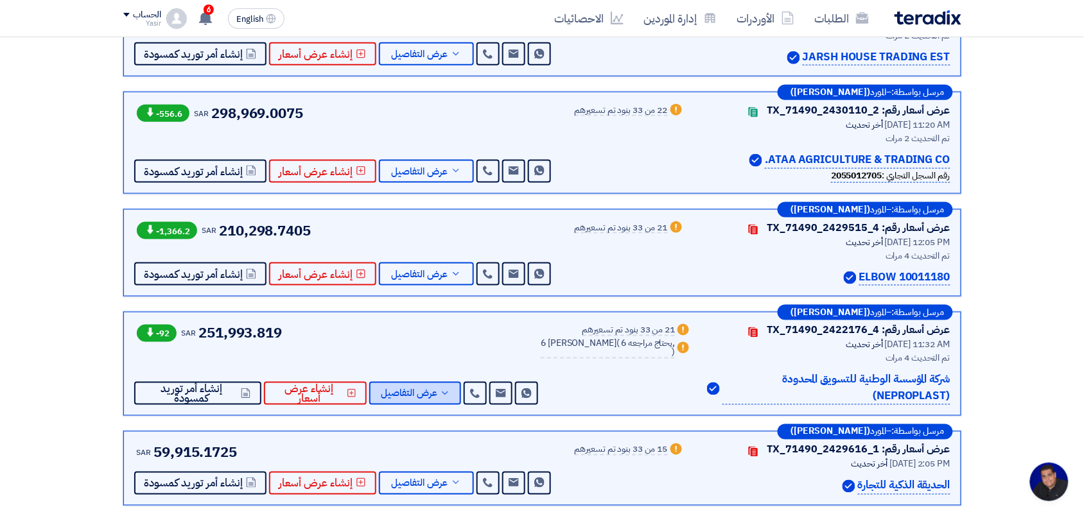
click at [450, 392] on icon at bounding box center [445, 393] width 10 height 10
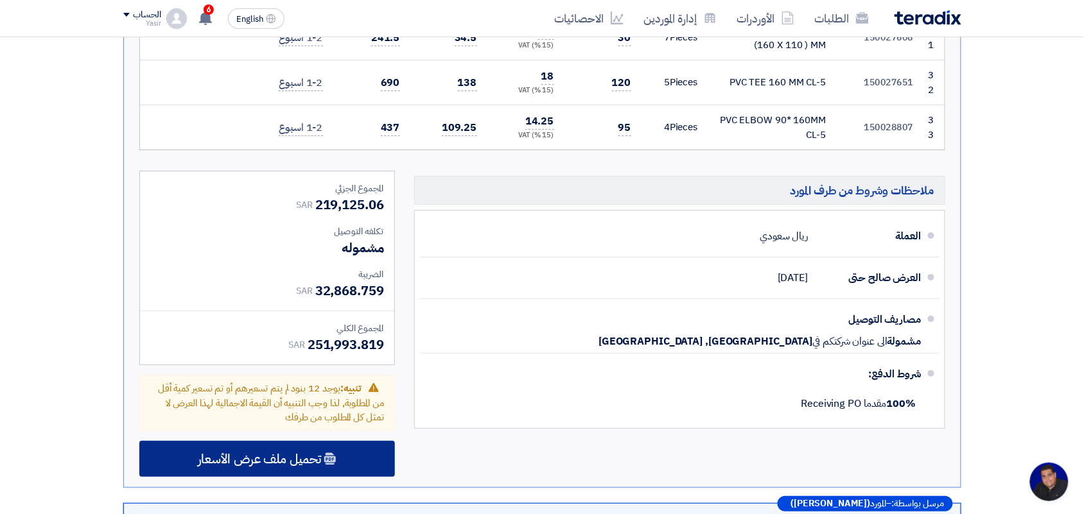
scroll to position [2809, 0]
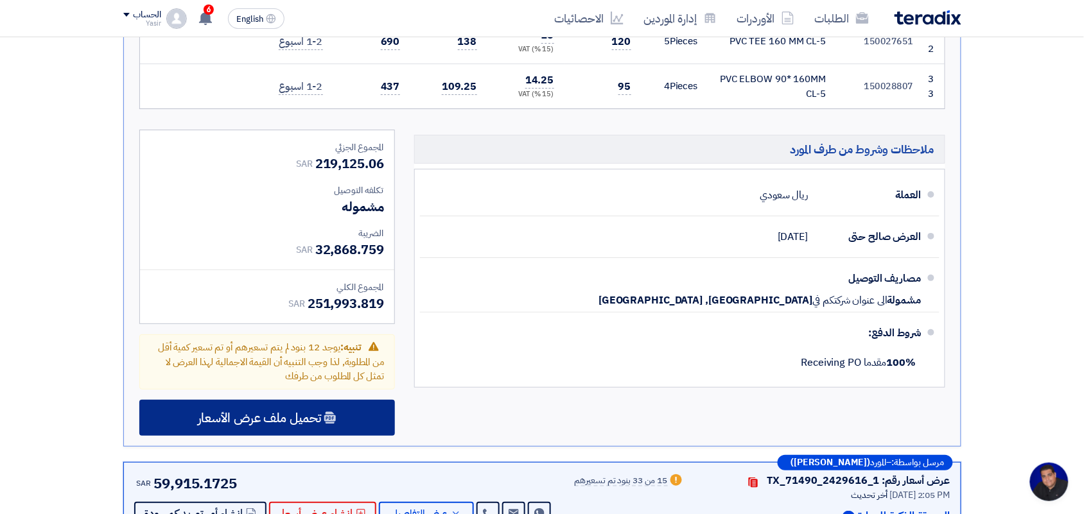
click at [268, 400] on div "تحميل ملف عرض الأسعار" at bounding box center [267, 418] width 256 height 36
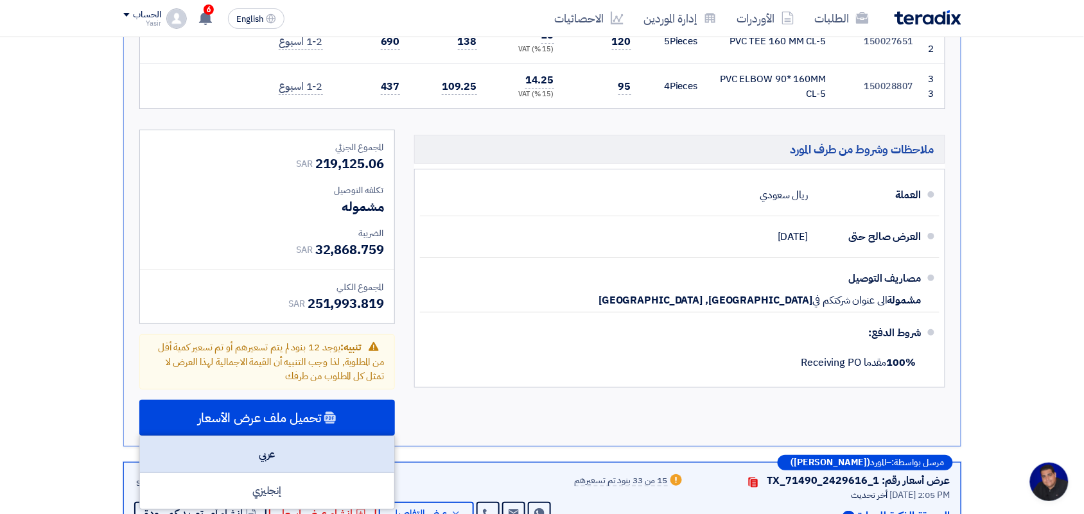
click at [277, 437] on div "عربي" at bounding box center [267, 455] width 254 height 37
